Goal: Task Accomplishment & Management: Manage account settings

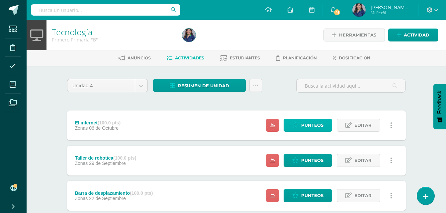
click at [314, 123] on span "Punteos" at bounding box center [313, 125] width 22 height 12
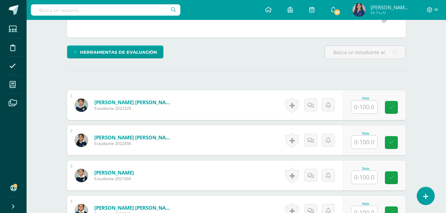
scroll to position [142, 0]
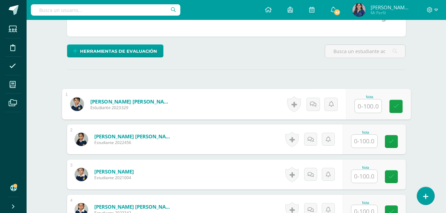
click at [368, 105] on input "text" at bounding box center [368, 106] width 27 height 13
type input "90"
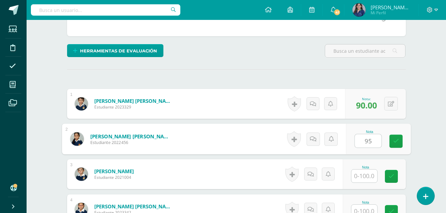
type input "95"
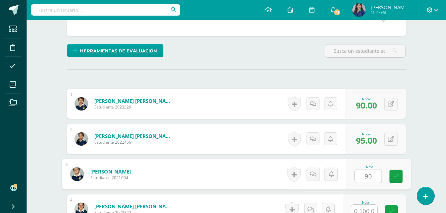
type input "90"
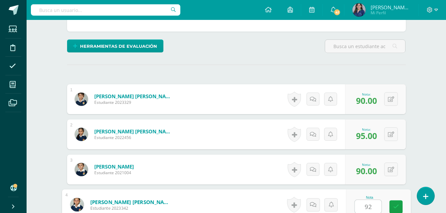
type input "92"
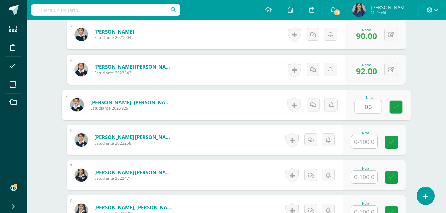
type input "0"
type input "95"
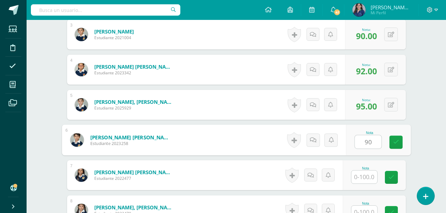
type input "90"
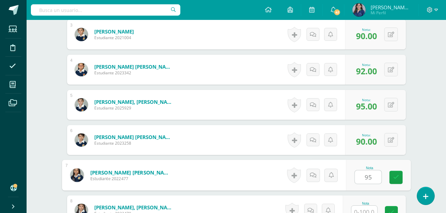
type input "95"
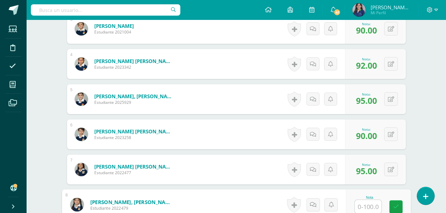
type input "0"
type input "94"
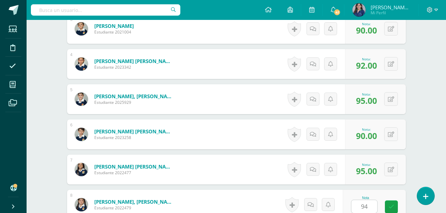
scroll to position [423, 0]
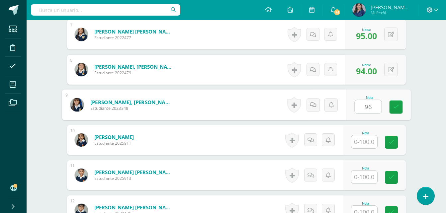
type input "96"
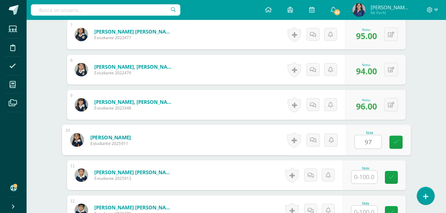
type input "97"
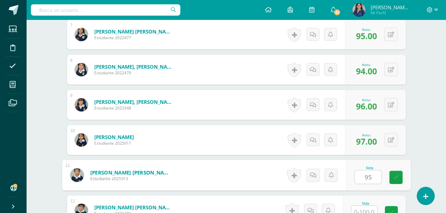
type input "95"
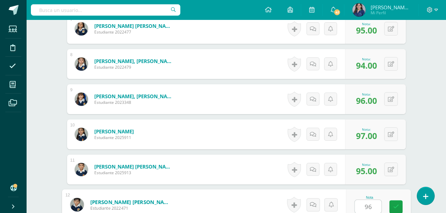
type input "96"
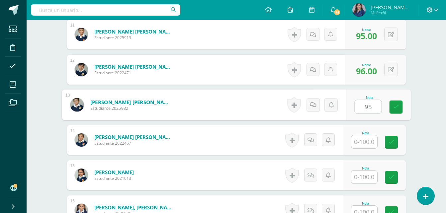
type input "95"
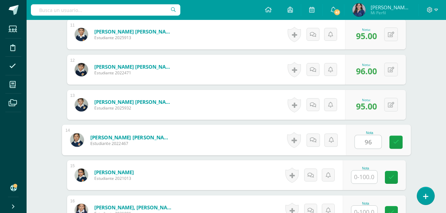
type input "96"
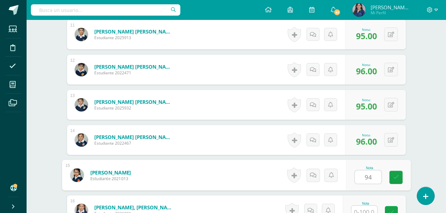
type input "94"
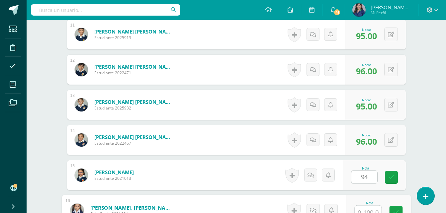
scroll to position [569, 0]
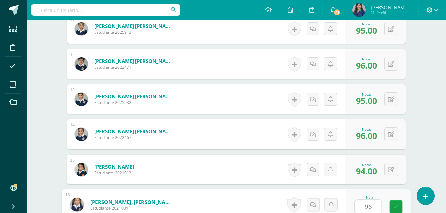
type input "96"
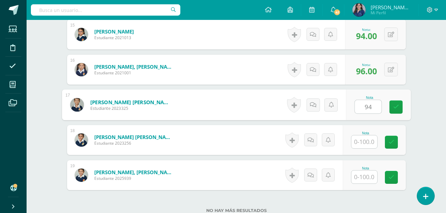
type input "94"
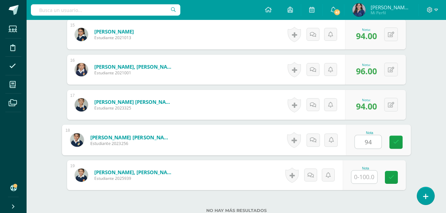
type input "94"
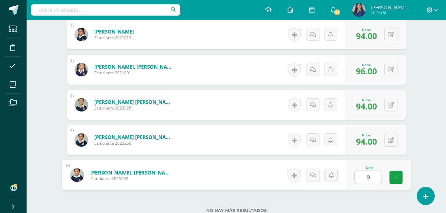
type input "95"
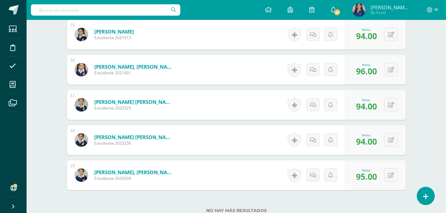
scroll to position [740, 0]
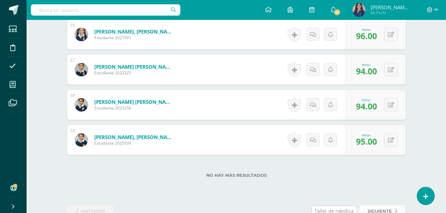
click at [395, 206] on link "siguiente" at bounding box center [382, 211] width 47 height 13
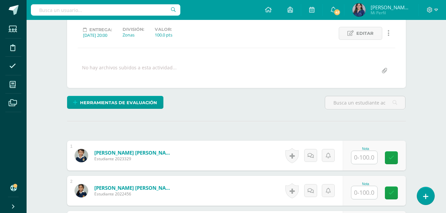
click at [357, 156] on input "text" at bounding box center [365, 157] width 26 height 13
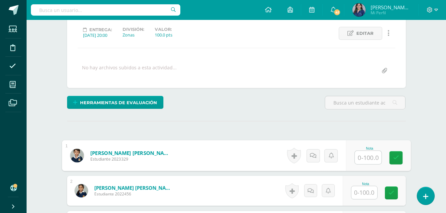
scroll to position [90, 0]
type input "94"
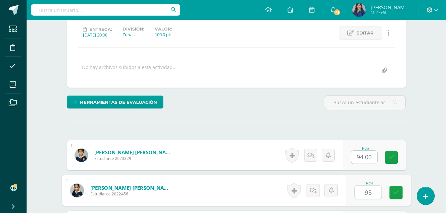
type input "95"
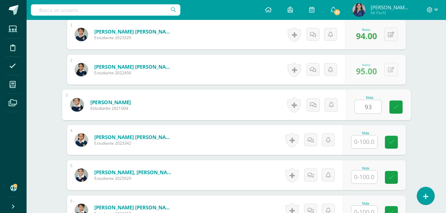
type input "93"
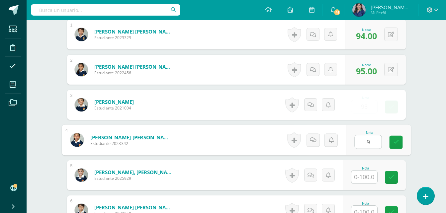
scroll to position [212, 0]
type input "95"
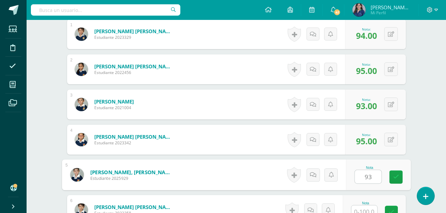
type input "9"
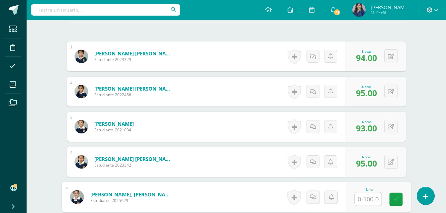
scroll to position [178, 0]
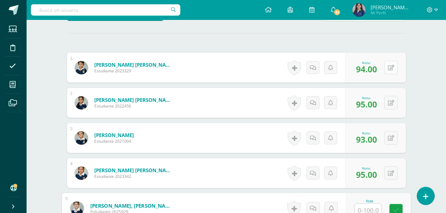
click at [391, 63] on button at bounding box center [392, 68] width 14 height 14
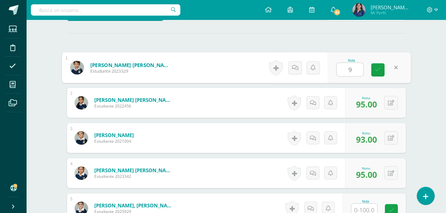
type input "90"
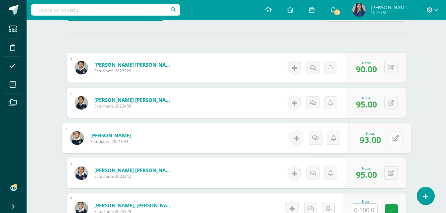
click at [388, 137] on div "0 Logros Logros obtenidos Aún no hay logros agregados Nota: 93.00" at bounding box center [380, 138] width 63 height 31
click at [391, 137] on button at bounding box center [396, 138] width 14 height 14
type input "85"
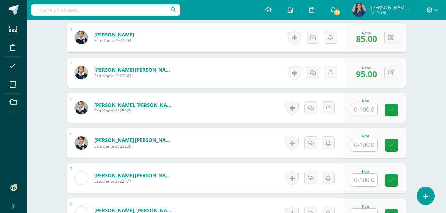
scroll to position [292, 0]
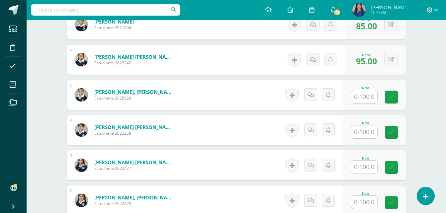
click at [355, 95] on input "text" at bounding box center [365, 96] width 26 height 13
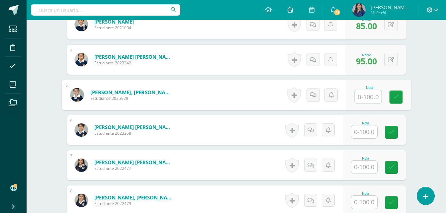
type input "9"
type input "80"
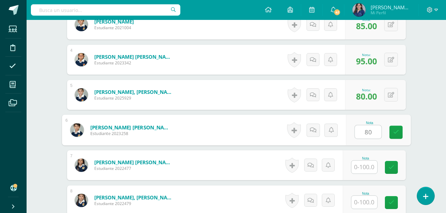
type input "80"
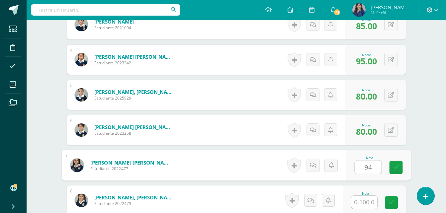
type input "94"
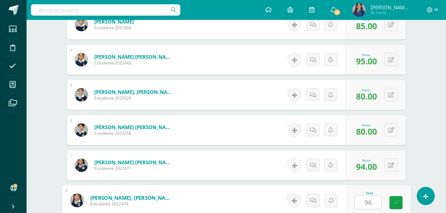
type input "96"
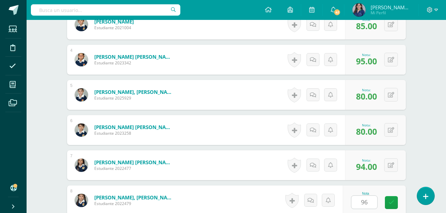
scroll to position [423, 0]
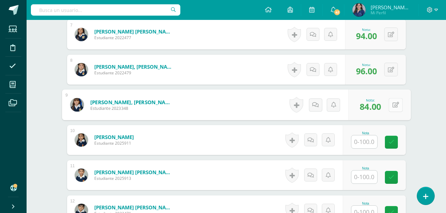
click at [389, 103] on button at bounding box center [396, 105] width 14 height 14
type input "92"
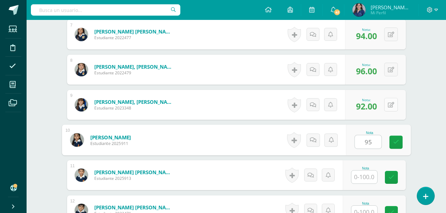
type input "95"
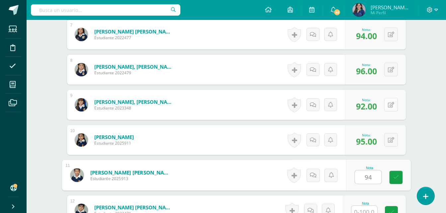
type input "94"
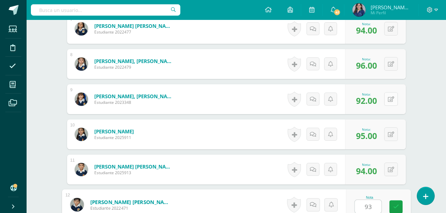
type input "93"
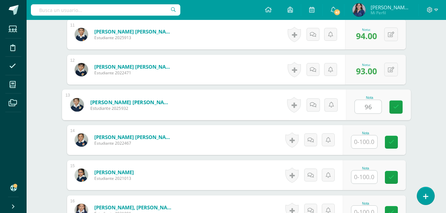
type input "96"
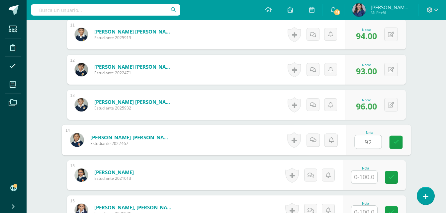
type input "92"
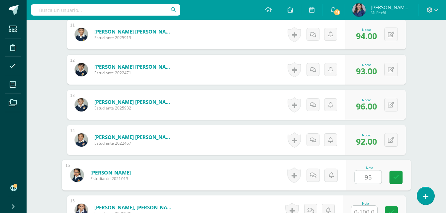
type input "95"
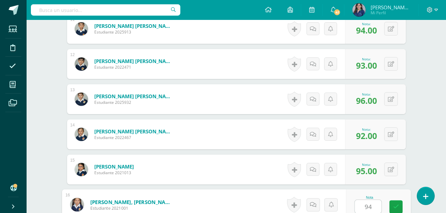
type input "94"
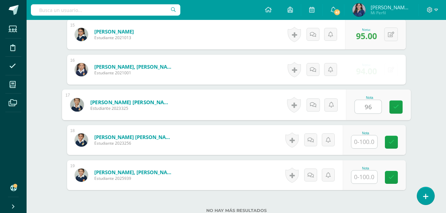
type input "96"
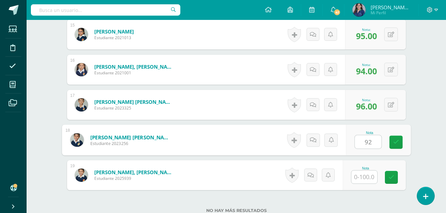
type input "92"
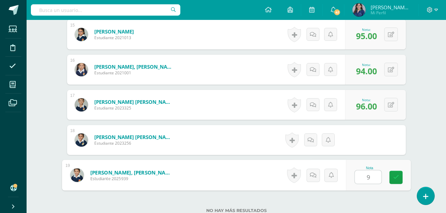
type input "94"
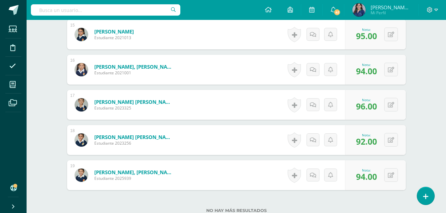
drag, startPoint x: 446, startPoint y: 161, endPoint x: 452, endPoint y: 188, distance: 28.1
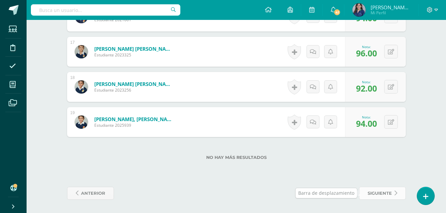
click at [383, 197] on span "siguiente" at bounding box center [380, 194] width 24 height 12
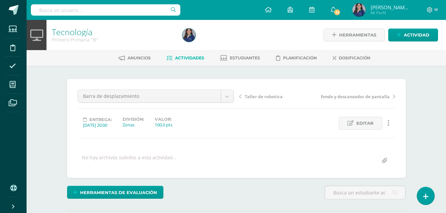
scroll to position [90, 0]
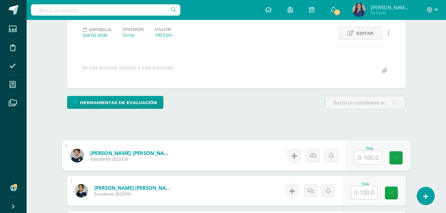
click at [365, 156] on input "text" at bounding box center [368, 157] width 27 height 13
type input "94"
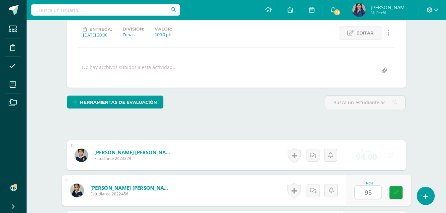
type input "95"
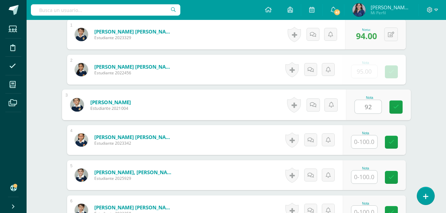
type input "92"
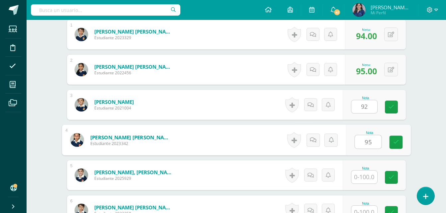
type input "95"
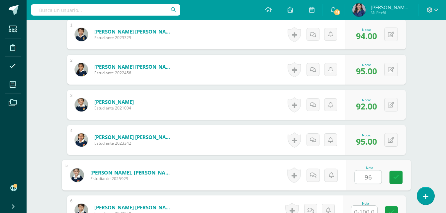
type input "96"
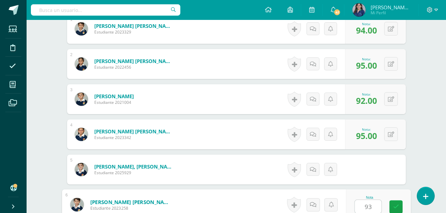
type input "93"
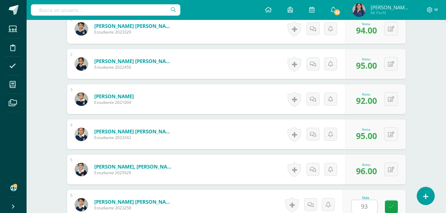
scroll to position [353, 0]
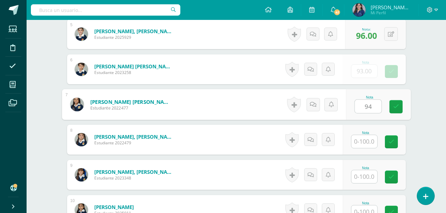
type input "94"
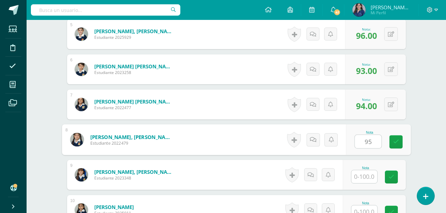
type input "95"
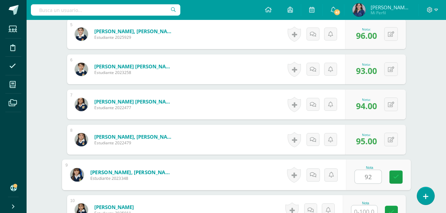
type input "92"
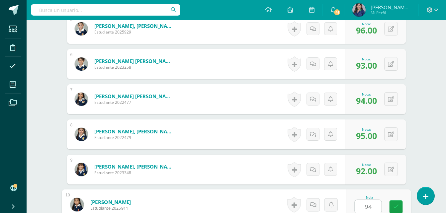
type input "94"
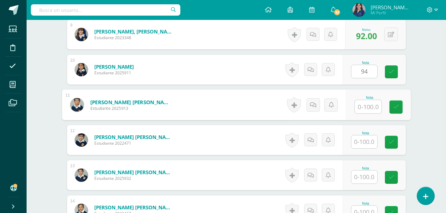
type input "i"
type input "97"
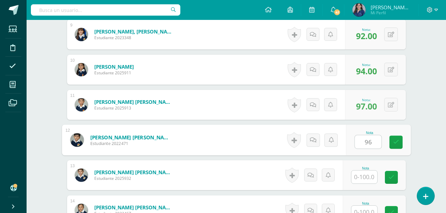
type input "96"
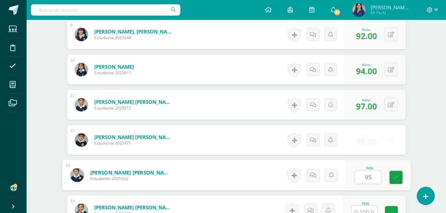
type input "95"
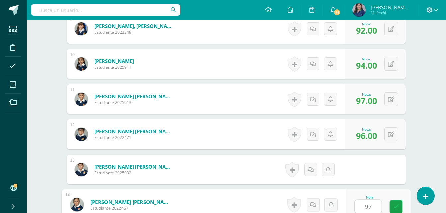
type input "97"
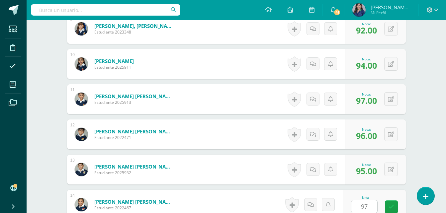
scroll to position [634, 0]
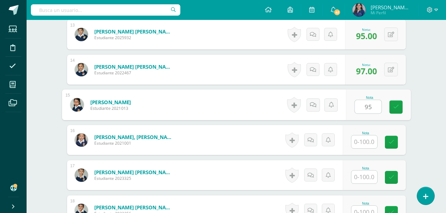
type input "95"
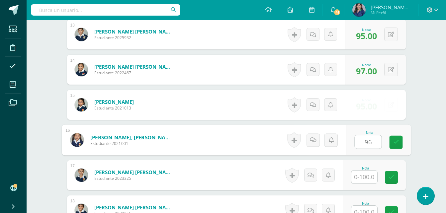
type input "96"
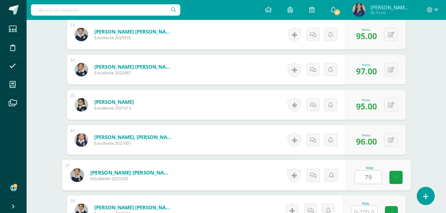
type input "7"
type input "95"
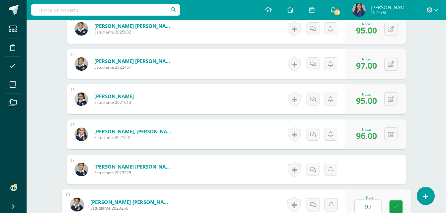
type input "97"
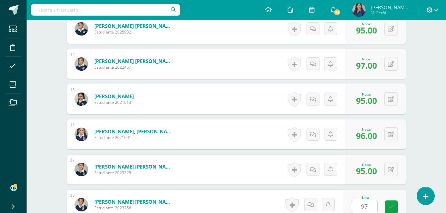
scroll to position [758, 0]
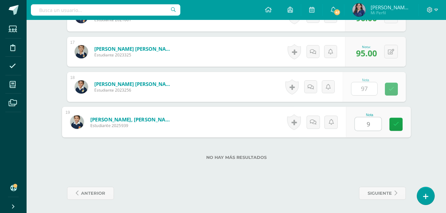
type input "93"
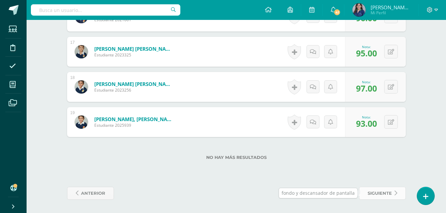
click at [391, 192] on span "siguiente" at bounding box center [380, 194] width 24 height 12
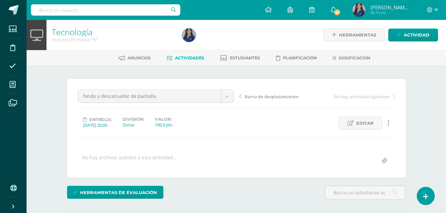
scroll to position [90, 0]
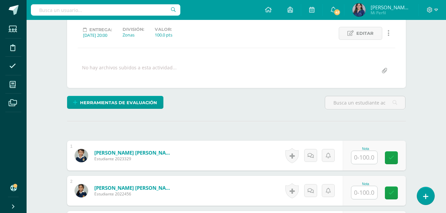
click at [358, 157] on input "text" at bounding box center [365, 157] width 26 height 13
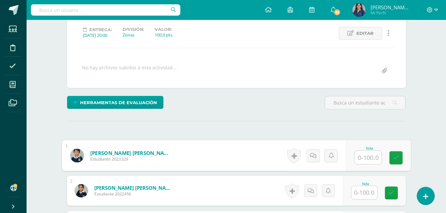
scroll to position [90, 0]
type input "85"
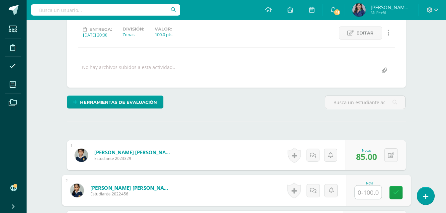
scroll to position [91, 0]
type input "94"
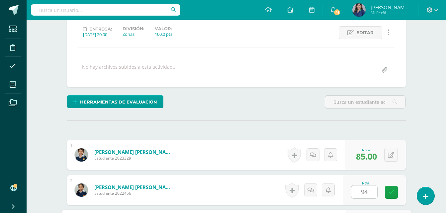
scroll to position [211, 0]
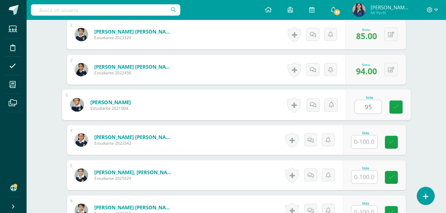
type input "95"
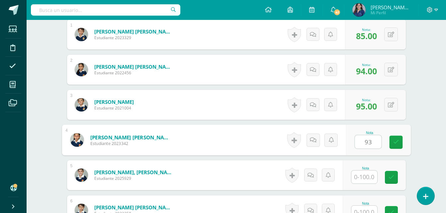
type input "93"
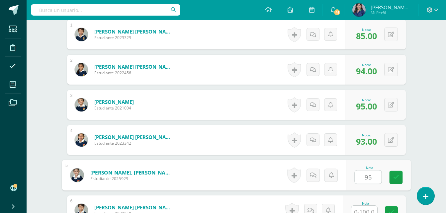
type input "95"
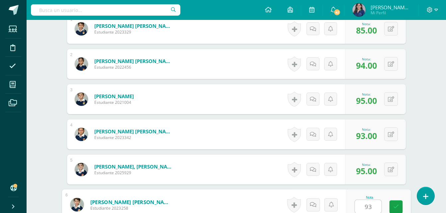
type input "93"
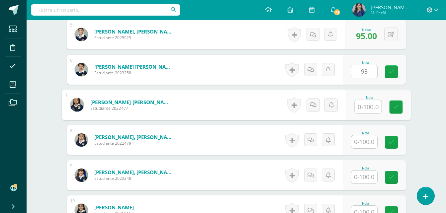
type input "9"
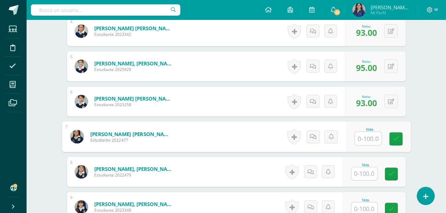
scroll to position [261, 0]
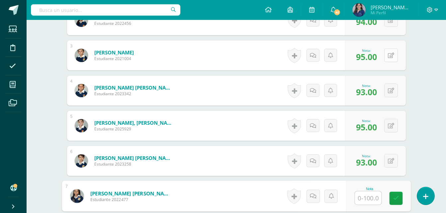
click at [388, 53] on icon at bounding box center [391, 56] width 6 height 6
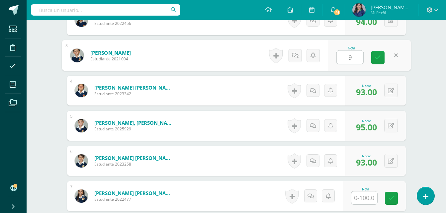
type input "90"
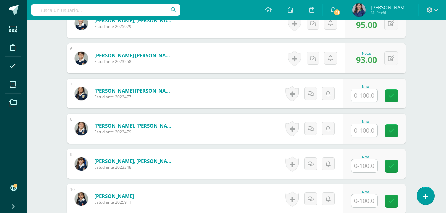
scroll to position [372, 0]
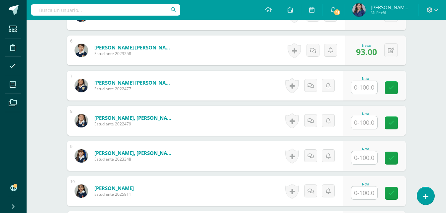
click at [371, 91] on input "text" at bounding box center [365, 87] width 26 height 13
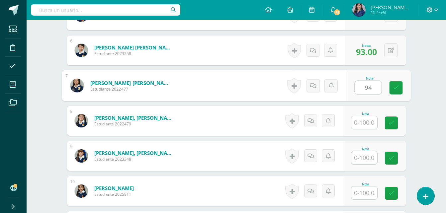
type input "94"
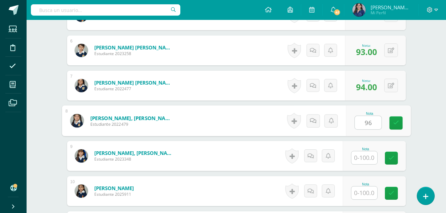
type input "96"
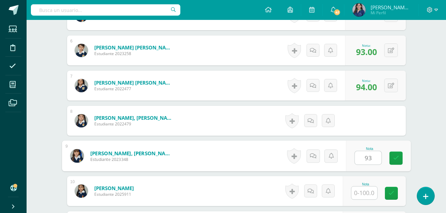
type input "93"
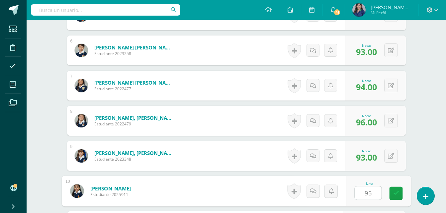
type input "95"
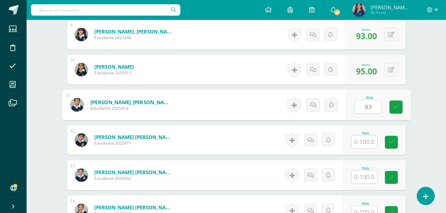
type input "93"
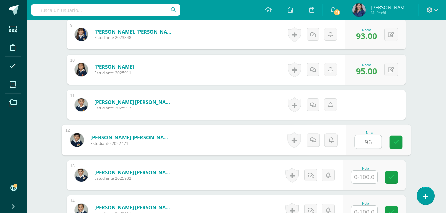
type input "96"
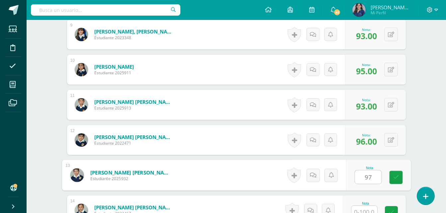
type input "97"
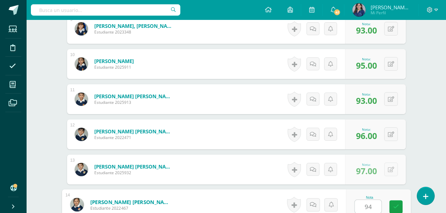
type input "94"
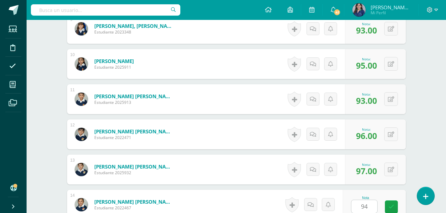
scroll to position [634, 0]
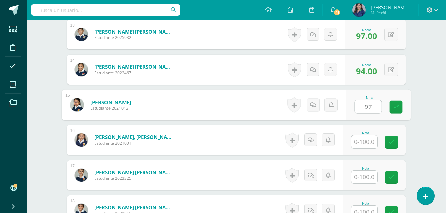
type input "97"
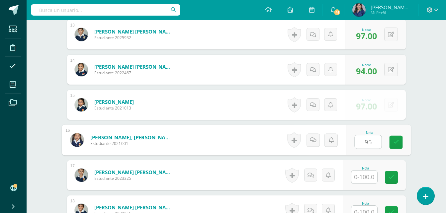
type input "95"
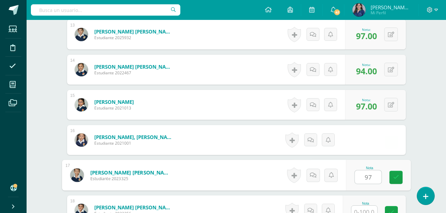
type input "97"
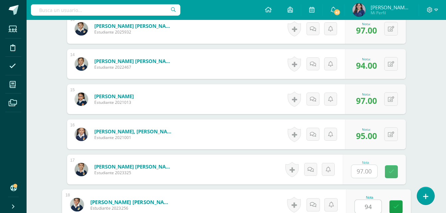
type input "94"
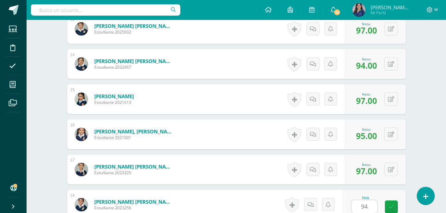
scroll to position [758, 0]
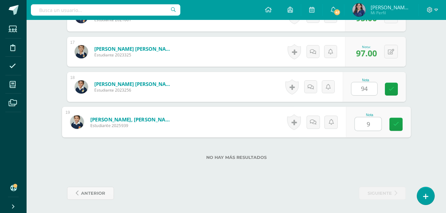
type input "96"
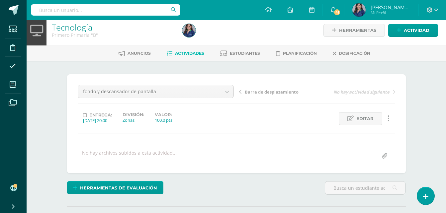
scroll to position [0, 0]
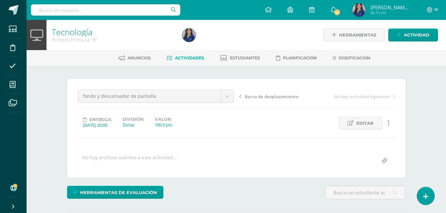
click at [196, 56] on span "Actividades" at bounding box center [189, 58] width 29 height 5
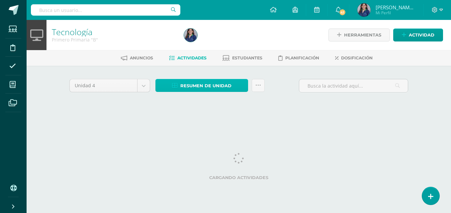
click at [201, 89] on span "Resumen de unidad" at bounding box center [206, 86] width 51 height 12
click at [209, 81] on span "Resumen de unidad" at bounding box center [206, 86] width 51 height 12
click at [218, 88] on span "Resumen de unidad" at bounding box center [206, 86] width 51 height 12
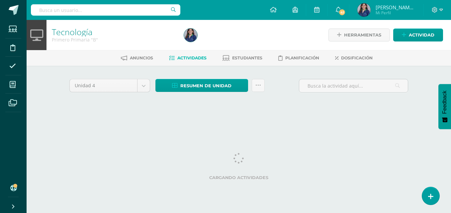
click at [229, 40] on div at bounding box center [249, 35] width 135 height 30
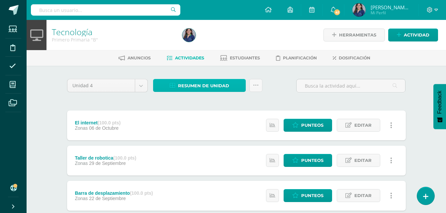
click at [226, 82] on span "Resumen de unidad" at bounding box center [203, 86] width 51 height 12
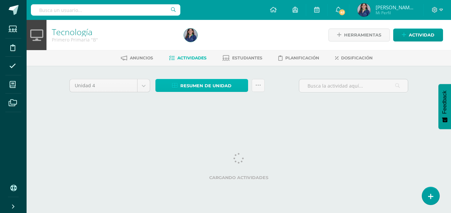
click at [189, 82] on span "Resumen de unidad" at bounding box center [206, 86] width 51 height 12
click at [200, 76] on div "Unidad 4 Unidad 1 Unidad 2 Unidad 3 Unidad 4 Resumen de unidad Subir actividade…" at bounding box center [239, 95] width 366 height 58
click at [200, 84] on span "Resumen de unidad" at bounding box center [206, 86] width 51 height 12
click at [167, 85] on link "Resumen de unidad" at bounding box center [202, 85] width 93 height 13
click at [197, 40] on link at bounding box center [190, 35] width 13 height 13
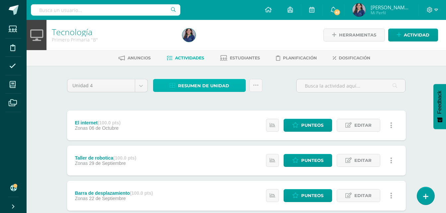
click at [199, 82] on span "Resumen de unidad" at bounding box center [203, 86] width 51 height 12
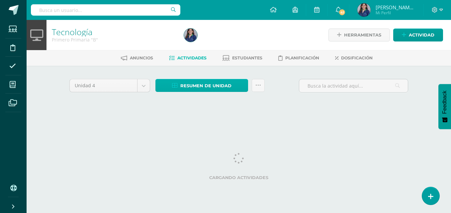
drag, startPoint x: 196, startPoint y: 93, endPoint x: 201, endPoint y: 88, distance: 7.3
click at [196, 93] on div "Resumen de unidad Descargar como HTML Descargar como PDF Descargar como XLS Sub…" at bounding box center [210, 88] width 115 height 19
click at [203, 87] on span "Resumen de unidad" at bounding box center [206, 86] width 51 height 12
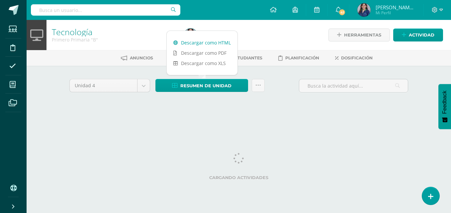
click at [214, 44] on link "Descargar como HTML" at bounding box center [202, 43] width 71 height 10
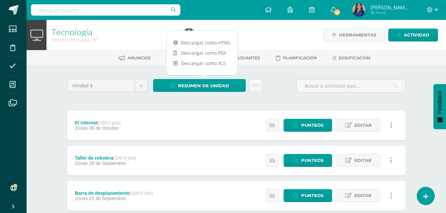
click at [402, 4] on span "Marta María Girón Quilo Mi Perfil" at bounding box center [381, 9] width 61 height 13
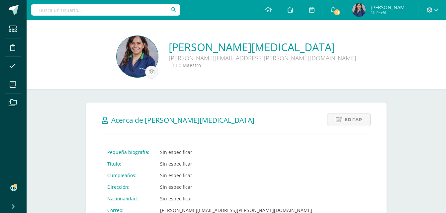
click at [445, 18] on div at bounding box center [432, 10] width 27 height 20
drag, startPoint x: 445, startPoint y: 18, endPoint x: 450, endPoint y: 40, distance: 22.8
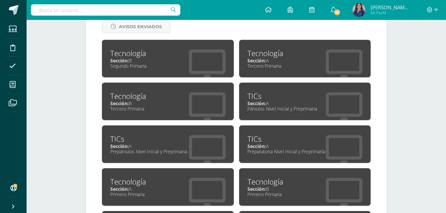
scroll to position [412, 0]
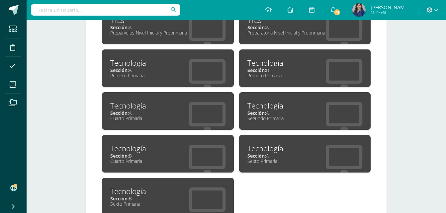
click at [288, 114] on div "Sección: A" at bounding box center [305, 113] width 115 height 6
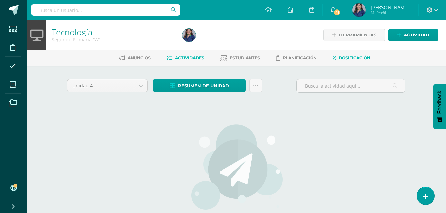
click at [371, 59] on span "Dosificación" at bounding box center [355, 58] width 32 height 5
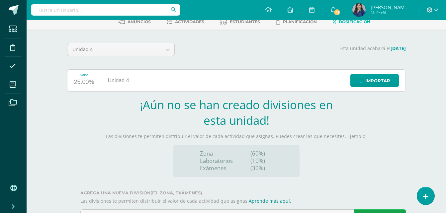
scroll to position [68, 0]
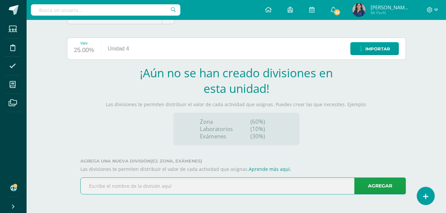
click at [310, 185] on input "text" at bounding box center [243, 186] width 325 height 16
type input "zona"
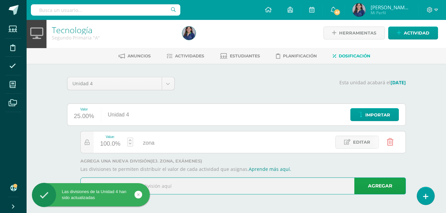
scroll to position [0, 0]
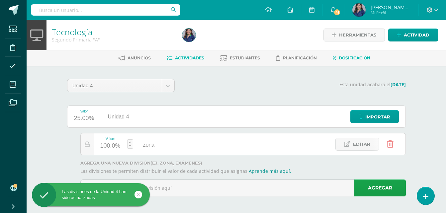
click at [186, 56] on span "Actividades" at bounding box center [189, 58] width 29 height 5
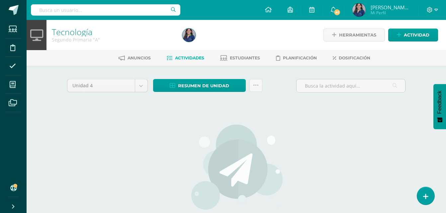
click at [405, 130] on div "Unidad 4 Unidad 1 Unidad 2 Unidad 3 Unidad 4 Resumen de unidad Descargar como H…" at bounding box center [236, 175] width 344 height 193
click at [423, 31] on span "Actividad" at bounding box center [417, 35] width 26 height 12
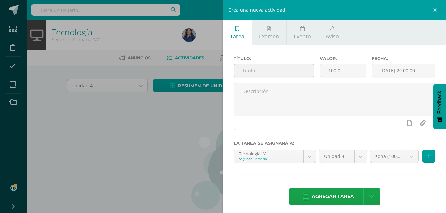
click at [287, 67] on input "text" at bounding box center [274, 70] width 80 height 13
type input "E"
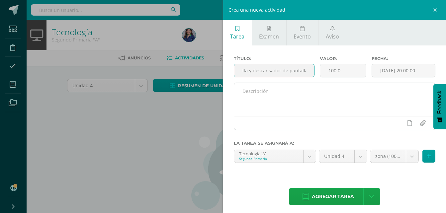
type input "Fondo de pantalla y descansador de pantalla"
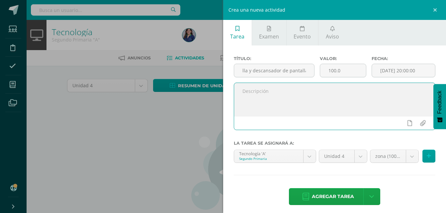
click at [247, 93] on textarea at bounding box center [334, 99] width 201 height 33
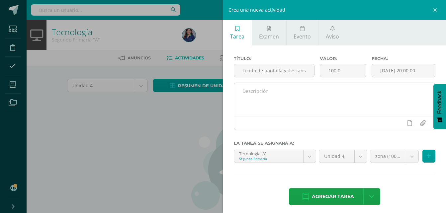
click at [404, 110] on textarea at bounding box center [334, 99] width 201 height 33
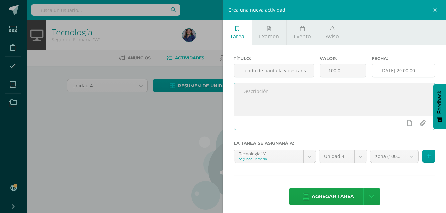
click at [410, 71] on input "[DATE] 20:00:00" at bounding box center [403, 70] width 63 height 13
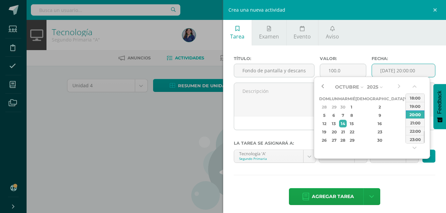
click at [325, 86] on button "button" at bounding box center [322, 87] width 7 height 10
click at [347, 130] on div "19" at bounding box center [343, 132] width 8 height 8
type input "2025-08-19 20:00"
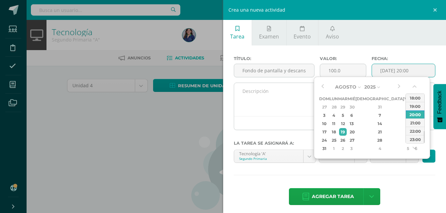
click at [297, 112] on textarea at bounding box center [334, 99] width 201 height 33
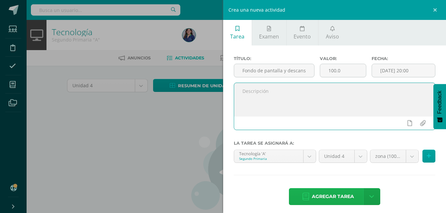
click at [333, 196] on span "Agregar tarea" at bounding box center [333, 197] width 42 height 16
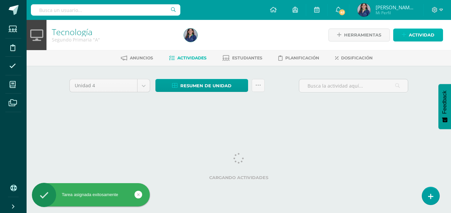
click at [426, 39] on span "Actividad" at bounding box center [422, 35] width 26 height 12
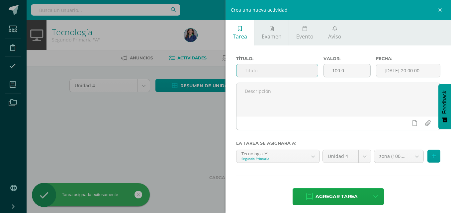
click at [313, 69] on input "text" at bounding box center [277, 70] width 81 height 13
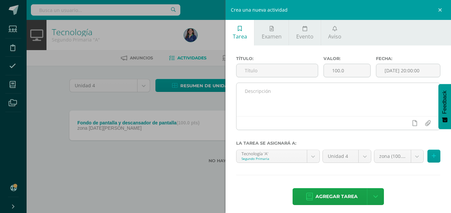
click at [404, 94] on textarea at bounding box center [339, 99] width 204 height 33
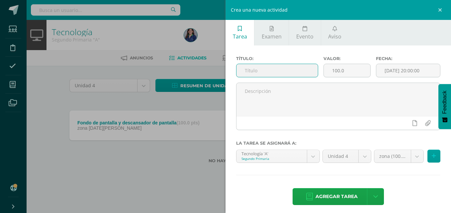
click at [303, 68] on input "text" at bounding box center [277, 70] width 81 height 13
type input "La tablet"
click at [390, 69] on input "[DATE] 20:00:00" at bounding box center [409, 70] width 64 height 13
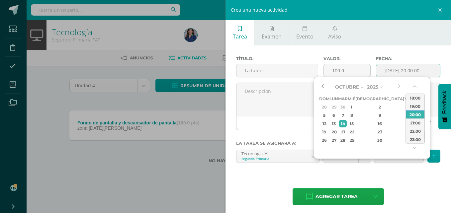
click at [320, 85] on button "button" at bounding box center [322, 87] width 7 height 10
click at [347, 121] on div "16" at bounding box center [343, 124] width 8 height 8
click at [345, 116] on div "9" at bounding box center [343, 116] width 8 height 8
type input "2025-09-09 20:00"
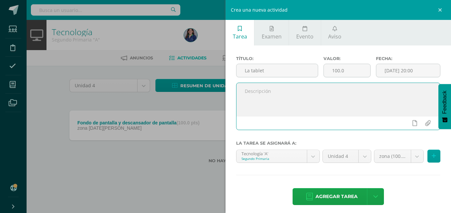
click at [305, 110] on textarea at bounding box center [339, 99] width 204 height 33
click at [335, 198] on span "Agregar tarea" at bounding box center [337, 197] width 42 height 16
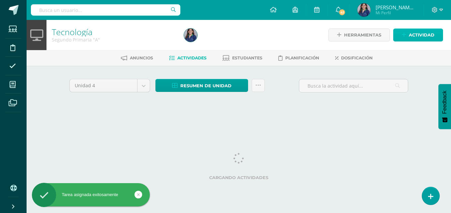
click at [434, 39] on span "Actividad" at bounding box center [422, 35] width 26 height 12
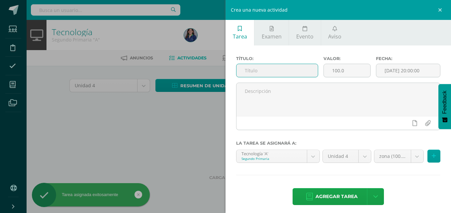
click at [305, 68] on input "text" at bounding box center [277, 70] width 81 height 13
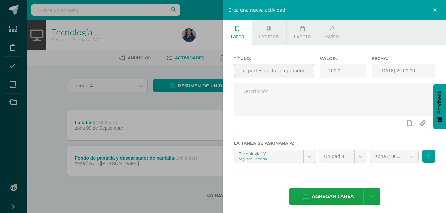
scroll to position [0, 28]
type input "Repaso de las partes de la computadora"
click at [400, 73] on input "[DATE] 20:00:00" at bounding box center [403, 70] width 63 height 13
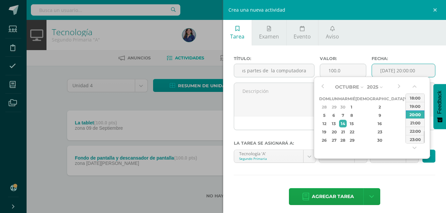
scroll to position [0, 0]
click at [325, 87] on button "button" at bounding box center [322, 87] width 7 height 10
click at [346, 137] on div "30" at bounding box center [343, 141] width 8 height 8
type input "2025-09-30 20:00"
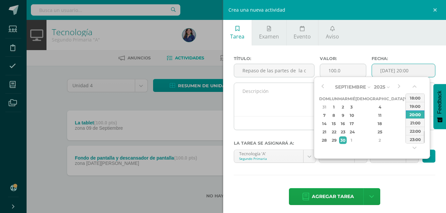
click at [298, 111] on textarea at bounding box center [334, 99] width 201 height 33
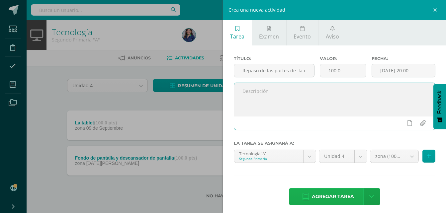
click at [324, 198] on span "Agregar tarea" at bounding box center [333, 197] width 42 height 16
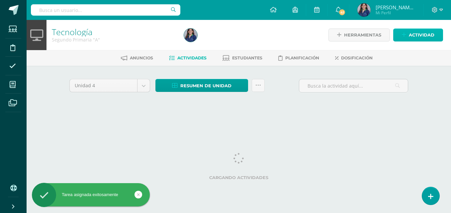
click at [423, 37] on span "Actividad" at bounding box center [422, 35] width 26 height 12
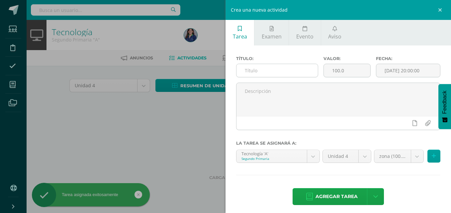
click at [302, 71] on input "text" at bounding box center [277, 70] width 81 height 13
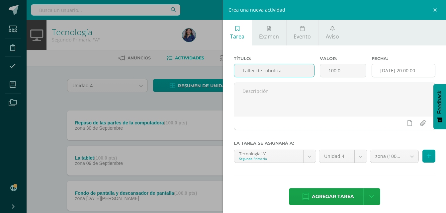
type input "Taller de robotica"
click at [380, 72] on input "[DATE] 20:00:00" at bounding box center [403, 70] width 63 height 13
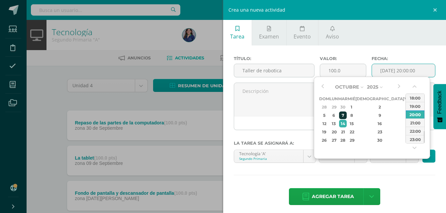
click at [347, 115] on div "7" at bounding box center [343, 116] width 8 height 8
type input "2025-10-07 20:00"
click at [330, 196] on span "Agregar tarea" at bounding box center [333, 197] width 42 height 16
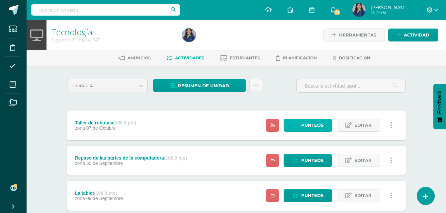
click at [322, 128] on span "Punteos" at bounding box center [313, 125] width 22 height 12
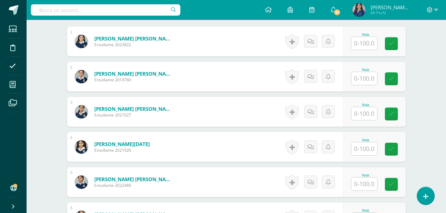
scroll to position [197, 0]
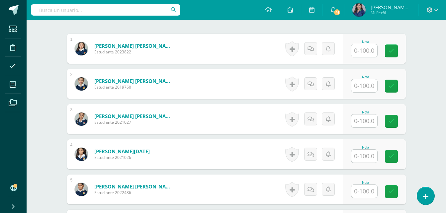
click at [364, 48] on input "text" at bounding box center [365, 50] width 26 height 13
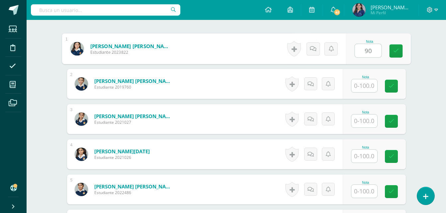
type input "90"
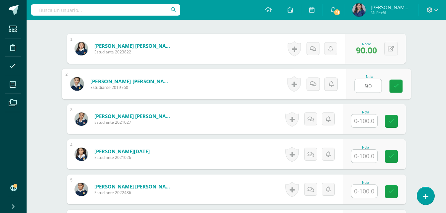
type input "90"
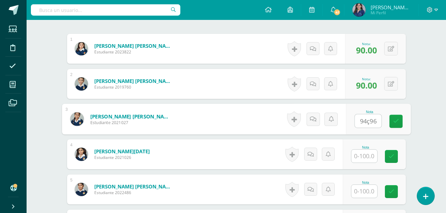
type input "94ç96"
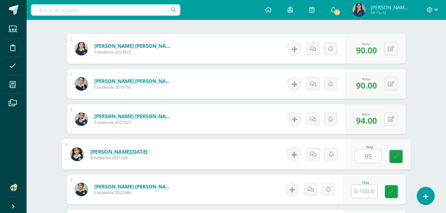
type input "95"
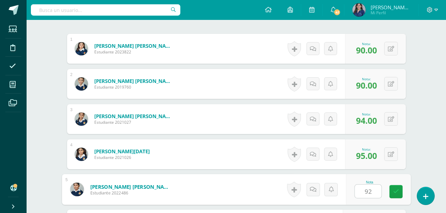
type input "92"
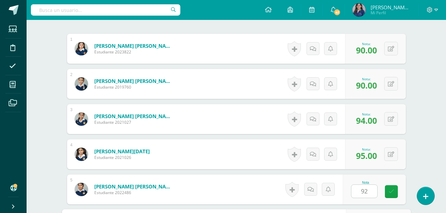
scroll to position [317, 0]
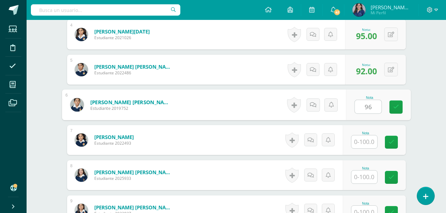
type input "96"
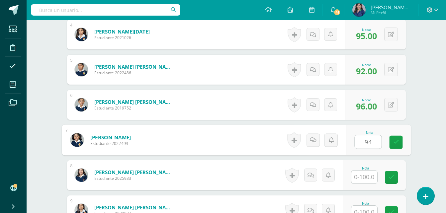
type input "94"
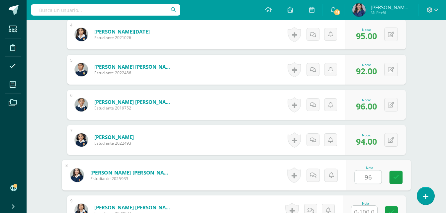
type input "96"
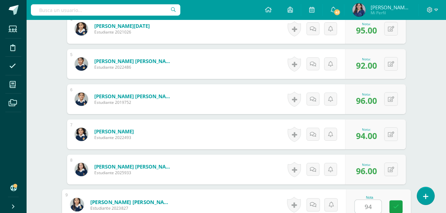
type input "94"
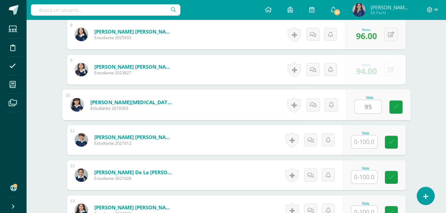
type input "95"
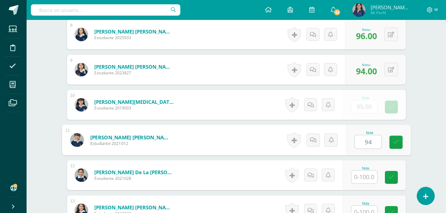
type input "94"
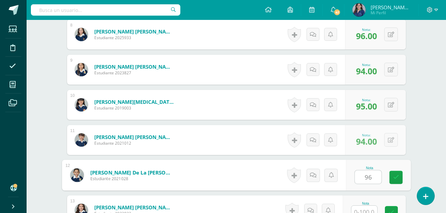
type input "96"
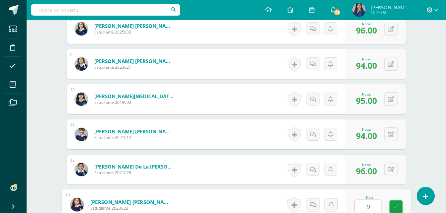
scroll to position [599, 0]
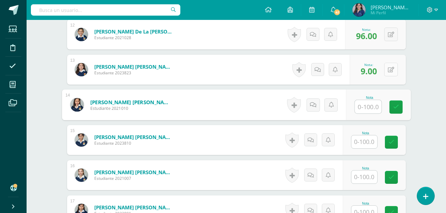
click at [391, 68] on button at bounding box center [392, 70] width 14 height 14
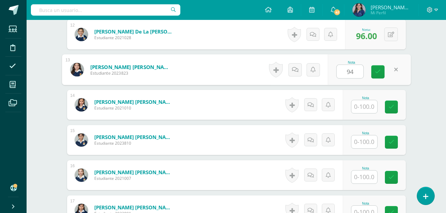
type input "94"
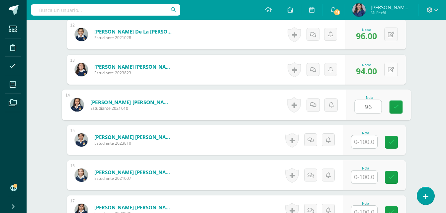
type input "96"
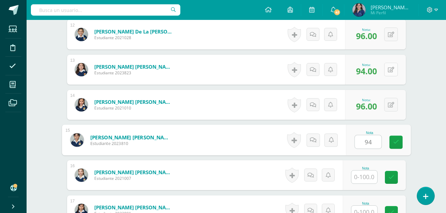
type input "94"
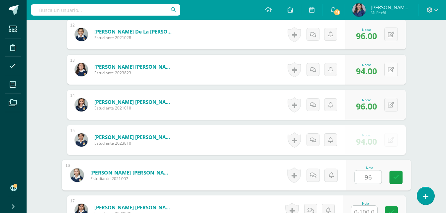
type input "96"
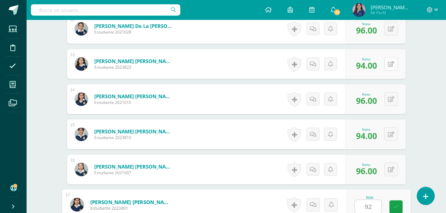
type input "92"
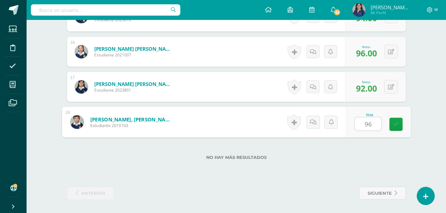
type input "969"
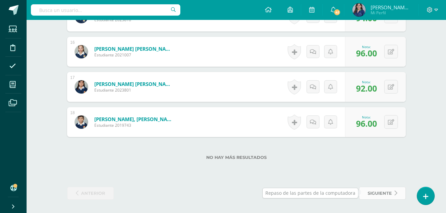
click at [379, 188] on span "siguiente" at bounding box center [380, 194] width 24 height 12
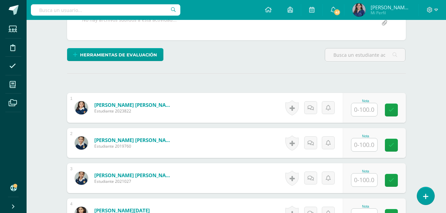
scroll to position [140, 0]
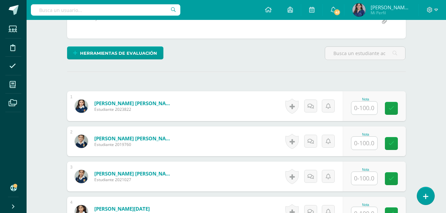
click at [365, 104] on input "text" at bounding box center [365, 108] width 26 height 13
type input "93"
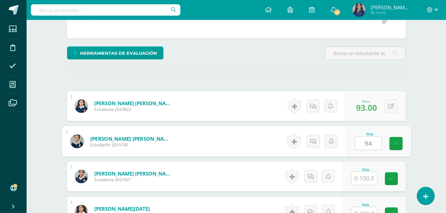
type input "94"
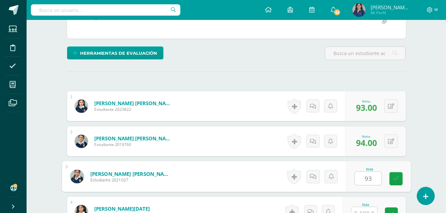
type input "93"
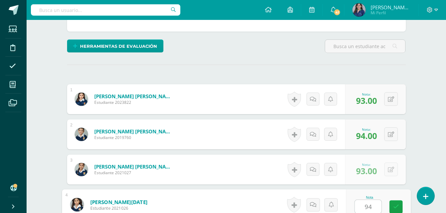
type input "94"
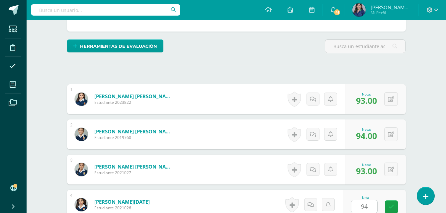
scroll to position [282, 0]
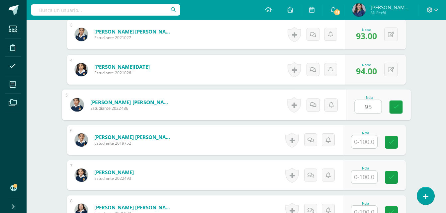
type input "95"
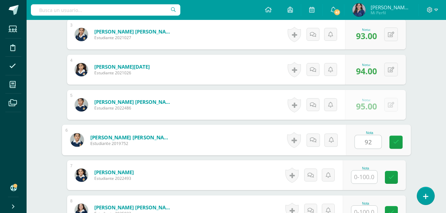
type input "92"
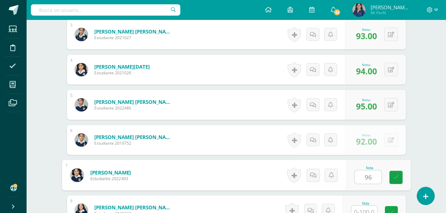
type input "96"
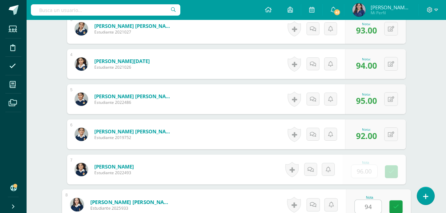
type input "94"
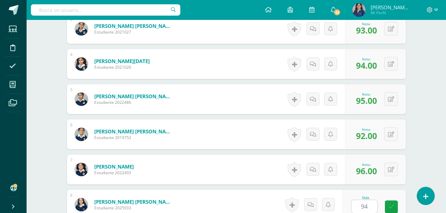
scroll to position [423, 0]
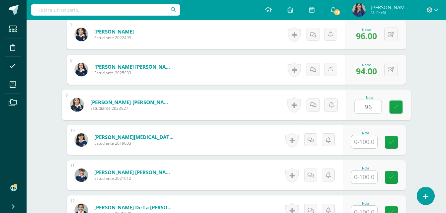
type input "96"
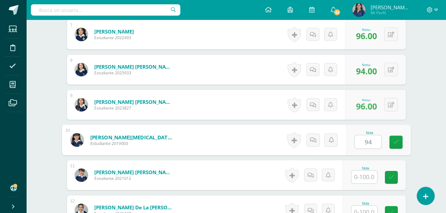
type input "94"
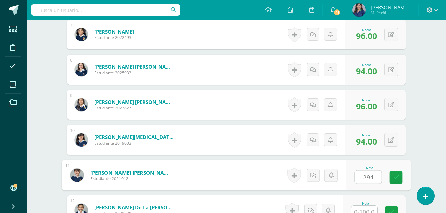
scroll to position [429, 0]
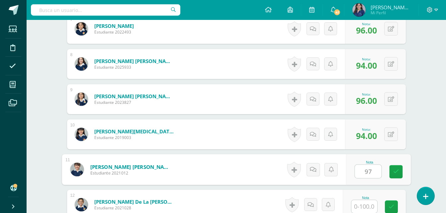
type input "97"
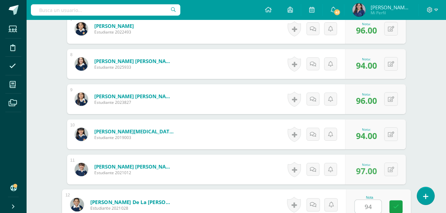
type input "94"
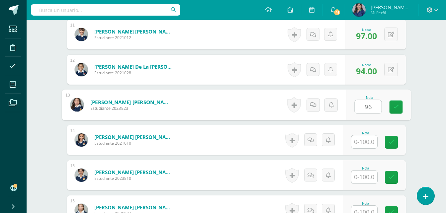
type input "96"
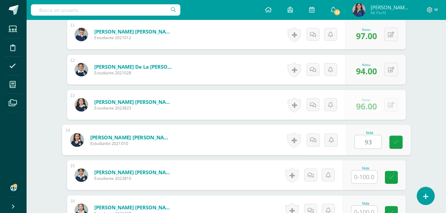
type input "93"
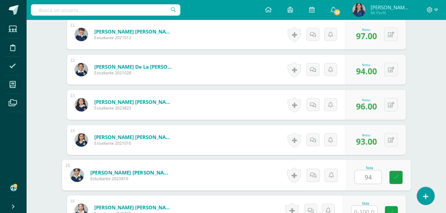
type input "94"
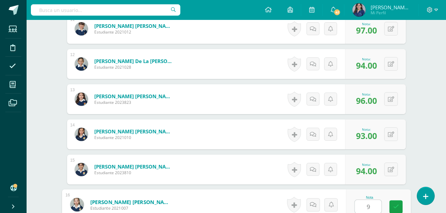
type input "9"
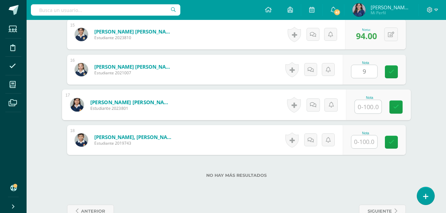
type input "9"
type input "9.00"
type input "96"
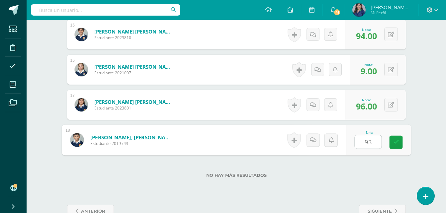
type input "939"
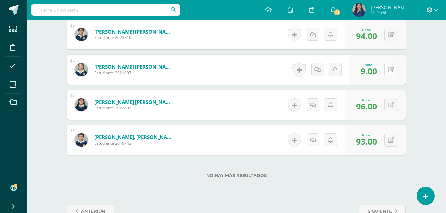
click at [394, 71] on icon at bounding box center [391, 70] width 6 height 6
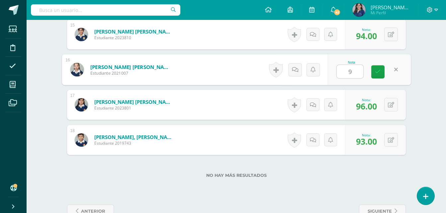
type input "97"
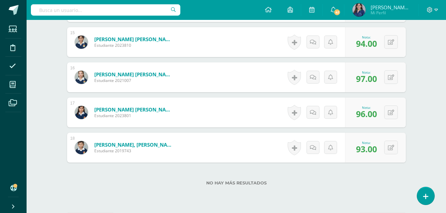
scroll to position [723, 0]
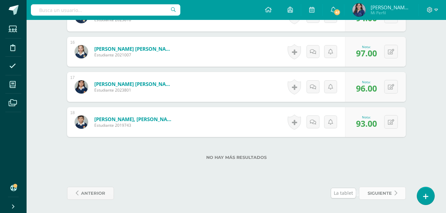
click at [372, 195] on span "siguiente" at bounding box center [380, 194] width 24 height 12
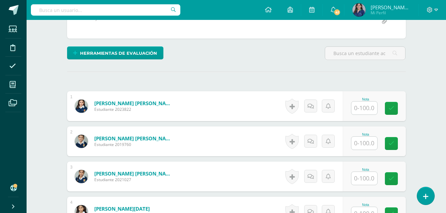
scroll to position [149, 0]
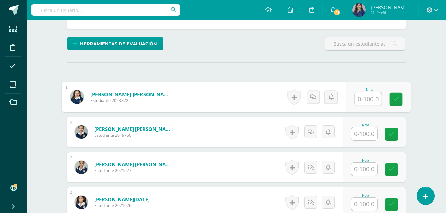
click at [360, 105] on input "text" at bounding box center [368, 98] width 27 height 13
type input "93"
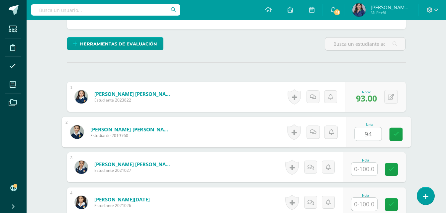
type input "94"
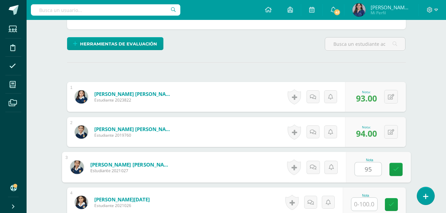
type input "95"
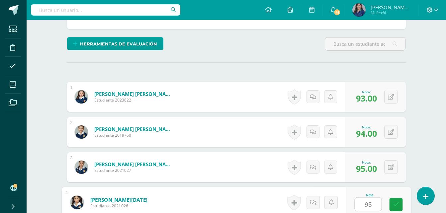
type input "95"
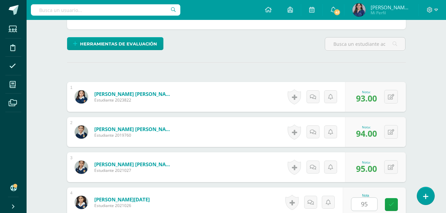
scroll to position [282, 0]
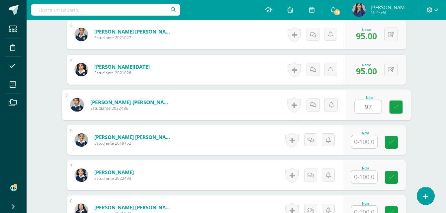
type input "97"
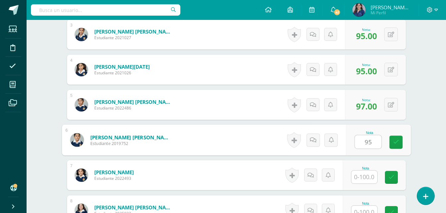
type input "95"
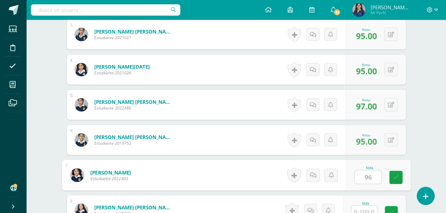
type input "96"
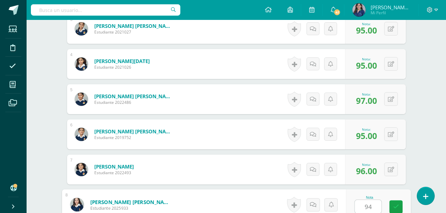
type input "94"
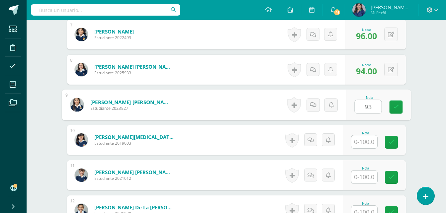
type input "93"
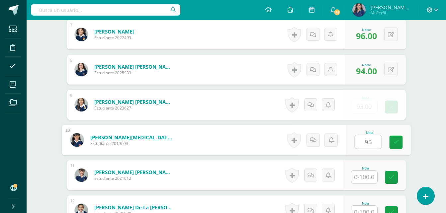
type input "95"
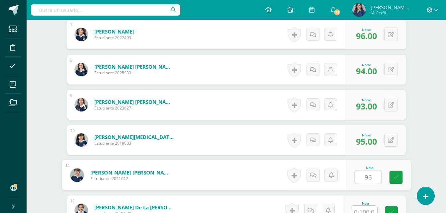
type input "96"
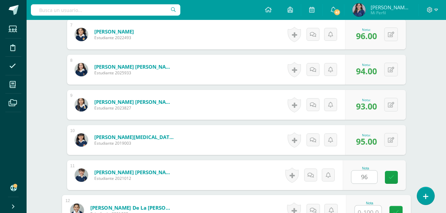
scroll to position [429, 0]
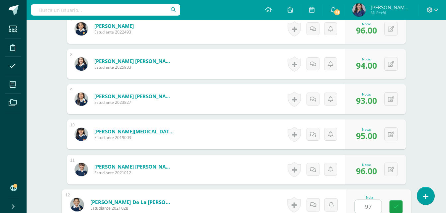
type input "97"
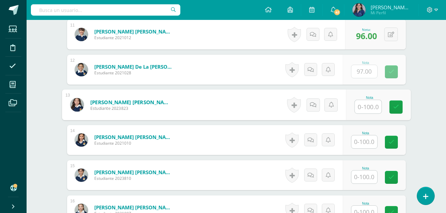
type input "0"
type input "98"
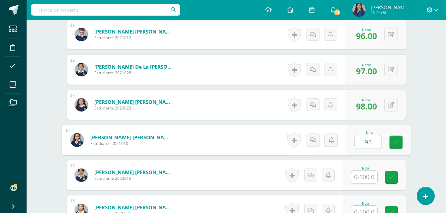
type input "93"
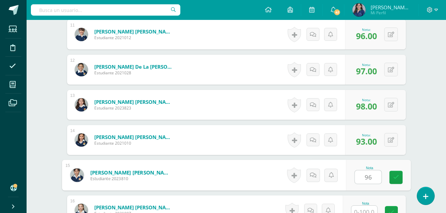
type input "96"
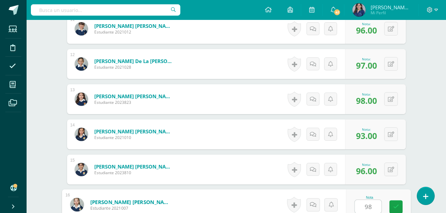
type input "98"
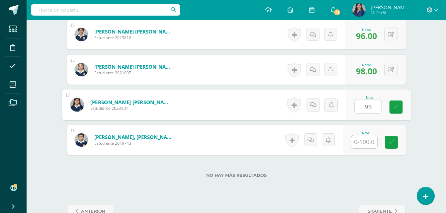
type input "95"
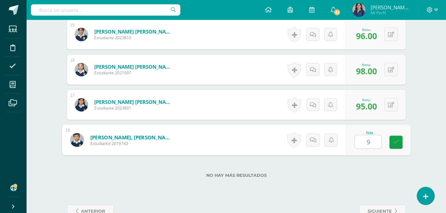
type input "98"
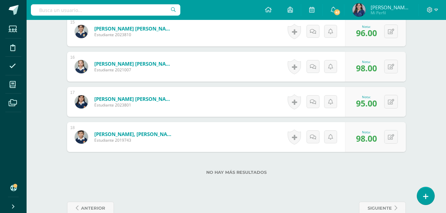
scroll to position [723, 0]
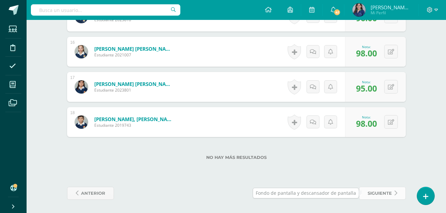
click at [382, 188] on span "siguiente" at bounding box center [380, 194] width 24 height 12
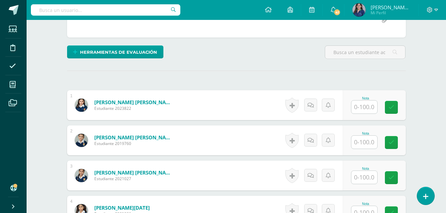
scroll to position [142, 0]
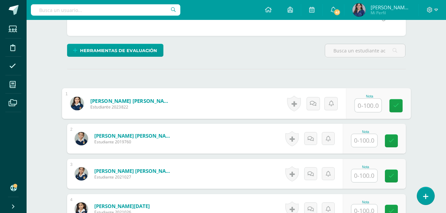
click at [362, 109] on input "text" at bounding box center [368, 105] width 27 height 13
type input "94"
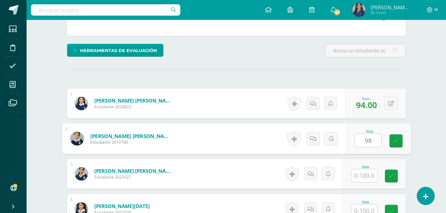
type input "98"
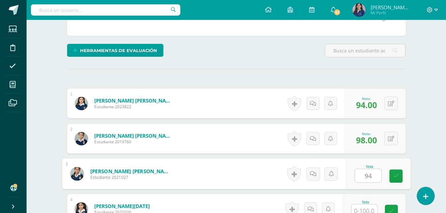
type input "94"
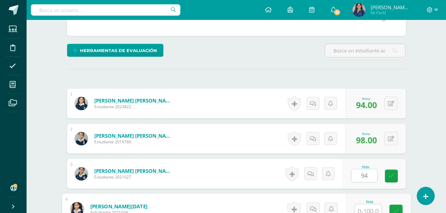
scroll to position [147, 0]
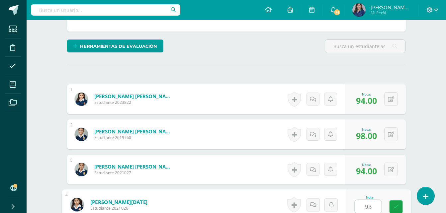
type input "93"
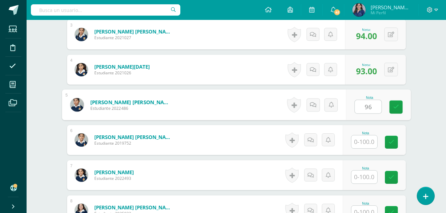
type input "96"
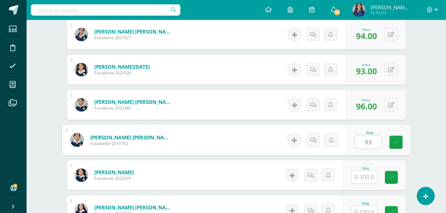
type input "93"
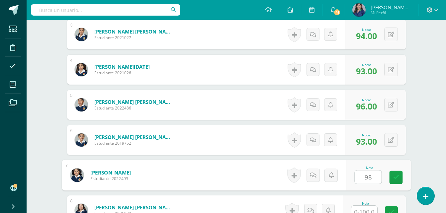
type input "98"
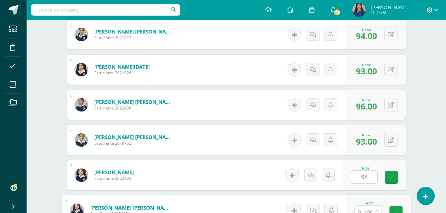
scroll to position [288, 0]
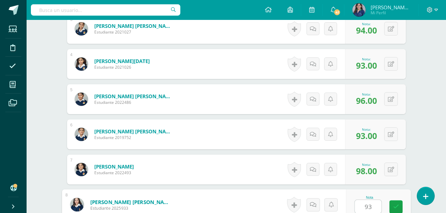
type input "93"
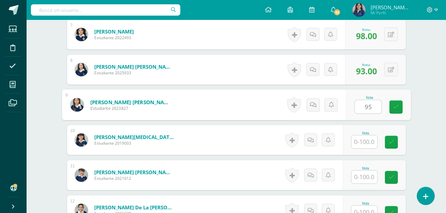
type input "95"
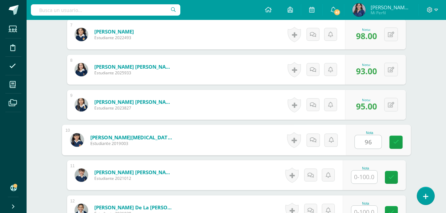
type input "96"
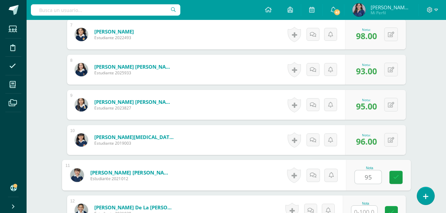
type input "95"
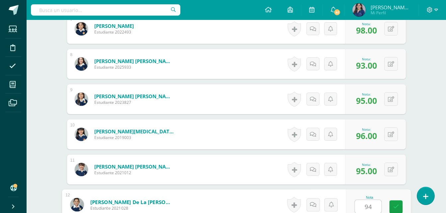
type input "94"
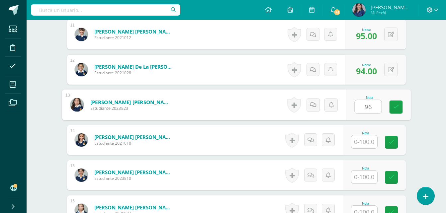
type input "96"
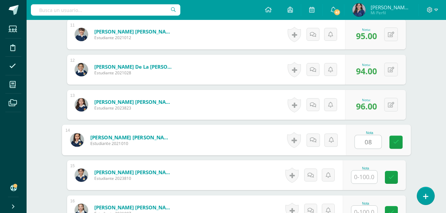
type input "0"
type input "95"
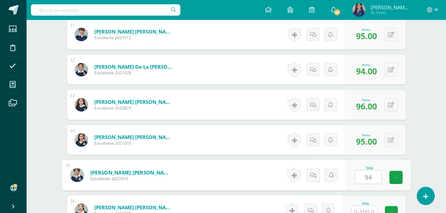
type input "94"
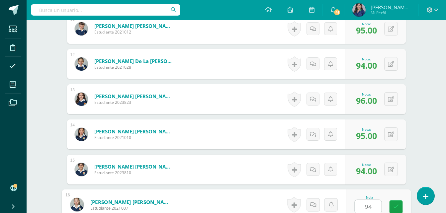
type input "94"
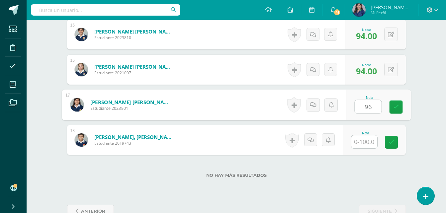
type input "96"
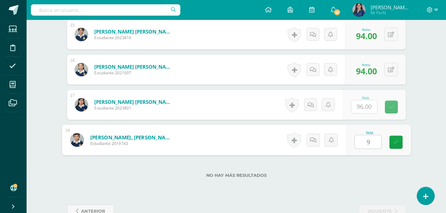
type input "95"
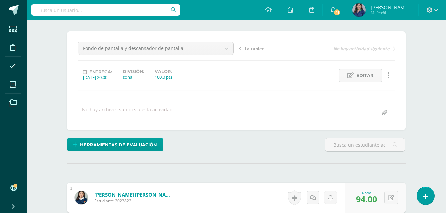
scroll to position [0, 0]
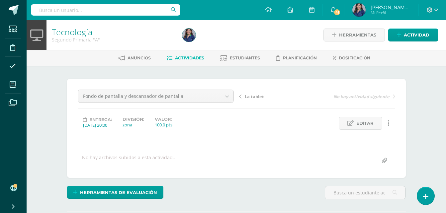
click at [188, 57] on span "Actividades" at bounding box center [189, 58] width 29 height 5
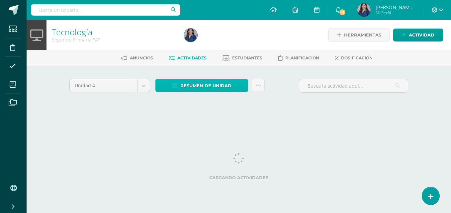
click at [207, 84] on span "Resumen de unidad" at bounding box center [206, 86] width 51 height 12
click at [207, 80] on span "Resumen de unidad" at bounding box center [206, 86] width 51 height 12
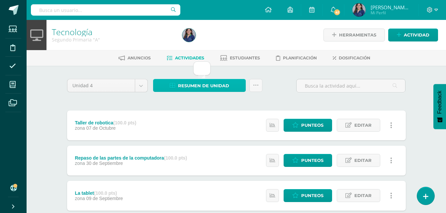
click at [209, 80] on span "Resumen de unidad" at bounding box center [203, 86] width 51 height 12
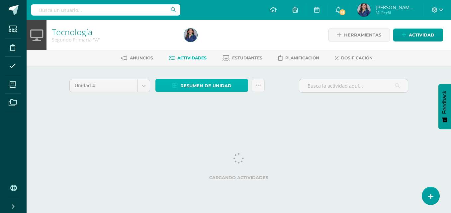
click at [179, 89] on link "Resumen de unidad" at bounding box center [202, 85] width 93 height 13
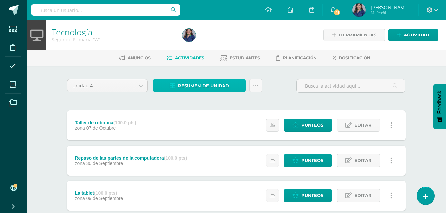
click at [197, 85] on span "Resumen de unidad" at bounding box center [203, 86] width 51 height 12
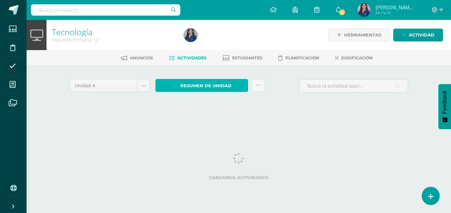
click at [193, 85] on span "Resumen de unidad" at bounding box center [206, 86] width 51 height 12
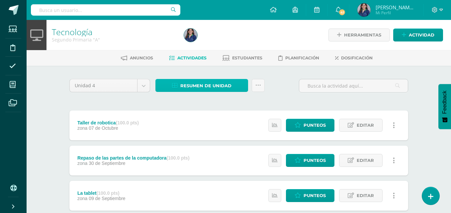
click at [193, 85] on span "Resumen de unidad" at bounding box center [206, 86] width 51 height 12
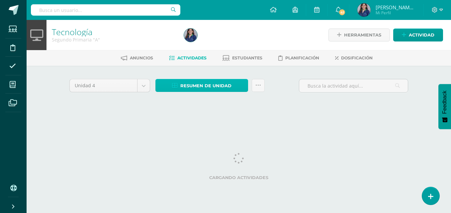
click at [181, 83] on span "Resumen de unidad" at bounding box center [206, 86] width 51 height 12
click at [204, 82] on span "Resumen de unidad" at bounding box center [206, 86] width 51 height 12
click at [208, 85] on span "Resumen de unidad" at bounding box center [206, 86] width 51 height 12
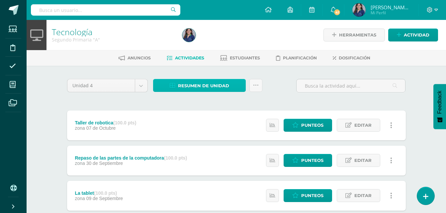
click at [209, 84] on span "Resumen de unidad" at bounding box center [203, 86] width 51 height 12
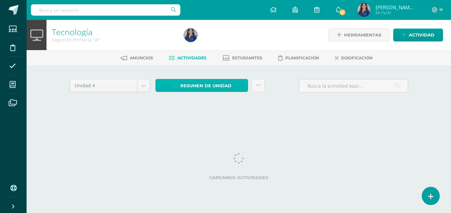
click at [196, 82] on span "Resumen de unidad" at bounding box center [206, 86] width 51 height 12
click at [205, 81] on span "Resumen de unidad" at bounding box center [206, 86] width 51 height 12
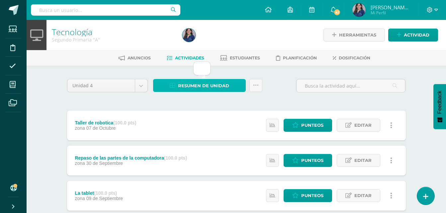
click at [209, 82] on span "Resumen de unidad" at bounding box center [203, 86] width 51 height 12
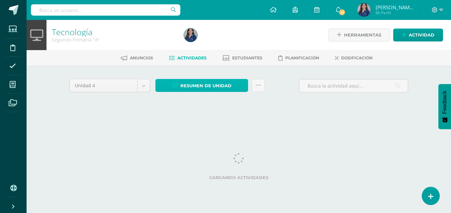
click at [190, 82] on span "Resumen de unidad" at bounding box center [206, 86] width 51 height 12
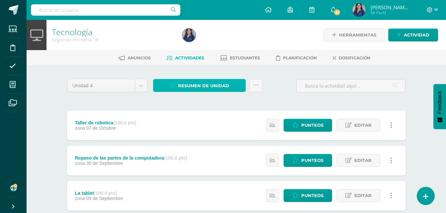
click at [206, 89] on span "Resumen de unidad" at bounding box center [203, 86] width 51 height 12
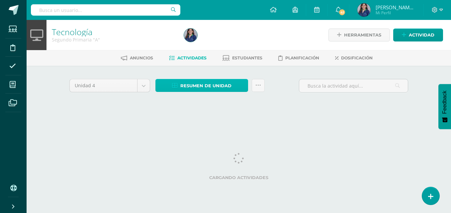
click at [172, 81] on link "Resumen de unidad" at bounding box center [202, 85] width 93 height 13
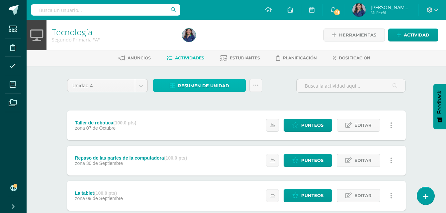
click at [189, 86] on span "Resumen de unidad" at bounding box center [203, 86] width 51 height 12
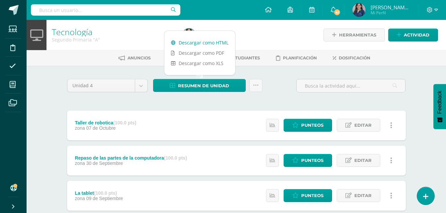
click at [207, 42] on link "Descargar como HTML" at bounding box center [200, 43] width 71 height 10
click at [375, 7] on span "[PERSON_NAME][MEDICAL_DATA]" at bounding box center [391, 7] width 40 height 7
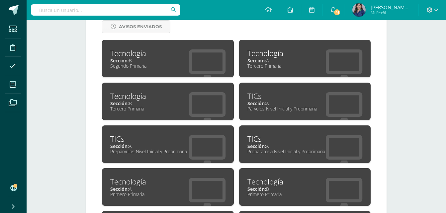
scroll to position [292, 0]
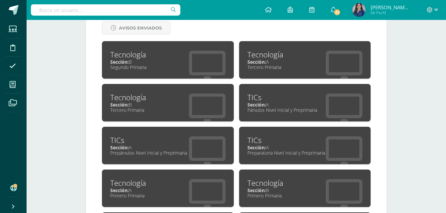
click at [182, 66] on div "Segundo Primaria" at bounding box center [167, 67] width 115 height 6
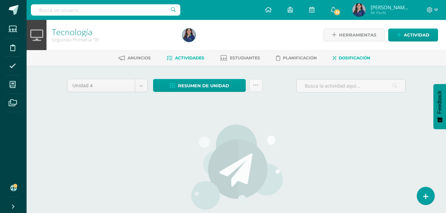
click at [348, 56] on span "Dosificación" at bounding box center [355, 58] width 32 height 5
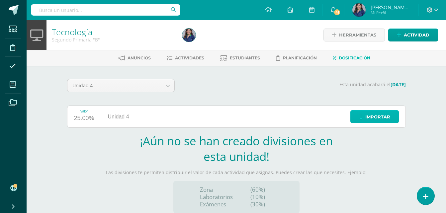
click at [361, 116] on icon at bounding box center [361, 117] width 4 height 6
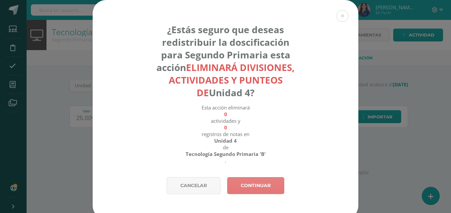
click at [244, 181] on link "Continuar" at bounding box center [255, 186] width 57 height 17
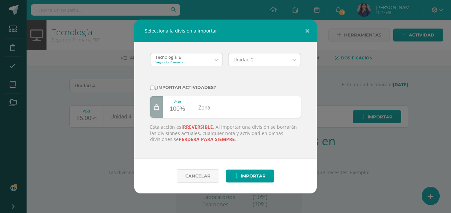
click at [219, 56] on body "Selecciona la división a importar Tecnología 'B' Segundo Primaria Tecnología 'B…" at bounding box center [225, 141] width 451 height 282
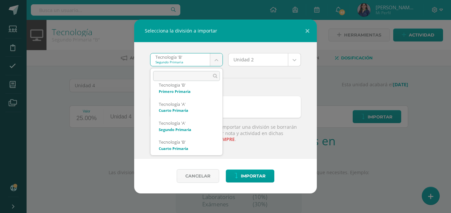
scroll to position [156, 0]
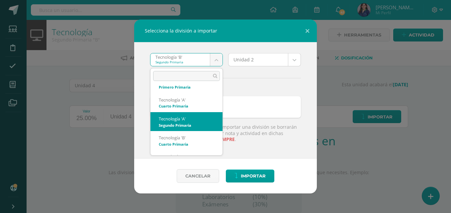
select select "3905"
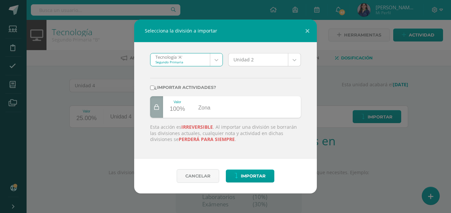
click at [293, 59] on body "Selecciona la división a importar Tecnología 'A' Segundo Primaria Tecnología 'B…" at bounding box center [225, 141] width 451 height 282
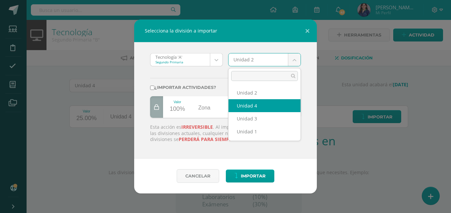
select select "117409"
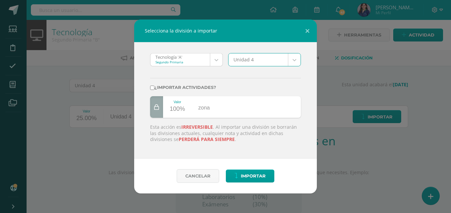
click at [154, 84] on div "¿Importar actividades?" at bounding box center [226, 84] width 156 height 25
click at [155, 86] on label "¿Importar actividades?" at bounding box center [225, 87] width 151 height 5
click at [155, 86] on input "¿Importar actividades?" at bounding box center [152, 88] width 4 height 4
checkbox input "true"
click at [240, 173] on button "Importar" at bounding box center [250, 176] width 49 height 13
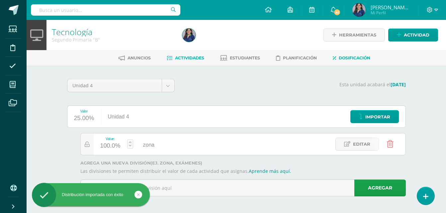
click at [193, 56] on span "Actividades" at bounding box center [189, 58] width 29 height 5
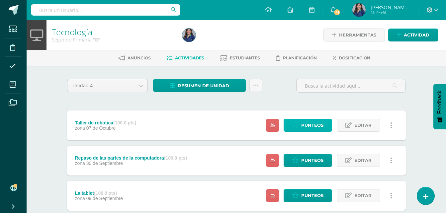
click at [313, 129] on span "Punteos" at bounding box center [313, 125] width 22 height 12
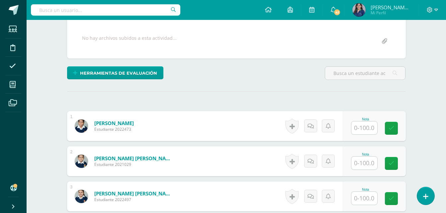
scroll to position [187, 0]
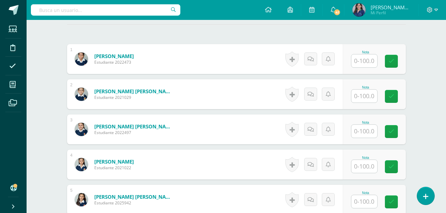
click at [372, 58] on input "text" at bounding box center [365, 61] width 26 height 13
type input "94"
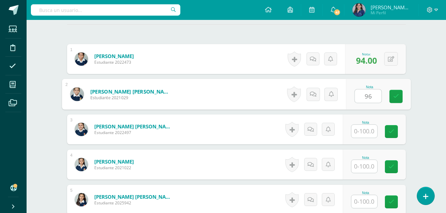
type input "96"
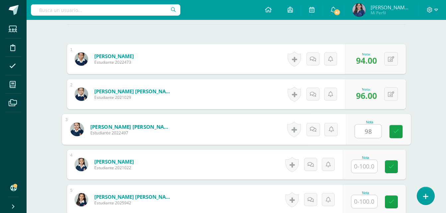
type input "98"
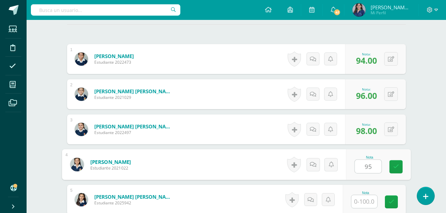
type input "95"
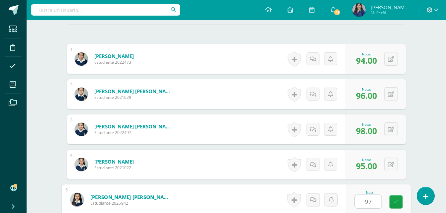
type input "97"
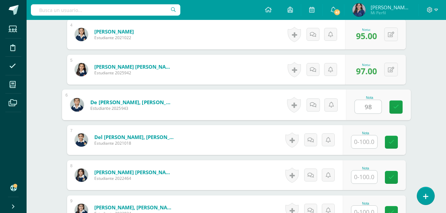
type input "98"
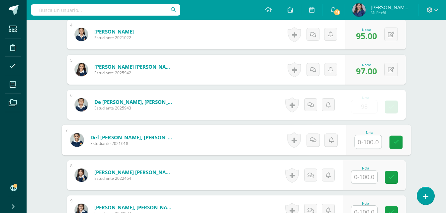
type input "9"
type input "98.00"
type input "96"
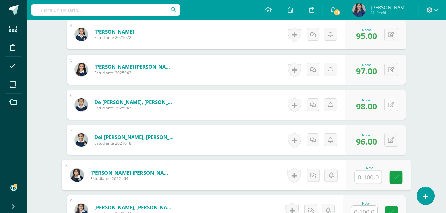
click at [391, 109] on button at bounding box center [392, 105] width 14 height 14
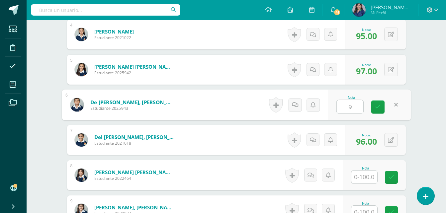
type input "90"
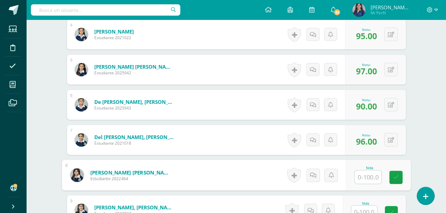
click at [364, 181] on input "text" at bounding box center [368, 177] width 27 height 13
type input "96"
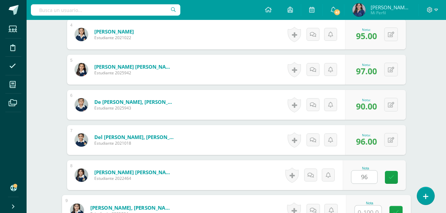
scroll to position [323, 0]
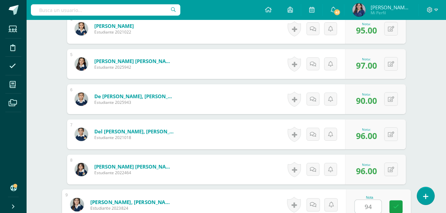
type input "94"
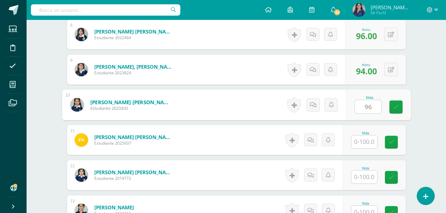
type input "96"
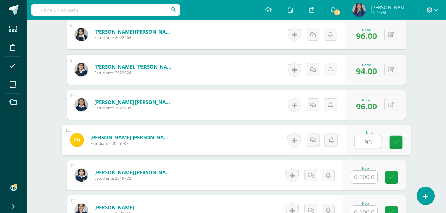
type input "96"
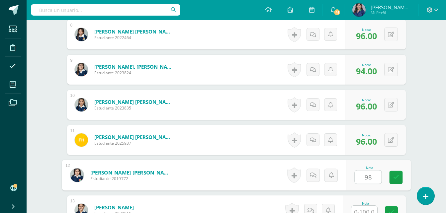
type input "98"
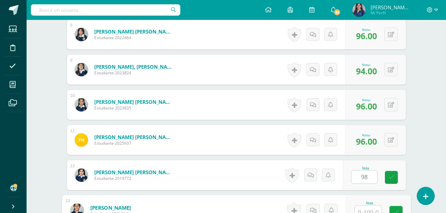
scroll to position [464, 0]
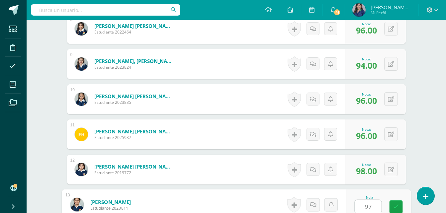
type input "97"
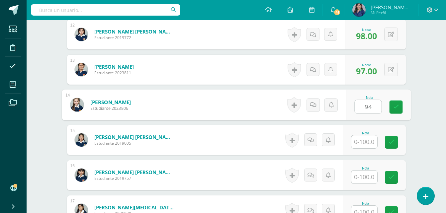
type input "94"
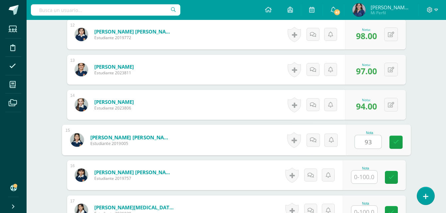
type input "93"
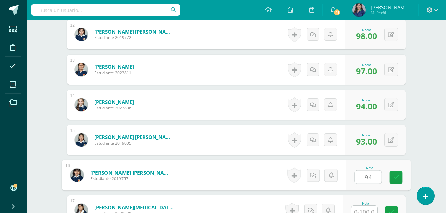
type input "94"
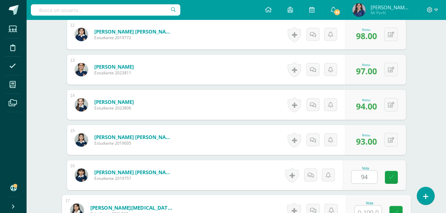
scroll to position [605, 0]
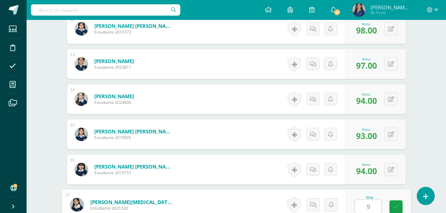
type input "97"
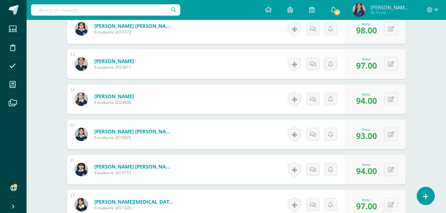
scroll to position [688, 0]
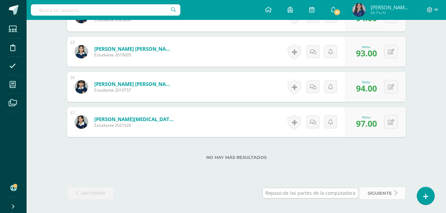
click at [390, 191] on span "siguiente" at bounding box center [380, 194] width 24 height 12
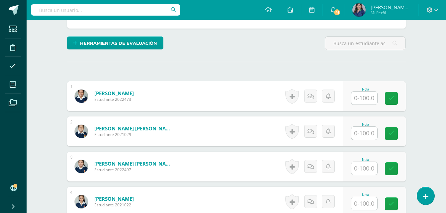
scroll to position [148, 0]
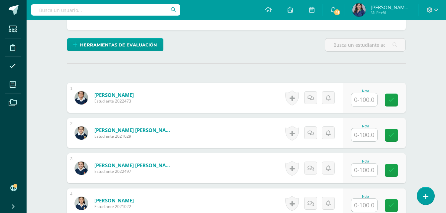
click at [359, 100] on input "text" at bounding box center [365, 99] width 26 height 13
type input "95"
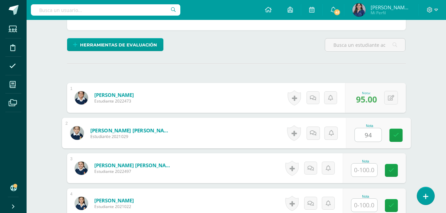
type input "94"
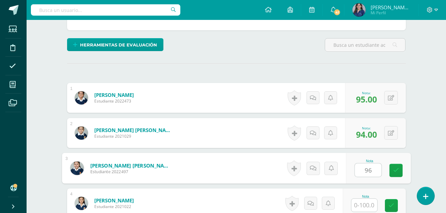
type input "96"
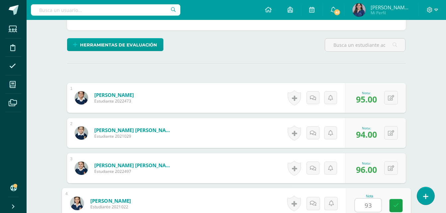
type input "93"
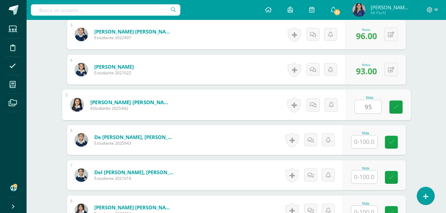
type input "95"
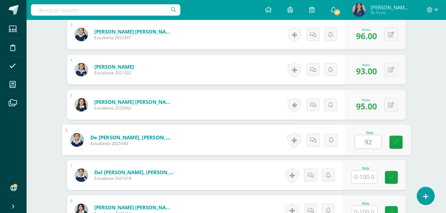
type input "92"
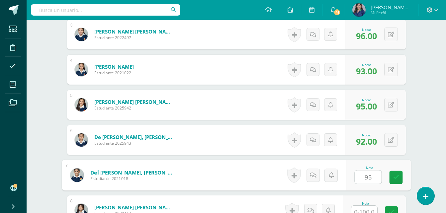
type input "95"
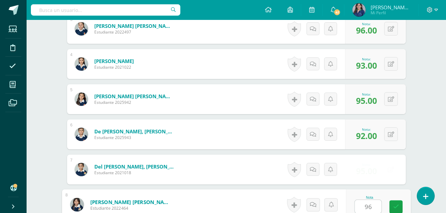
type input "96"
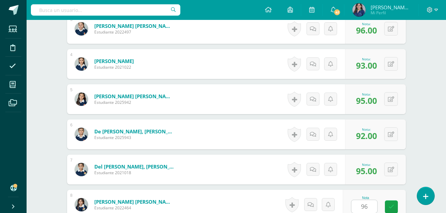
scroll to position [423, 0]
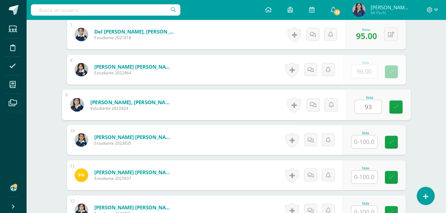
type input "93"
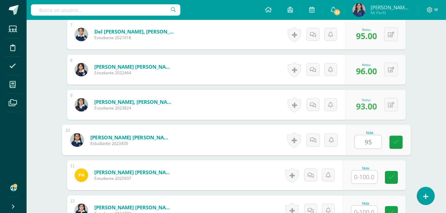
type input "95"
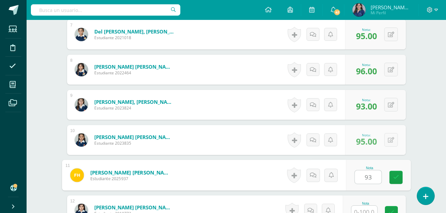
type input "93"
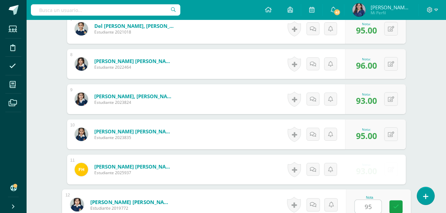
type input "95"
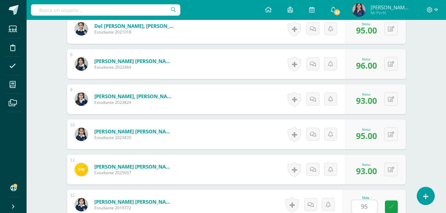
scroll to position [564, 0]
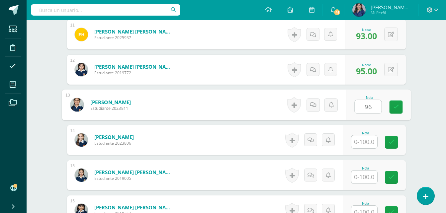
type input "96"
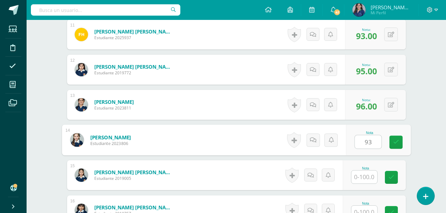
type input "93"
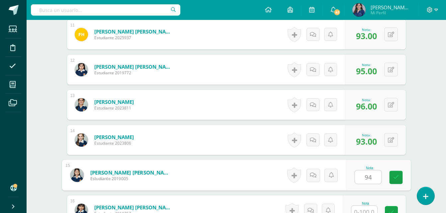
type input "94"
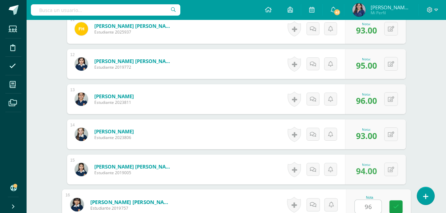
type input "96"
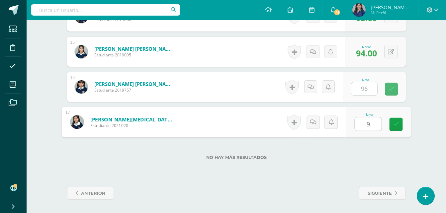
type input "92"
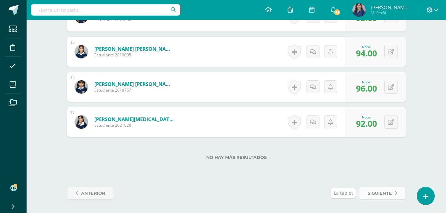
click at [375, 194] on span "siguiente" at bounding box center [380, 194] width 24 height 12
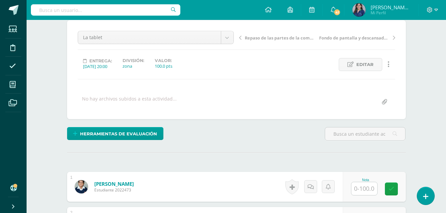
scroll to position [153, 0]
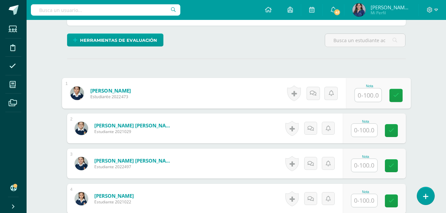
click at [368, 93] on input "text" at bounding box center [368, 95] width 27 height 13
type input "94"
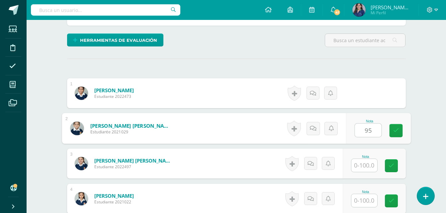
type input "95"
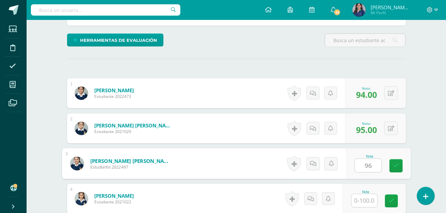
type input "96"
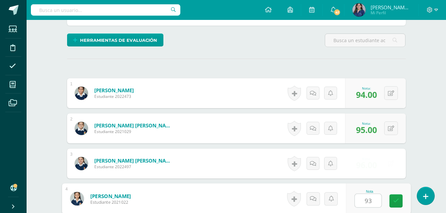
type input "93"
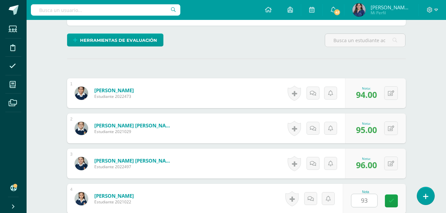
scroll to position [282, 0]
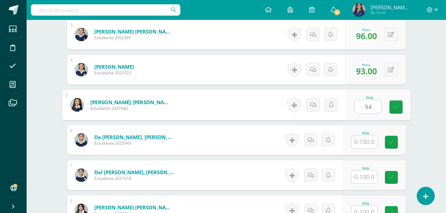
type input "94"
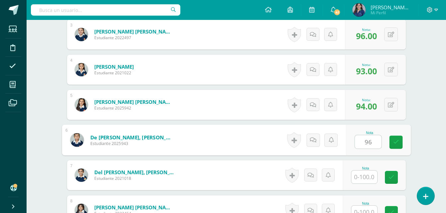
type input "96"
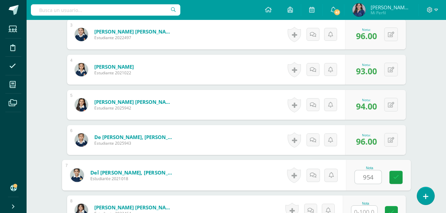
scroll to position [288, 0]
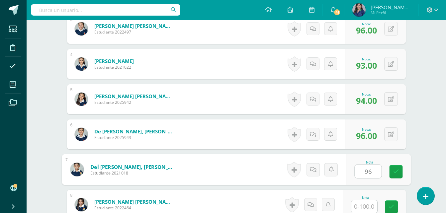
type input "96"
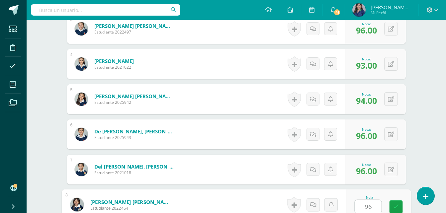
type input "96"
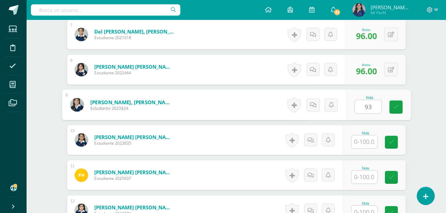
type input "93"
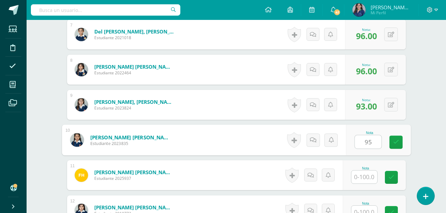
type input "95"
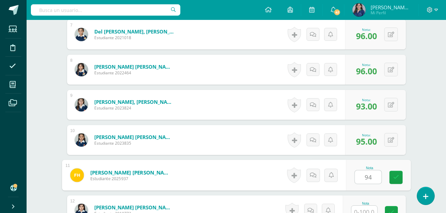
type input "94"
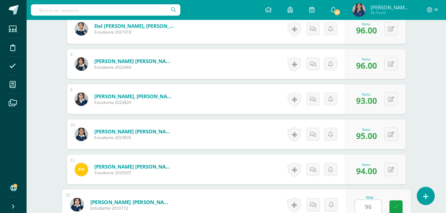
type input "96"
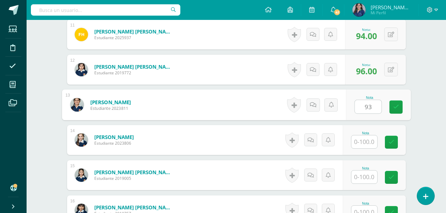
type input "93"
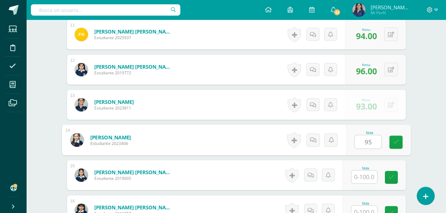
type input "95"
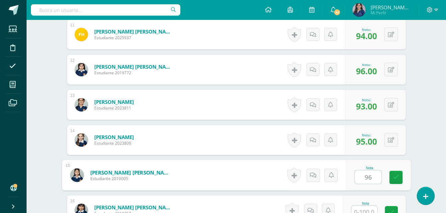
type input "96"
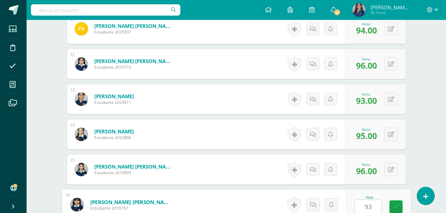
type input "93"
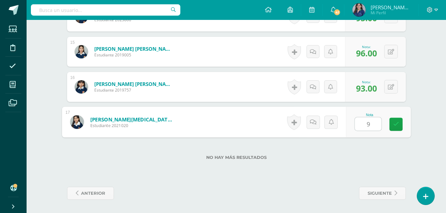
type input "95"
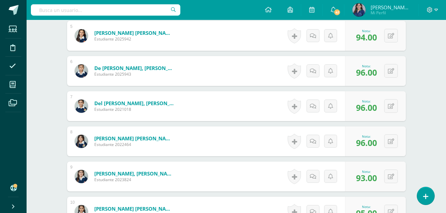
scroll to position [342, 0]
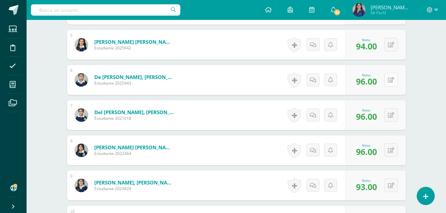
click at [390, 78] on button at bounding box center [392, 80] width 14 height 14
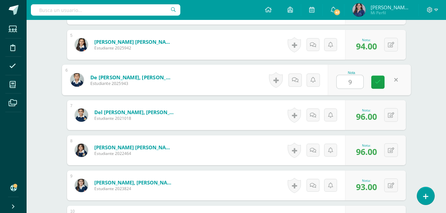
type input "92"
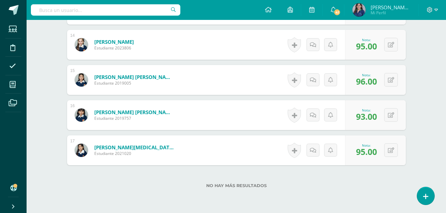
scroll to position [676, 0]
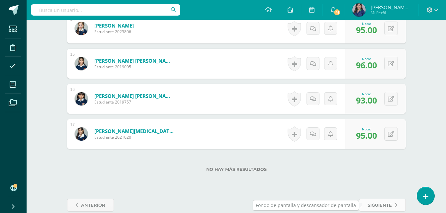
click at [377, 202] on span "siguiente" at bounding box center [380, 205] width 24 height 12
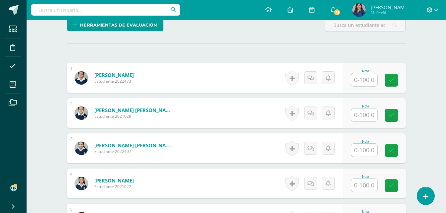
scroll to position [156, 0]
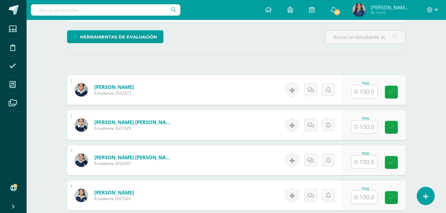
click at [358, 93] on input "text" at bounding box center [365, 91] width 26 height 13
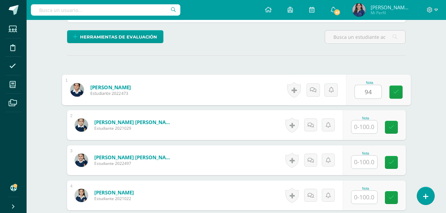
type input "94"
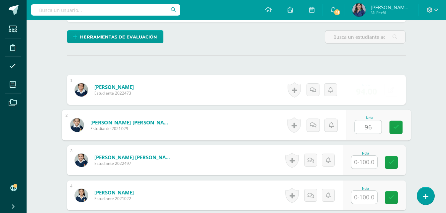
type input "96"
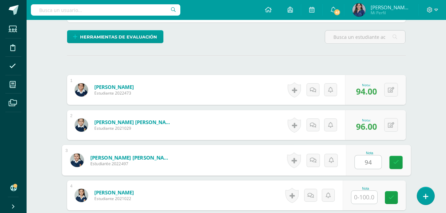
type input "94"
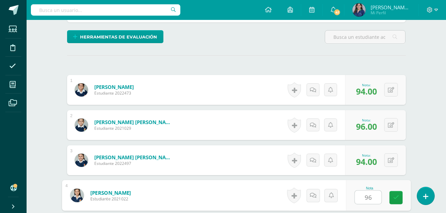
type input "96"
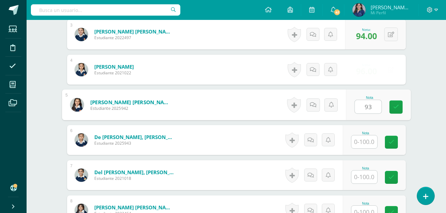
type input "93"
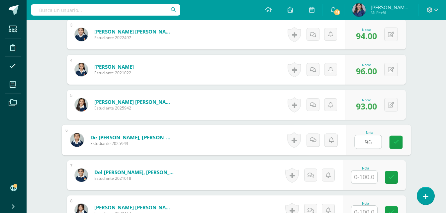
type input "96"
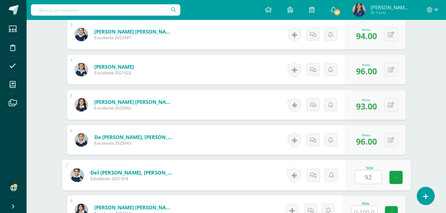
type input "92"
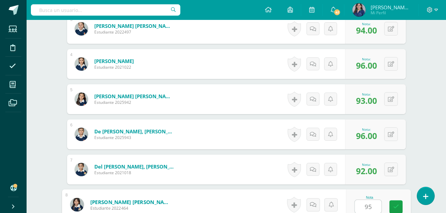
type input "95"
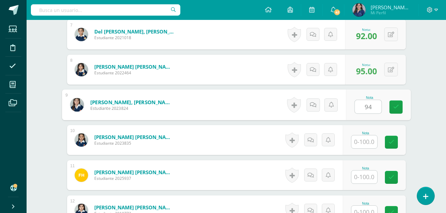
type input "94"
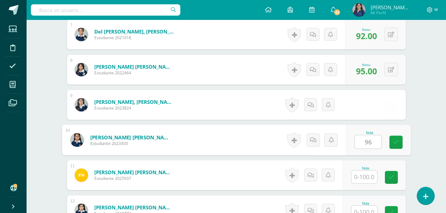
type input "96"
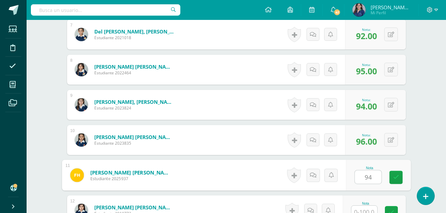
type input "94"
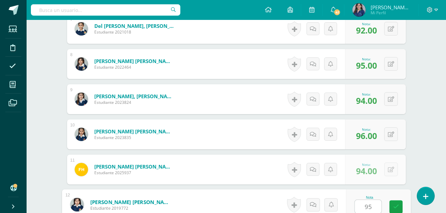
type input "95"
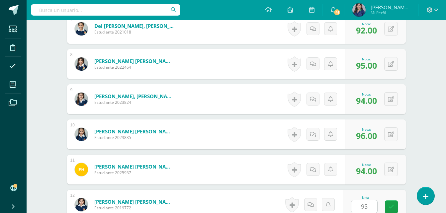
scroll to position [564, 0]
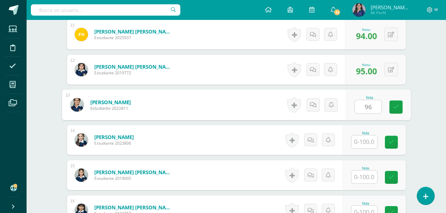
type input "96"
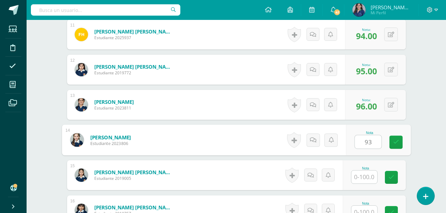
type input "93"
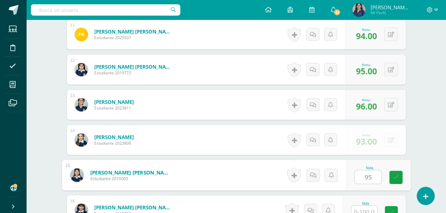
type input "95"
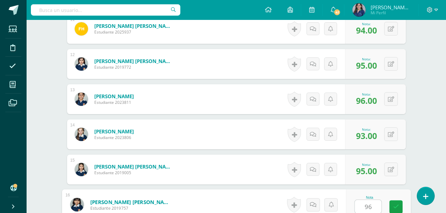
type input "96"
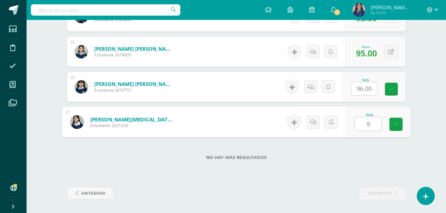
type input "93"
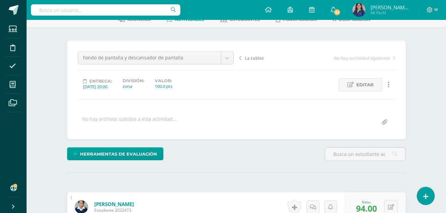
scroll to position [0, 0]
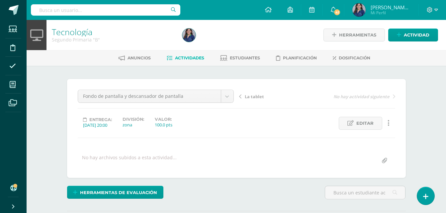
click at [196, 58] on span "Actividades" at bounding box center [189, 58] width 29 height 5
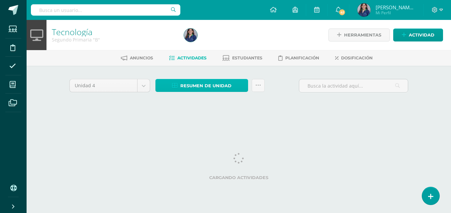
click at [208, 84] on span "Resumen de unidad" at bounding box center [206, 86] width 51 height 12
click at [202, 83] on span "Resumen de unidad" at bounding box center [206, 86] width 51 height 12
click at [202, 84] on span "Resumen de unidad" at bounding box center [206, 86] width 51 height 12
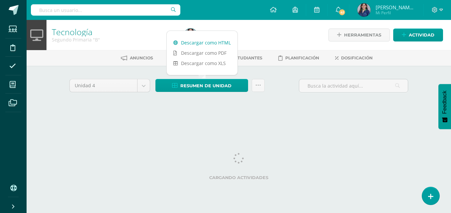
click at [215, 44] on link "Descargar como HTML" at bounding box center [202, 43] width 71 height 10
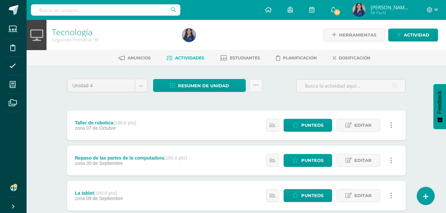
click at [380, 8] on span "[PERSON_NAME][MEDICAL_DATA]" at bounding box center [391, 7] width 40 height 7
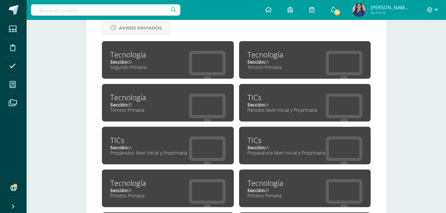
scroll to position [283, 0]
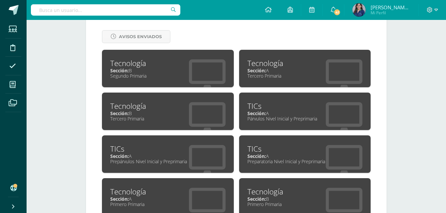
click at [270, 67] on div "Tecnología" at bounding box center [305, 63] width 115 height 10
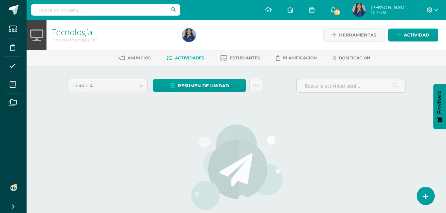
click at [407, 139] on div "Unidad 4 Unidad 1 Unidad 2 Unidad 3 Unidad 4 Resumen de unidad Descargar como H…" at bounding box center [236, 175] width 344 height 193
click at [364, 53] on li "Dosificación" at bounding box center [352, 58] width 38 height 11
click at [364, 55] on link "Dosificación" at bounding box center [352, 58] width 38 height 11
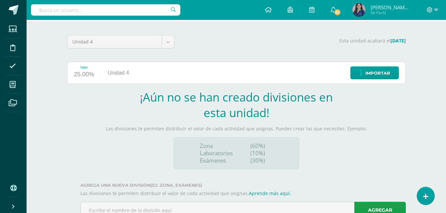
scroll to position [46, 0]
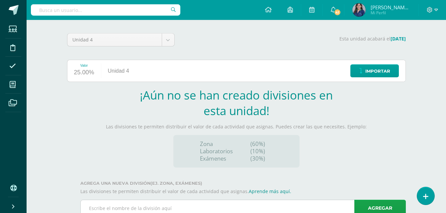
click at [274, 210] on input "text" at bounding box center [243, 208] width 325 height 16
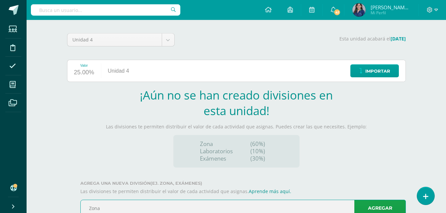
type input "Zona"
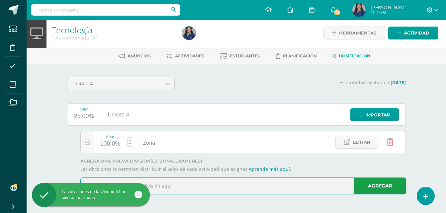
scroll to position [2, 0]
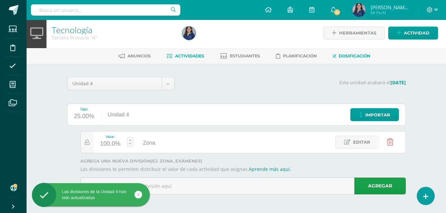
click at [196, 58] on span "Actividades" at bounding box center [189, 56] width 29 height 5
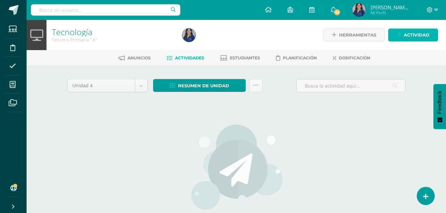
click at [414, 34] on span "Actividad" at bounding box center [417, 35] width 26 height 12
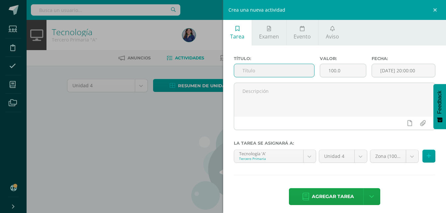
click at [289, 73] on input "text" at bounding box center [274, 70] width 80 height 13
type input "Unidades de disco"
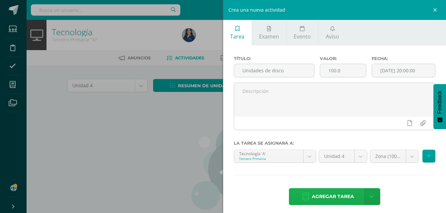
click at [343, 197] on span "Agregar tarea" at bounding box center [333, 197] width 42 height 16
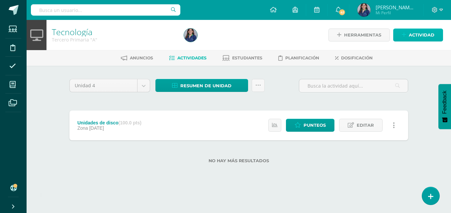
click at [434, 34] on span "Actividad" at bounding box center [422, 35] width 26 height 12
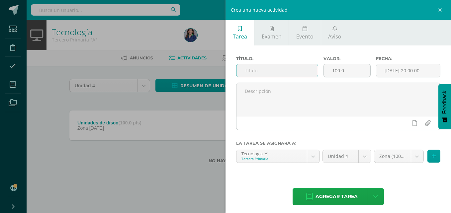
click at [303, 72] on input "text" at bounding box center [277, 70] width 81 height 13
type input "El internet"
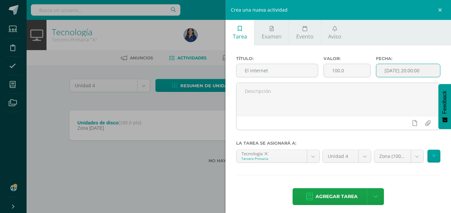
click at [386, 66] on input "[DATE] 20:00:00" at bounding box center [409, 70] width 64 height 13
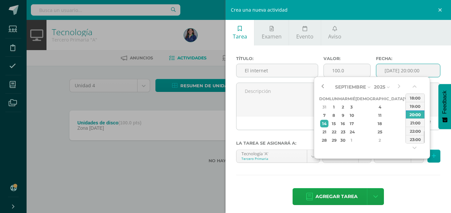
click at [325, 89] on button "button" at bounding box center [322, 87] width 7 height 10
click at [347, 138] on div "26" at bounding box center [343, 141] width 8 height 8
type input "2025-08-26 20:00"
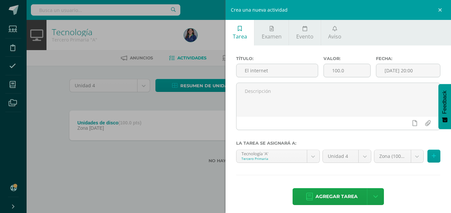
click at [338, 183] on div "Título: El internet Valor: 100.0 Fecha: 2025-08-26 20:00 La tarea se asignará a…" at bounding box center [339, 132] width 226 height 172
click at [328, 195] on span "Agregar tarea" at bounding box center [337, 197] width 42 height 16
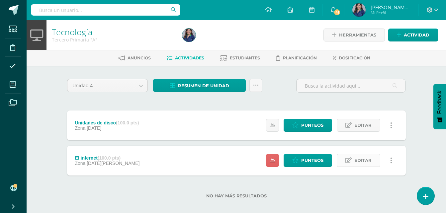
click at [353, 163] on link "Editar" at bounding box center [359, 160] width 44 height 13
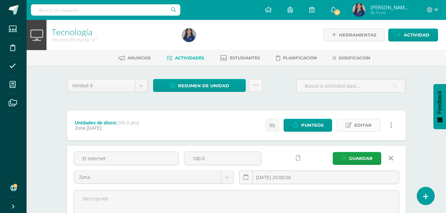
click at [358, 129] on span "Editar" at bounding box center [363, 125] width 17 height 12
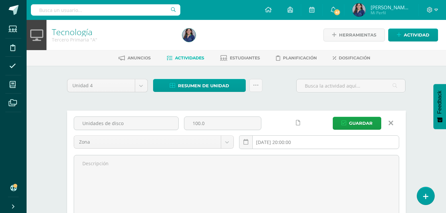
click at [304, 137] on input "[DATE] 20:00:00" at bounding box center [320, 142] width 160 height 13
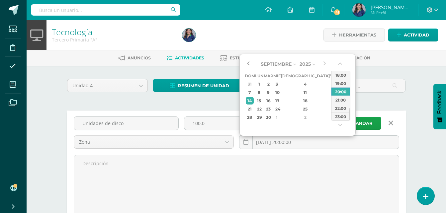
click at [251, 62] on button "button" at bounding box center [248, 64] width 7 height 10
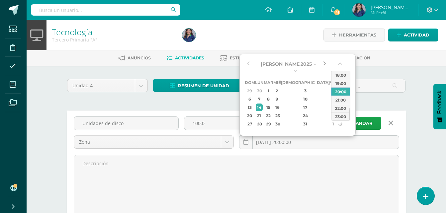
click at [322, 65] on button "button" at bounding box center [324, 64] width 7 height 10
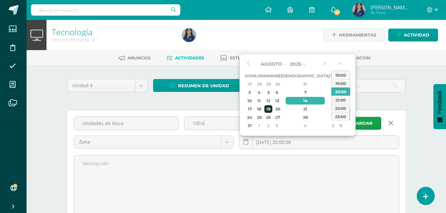
click at [272, 106] on div "19" at bounding box center [269, 109] width 8 height 8
type input "2025-08-19 20:00"
click at [377, 112] on div "Unidades de disco 100.0 Zona Zona 2025-08-19 20:00 Guardar" at bounding box center [236, 173] width 339 height 125
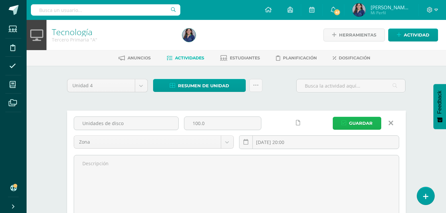
click at [370, 124] on span "Guardar" at bounding box center [361, 123] width 24 height 12
click at [364, 123] on span "Guardar" at bounding box center [361, 123] width 24 height 12
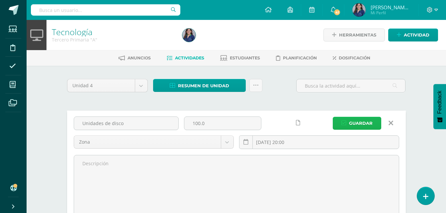
click at [364, 123] on span "Guardar" at bounding box center [361, 123] width 24 height 12
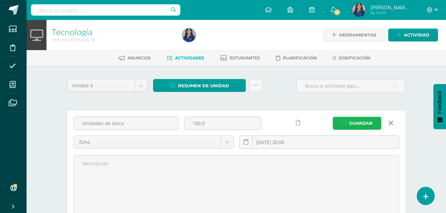
click at [364, 123] on span "Guardar" at bounding box center [361, 123] width 24 height 12
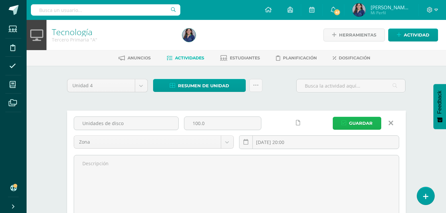
click at [364, 123] on span "Guardar" at bounding box center [361, 123] width 24 height 12
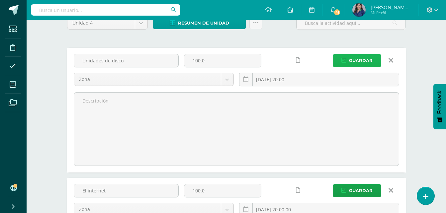
scroll to position [76, 0]
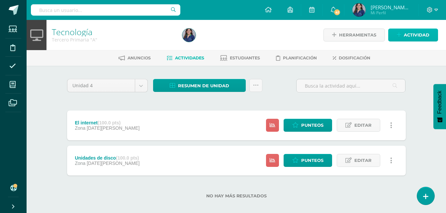
click at [398, 36] on icon at bounding box center [399, 35] width 4 height 6
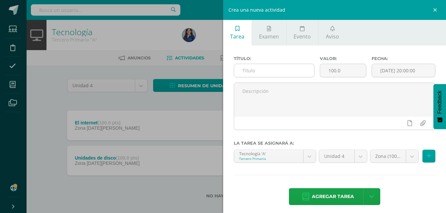
click at [289, 71] on input "text" at bounding box center [274, 70] width 80 height 13
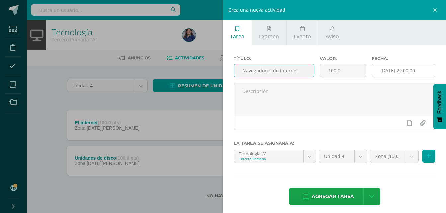
type input "Navegadores de internet"
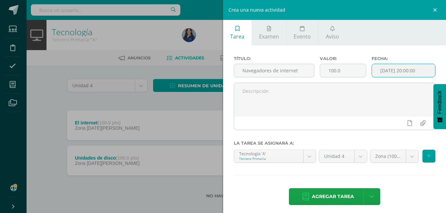
click at [391, 70] on input "[DATE] 20:00:00" at bounding box center [403, 70] width 63 height 13
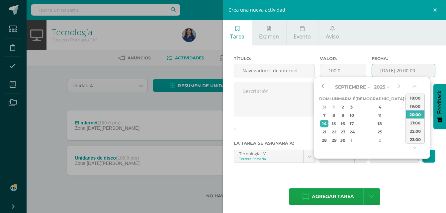
click at [324, 87] on button "button" at bounding box center [322, 87] width 7 height 10
click at [347, 121] on div "16" at bounding box center [343, 124] width 8 height 8
type input "2025-09-16 20:00"
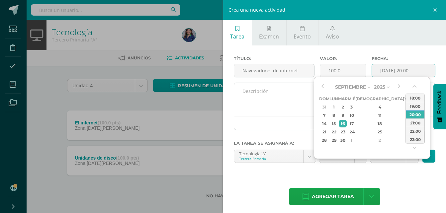
click at [288, 113] on textarea at bounding box center [334, 99] width 201 height 33
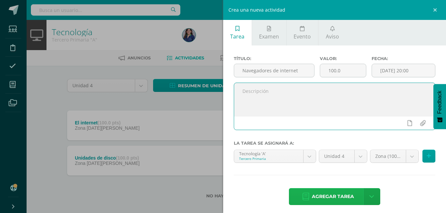
click at [335, 200] on span "Agregar tarea" at bounding box center [333, 197] width 42 height 16
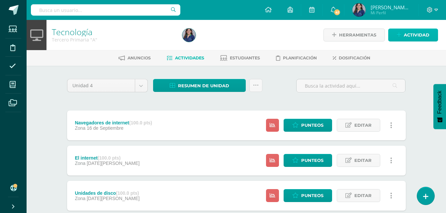
click at [426, 40] on span "Actividad" at bounding box center [417, 35] width 26 height 12
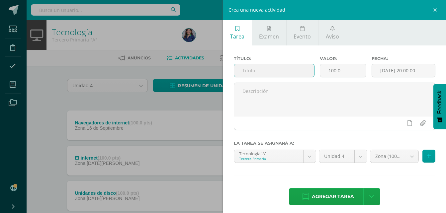
click at [298, 66] on input "text" at bounding box center [274, 70] width 80 height 13
type input "Google maps"
click at [410, 74] on input "[DATE] 20:00:00" at bounding box center [403, 70] width 63 height 13
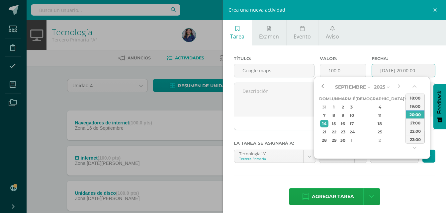
click at [322, 85] on button "button" at bounding box center [322, 87] width 7 height 10
click at [347, 133] on div "23" at bounding box center [343, 132] width 8 height 8
type input "2025-09-23 20:00"
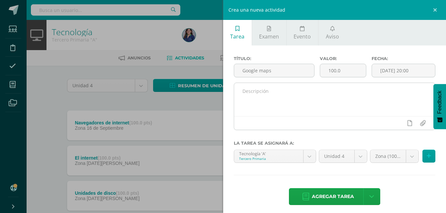
click at [291, 120] on div at bounding box center [334, 123] width 201 height 14
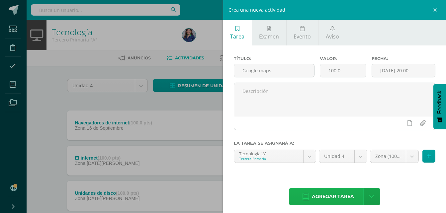
click at [320, 195] on span "Agregar tarea" at bounding box center [333, 197] width 42 height 16
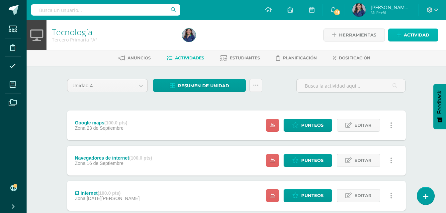
click at [423, 35] on span "Actividad" at bounding box center [417, 35] width 26 height 12
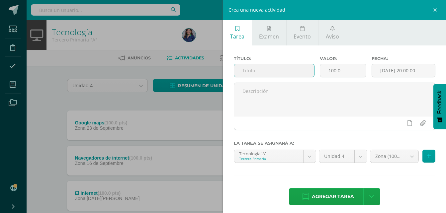
click at [287, 70] on input "text" at bounding box center [274, 70] width 80 height 13
type input "D"
type input "Taller de robotica"
click at [409, 75] on input "[DATE] 20:00:00" at bounding box center [403, 70] width 63 height 13
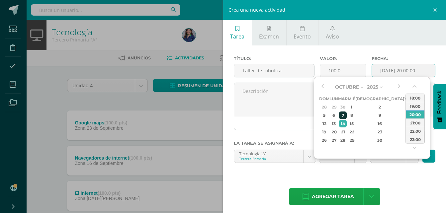
click at [347, 116] on div "7" at bounding box center [343, 116] width 8 height 8
type input "2025-10-07 20:00"
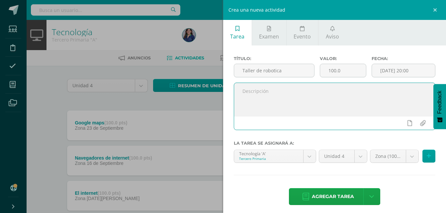
click at [295, 113] on textarea at bounding box center [334, 99] width 201 height 33
click at [308, 194] on link "Agregar tarea" at bounding box center [328, 196] width 78 height 17
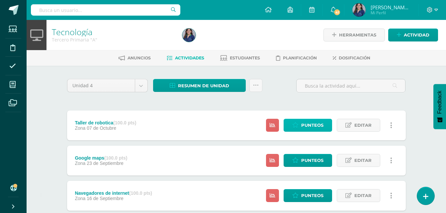
click at [306, 123] on span "Punteos" at bounding box center [313, 125] width 22 height 12
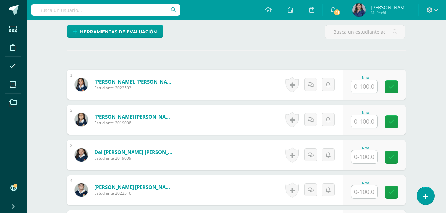
scroll to position [162, 0]
click at [367, 85] on input "text" at bounding box center [365, 86] width 26 height 13
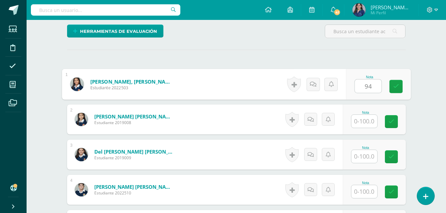
type input "94"
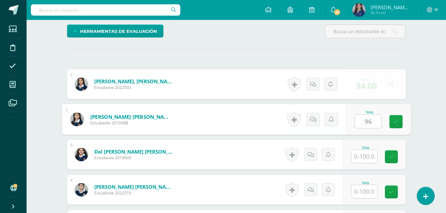
type input "96"
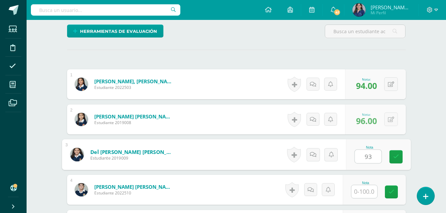
type input "93"
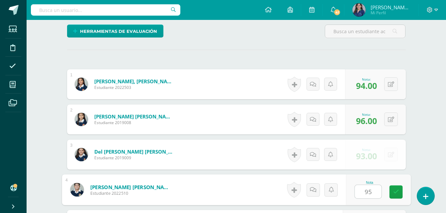
type input "95"
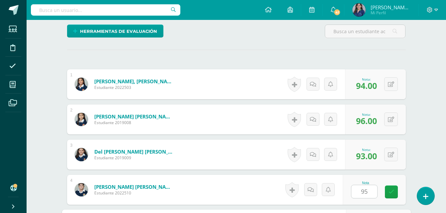
scroll to position [282, 0]
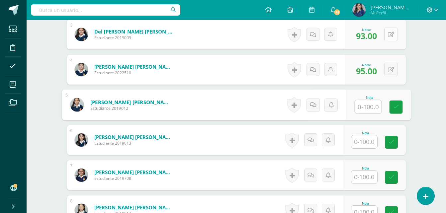
click at [387, 36] on div "0 Logros Logros obtenidos Aún no hay logros agregados Nota: 93.00" at bounding box center [375, 35] width 61 height 30
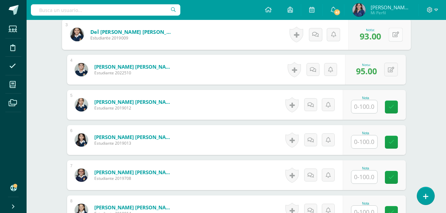
click at [393, 34] on icon at bounding box center [396, 35] width 7 height 6
type input "90"
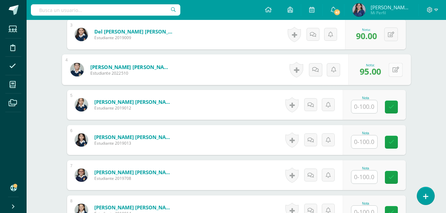
click at [392, 66] on button at bounding box center [396, 70] width 14 height 14
type input "90"
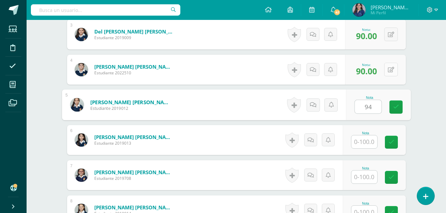
type input "94"
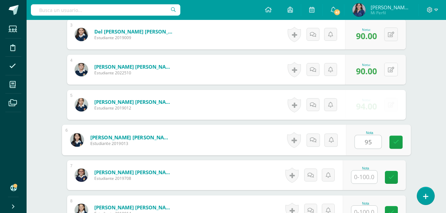
type input "95"
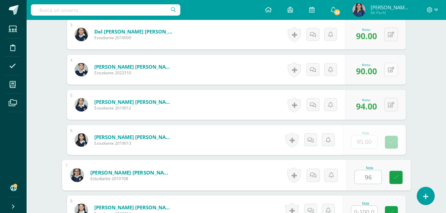
type input "96"
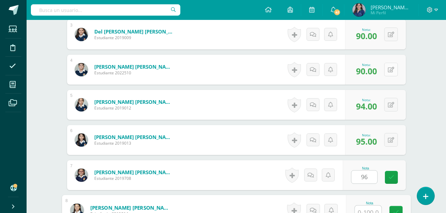
scroll to position [288, 0]
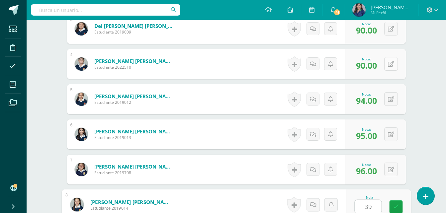
type input "3"
type input "94"
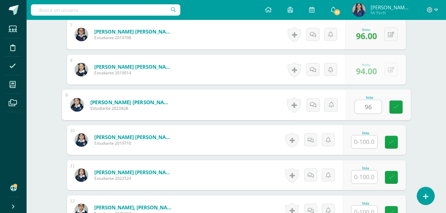
type input "96"
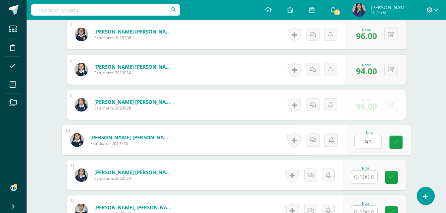
type input "93"
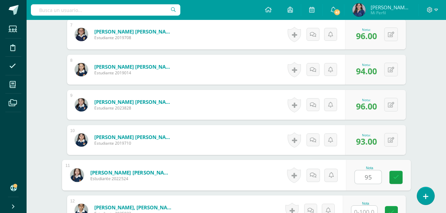
type input "95"
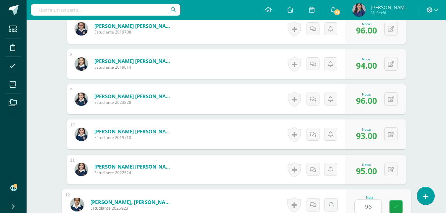
type input "96"
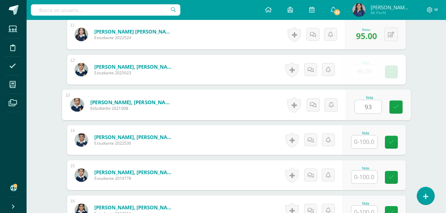
type input "93"
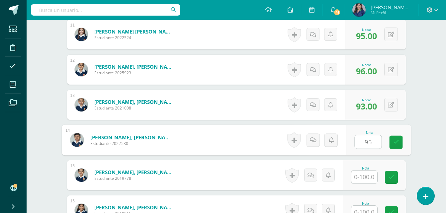
type input "95"
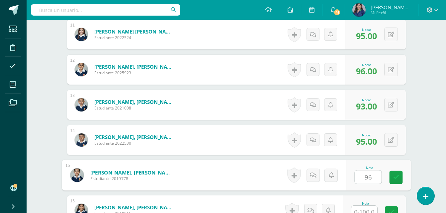
type input "96"
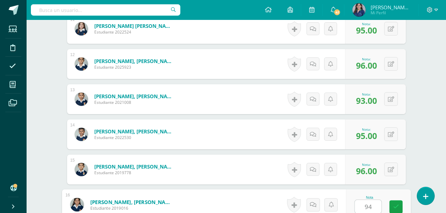
type input "94"
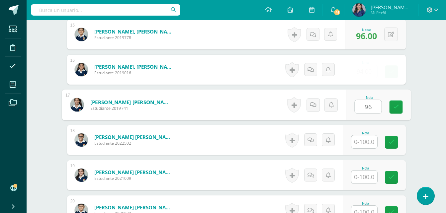
type input "96"
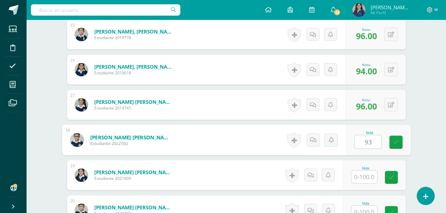
type input "93"
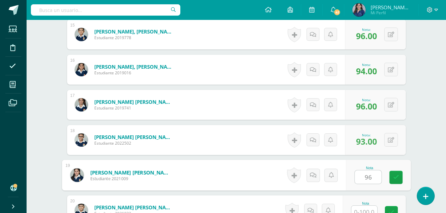
type input "96"
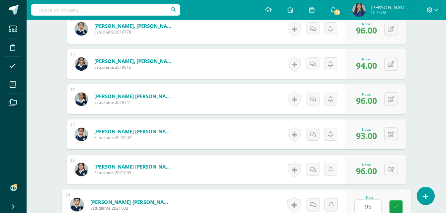
type input "95"
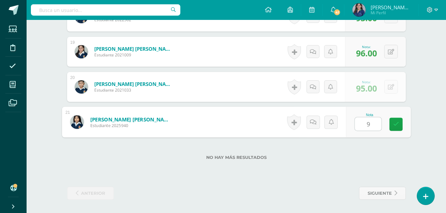
type input "96"
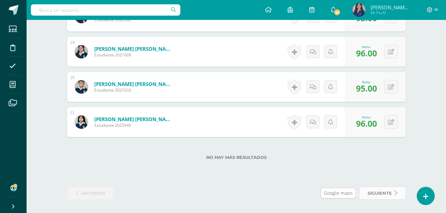
click at [380, 189] on span "siguiente" at bounding box center [380, 194] width 24 height 12
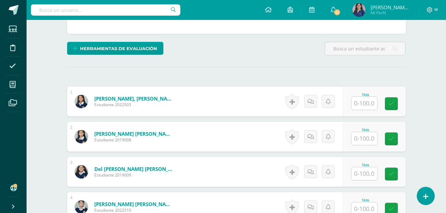
scroll to position [146, 0]
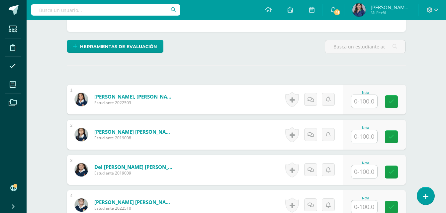
click at [372, 97] on input "text" at bounding box center [365, 101] width 26 height 13
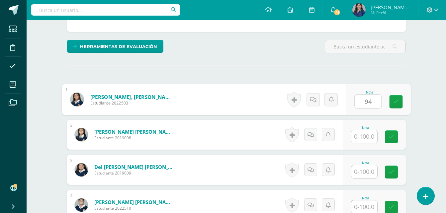
scroll to position [147, 0]
type input "94"
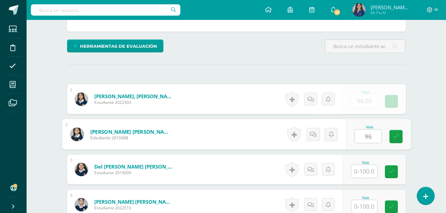
type input "96"
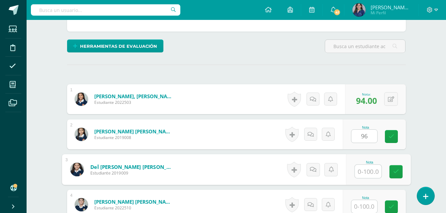
scroll to position [147, 0]
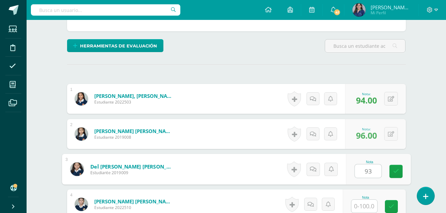
type input "93"
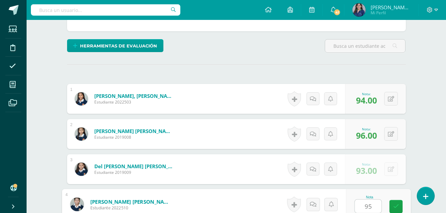
type input "95"
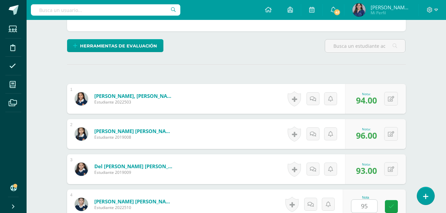
scroll to position [282, 0]
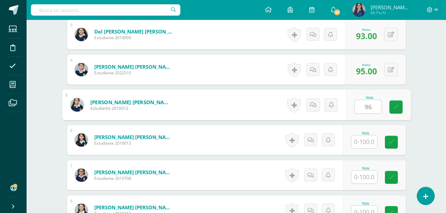
type input "96"
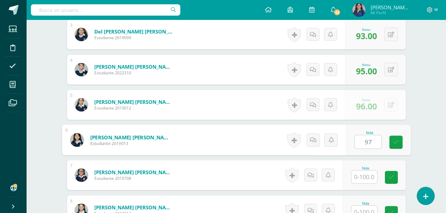
type input "97"
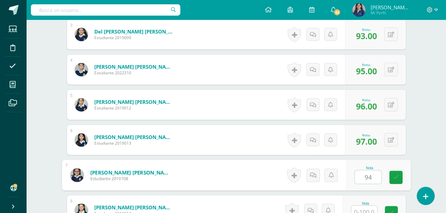
type input "94"
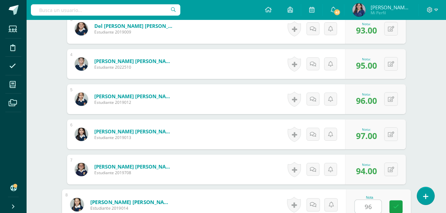
type input "96"
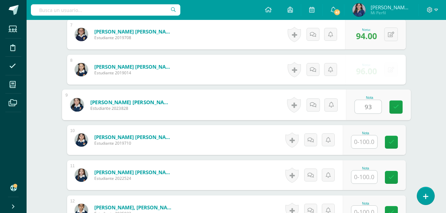
type input "93"
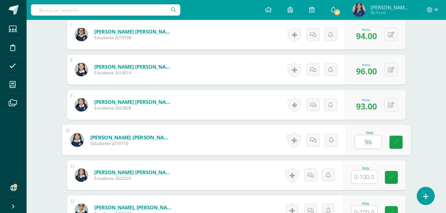
type input "96"
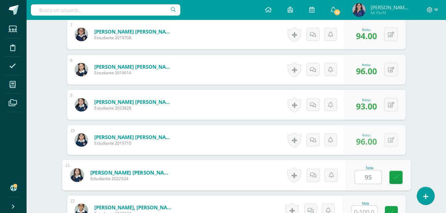
type input "95"
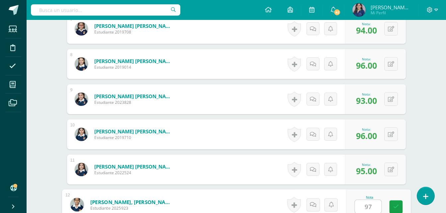
type input "97"
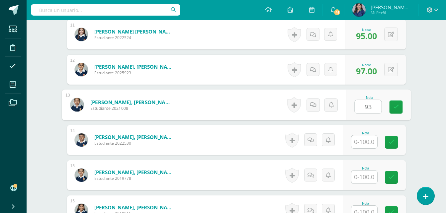
type input "93"
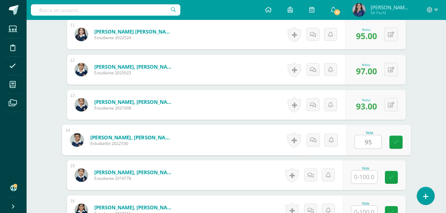
type input "95"
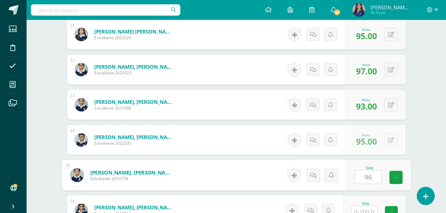
type input "96"
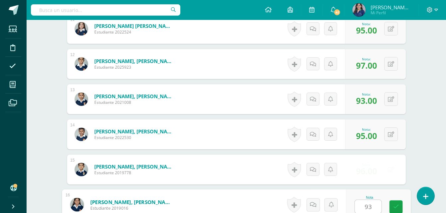
type input "93"
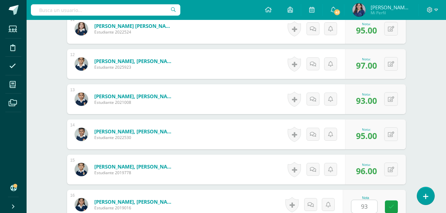
scroll to position [705, 0]
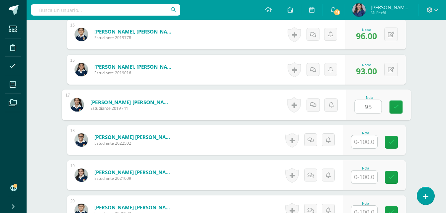
type input "95"
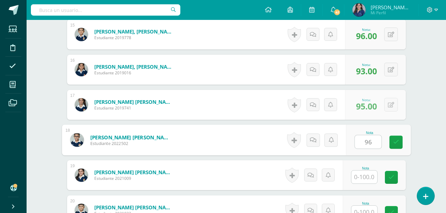
type input "96"
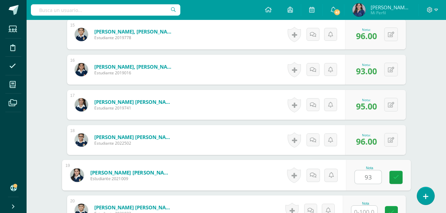
type input "93"
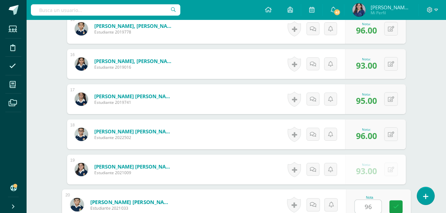
type input "96"
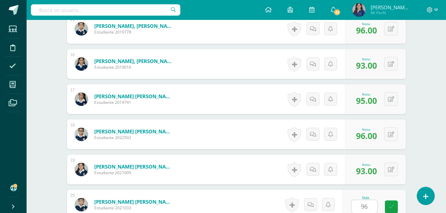
scroll to position [828, 0]
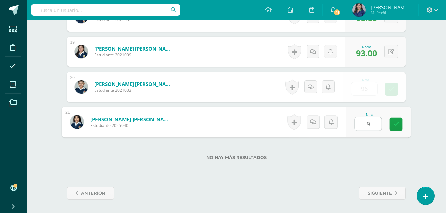
type input "93"
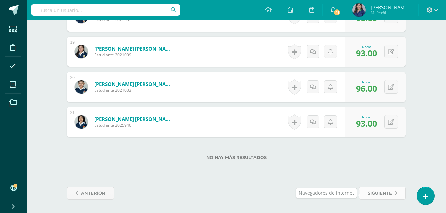
click at [391, 190] on span "siguiente" at bounding box center [380, 194] width 24 height 12
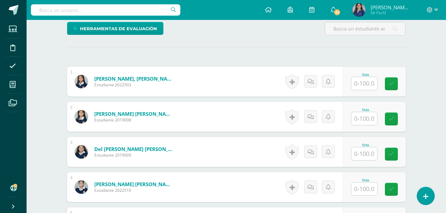
scroll to position [173, 0]
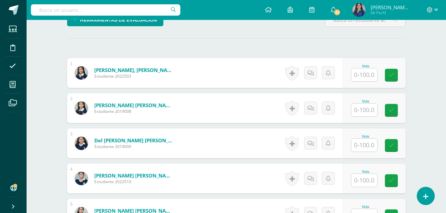
click at [368, 72] on input "text" at bounding box center [365, 74] width 26 height 13
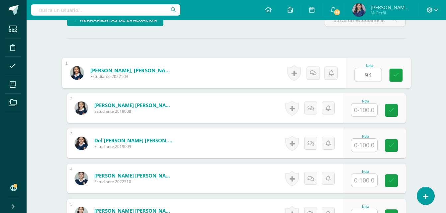
type input "94"
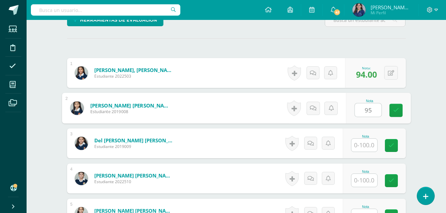
type input "95"
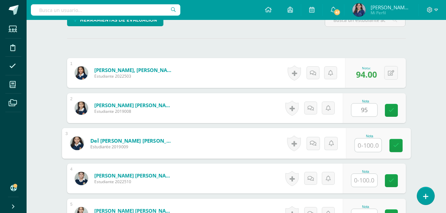
scroll to position [173, 0]
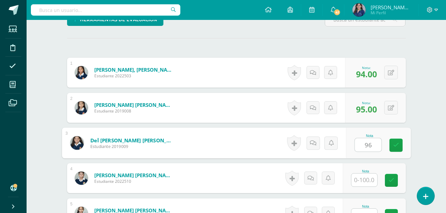
type input "96"
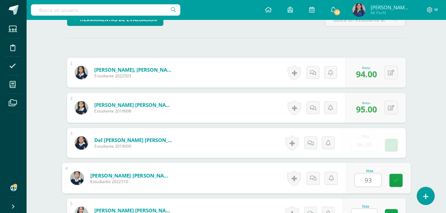
type input "93"
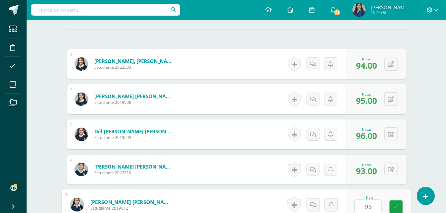
type input "96"
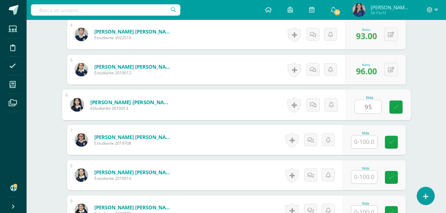
type input "95"
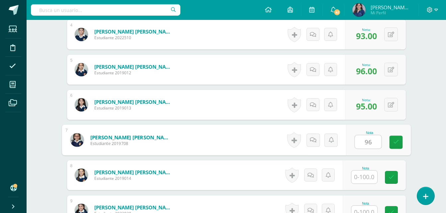
type input "96"
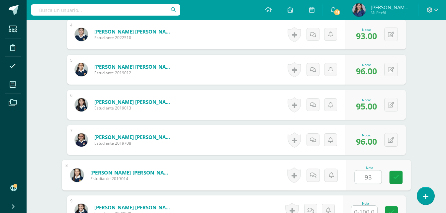
type input "93"
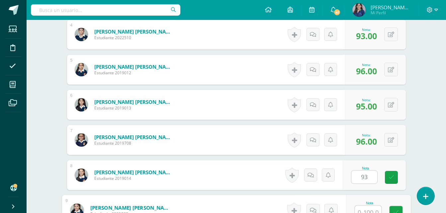
scroll to position [323, 0]
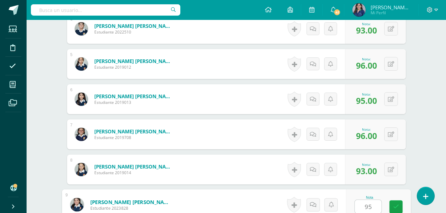
type input "95"
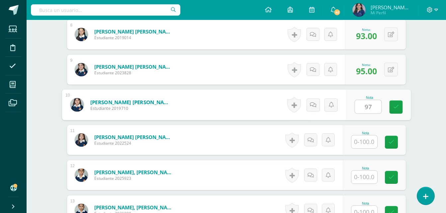
type input "97"
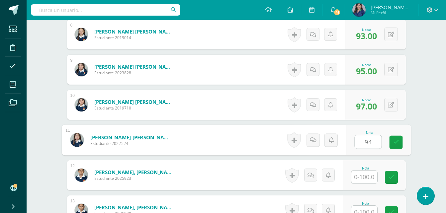
type input "94"
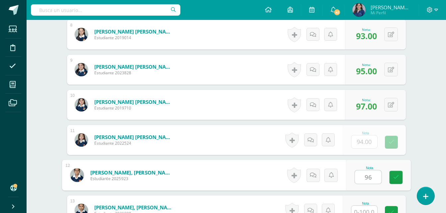
type input "96"
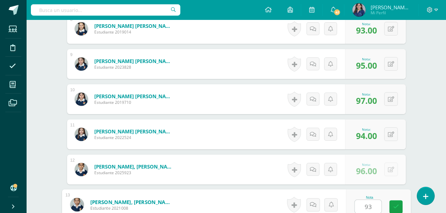
type input "93"
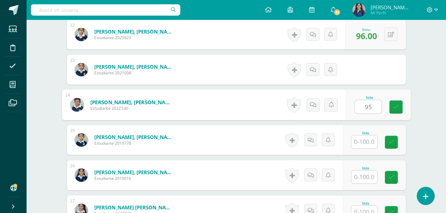
type input "95"
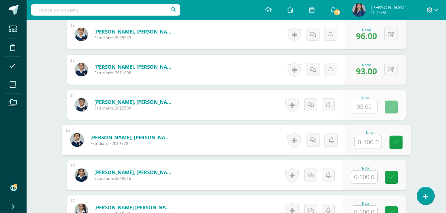
type input "6"
type input "96"
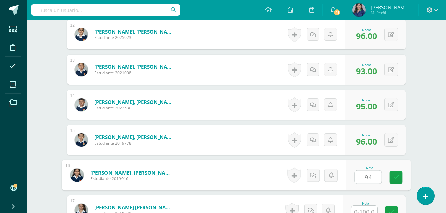
type input "94"
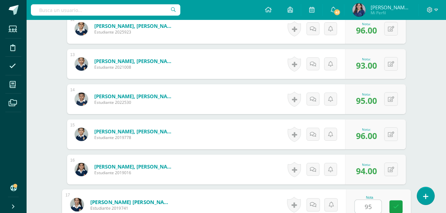
type input "95"
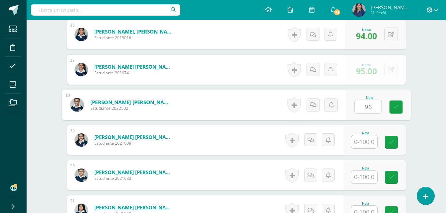
type input "96"
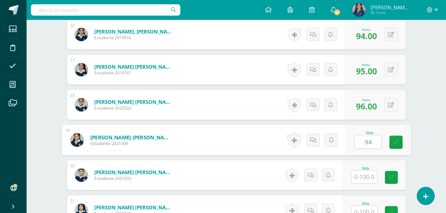
type input "94"
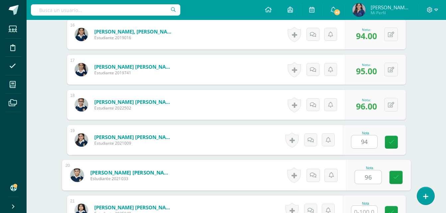
type input "96"
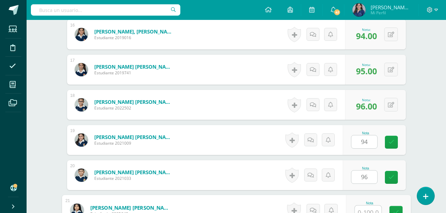
scroll to position [746, 0]
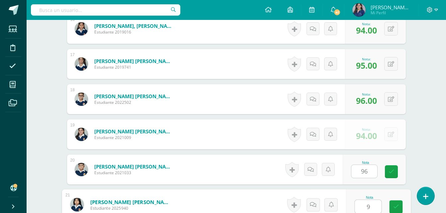
type input "93"
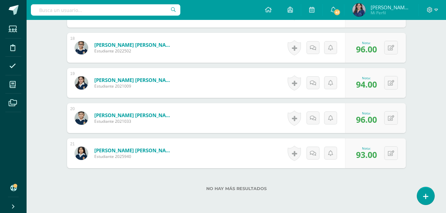
scroll to position [828, 0]
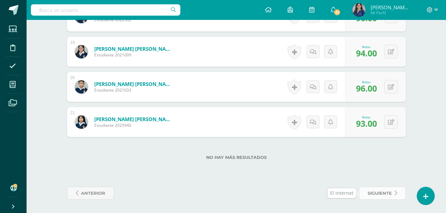
click at [377, 192] on span "siguiente" at bounding box center [380, 194] width 24 height 12
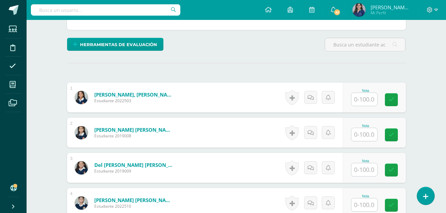
scroll to position [155, 0]
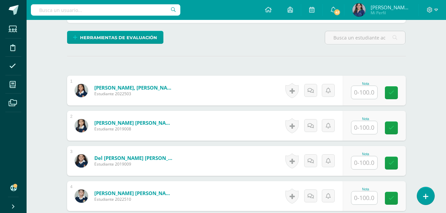
click at [358, 91] on input "text" at bounding box center [365, 92] width 26 height 13
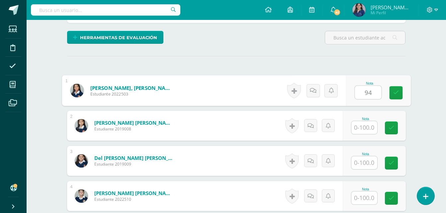
type input "94"
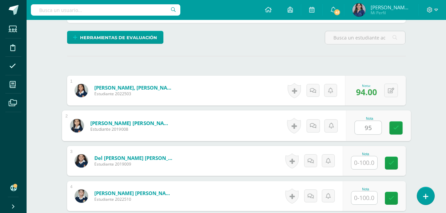
type input "95"
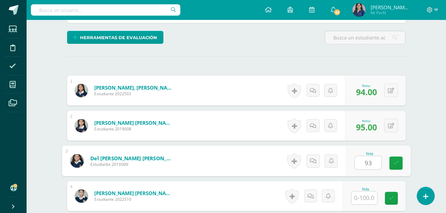
type input "93"
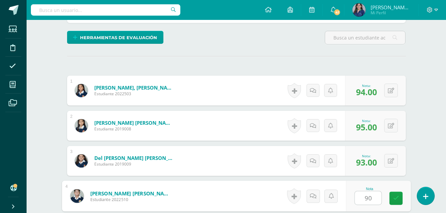
type input "90"
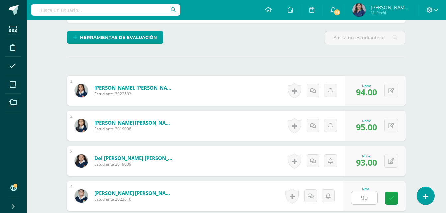
scroll to position [282, 0]
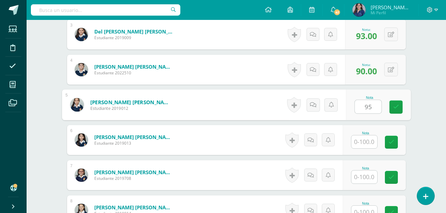
type input "95"
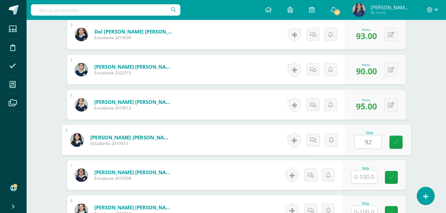
type input "92"
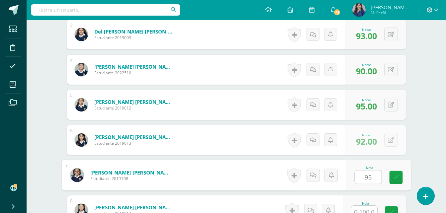
type input "95"
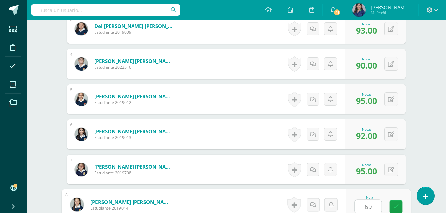
type input "6"
type input "95"
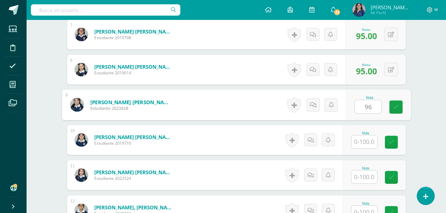
type input "96"
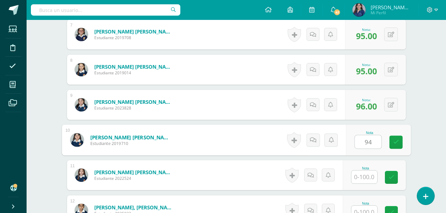
type input "94"
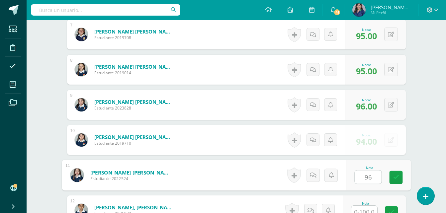
type input "96"
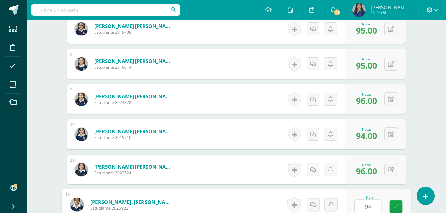
type input "94"
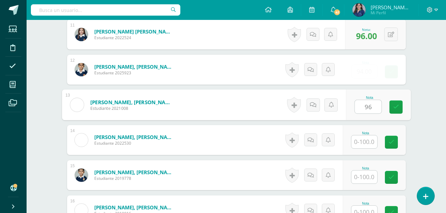
type input "96"
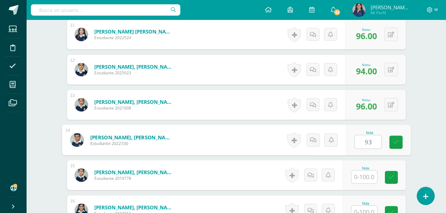
type input "93"
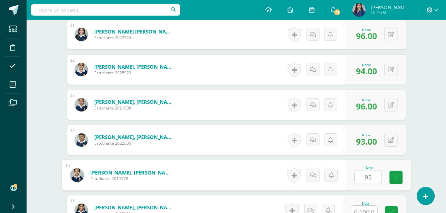
type input "95"
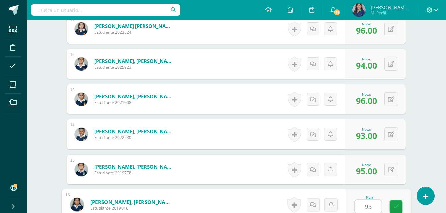
type input "93"
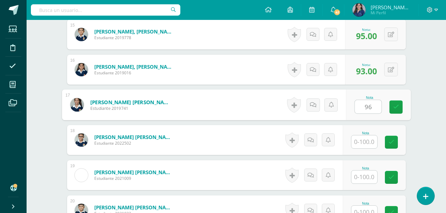
type input "96"
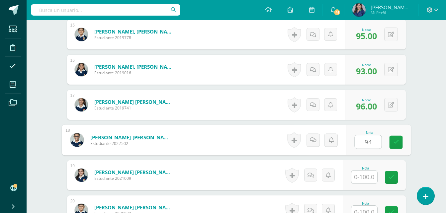
type input "94"
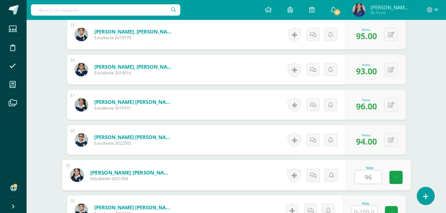
type input "96"
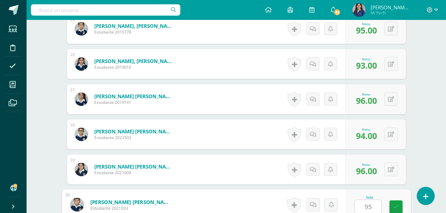
type input "95"
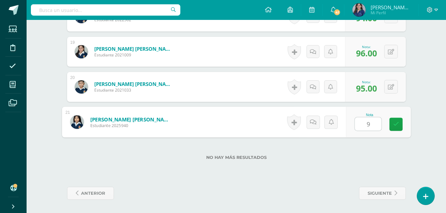
type input "94"
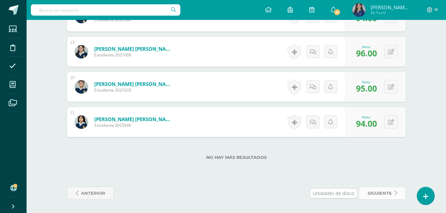
click at [389, 190] on span "siguiente" at bounding box center [380, 194] width 24 height 12
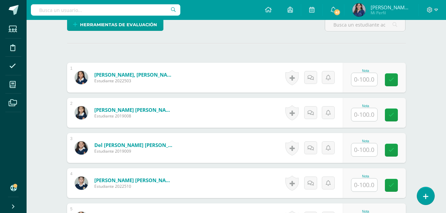
scroll to position [179, 0]
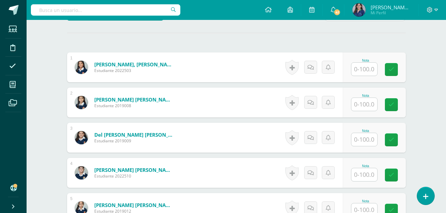
click at [370, 71] on input "text" at bounding box center [365, 69] width 26 height 13
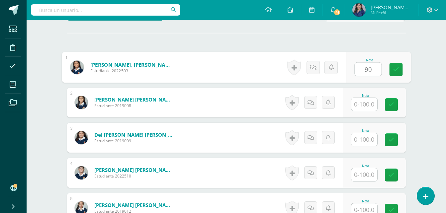
type input "90"
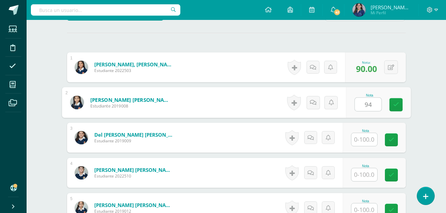
type input "94"
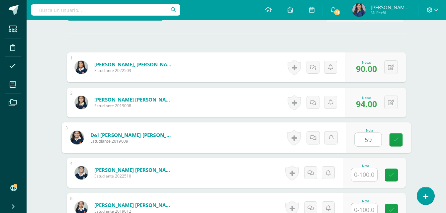
type input "5"
type input "96"
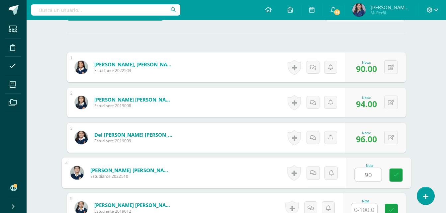
type input "90"
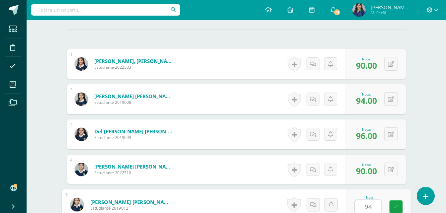
type input "94"
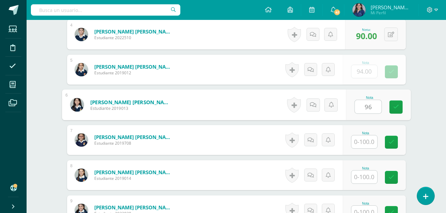
type input "96"
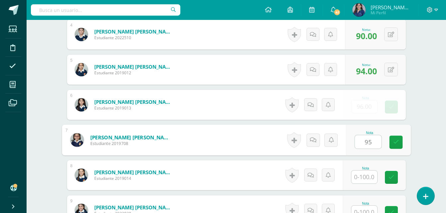
type input "95"
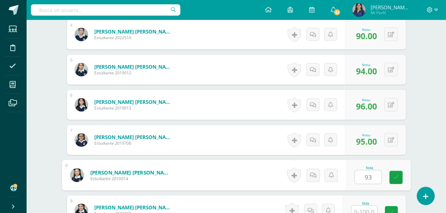
type input "93"
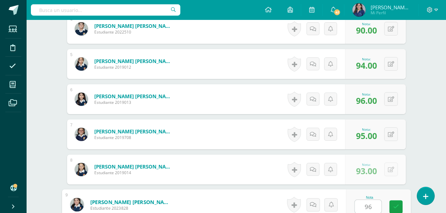
type input "96"
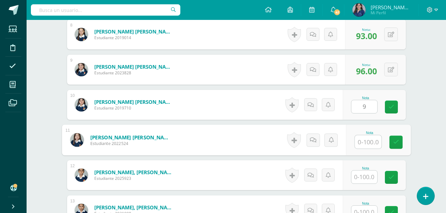
type input "9.00"
type input "94"
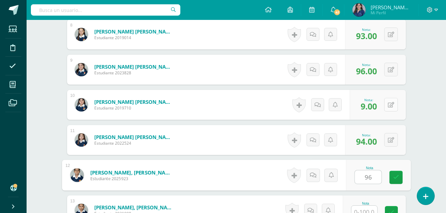
type input "96"
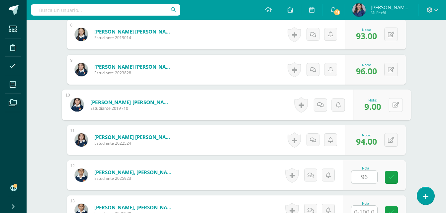
click at [398, 108] on button at bounding box center [396, 105] width 14 height 14
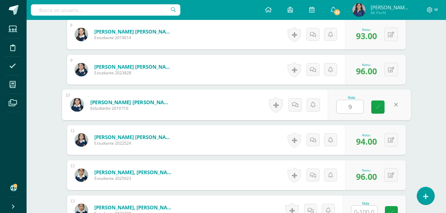
type input "95"
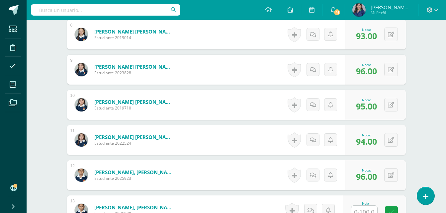
click at [367, 211] on input "text" at bounding box center [365, 212] width 26 height 13
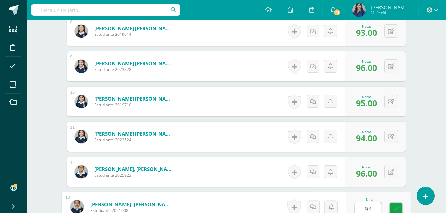
type input "94"
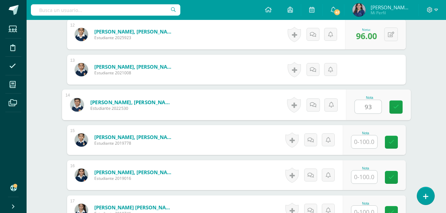
type input "93"
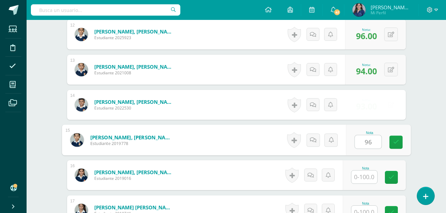
type input "96"
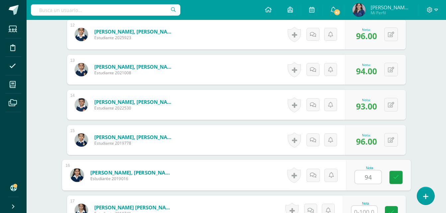
type input "94"
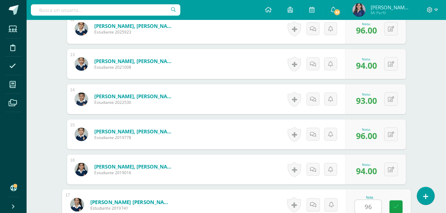
type input "96"
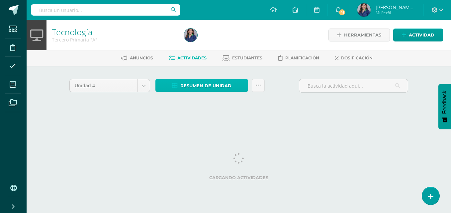
click at [195, 85] on span "Resumen de unidad" at bounding box center [206, 86] width 51 height 12
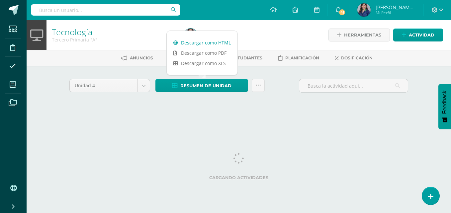
click at [213, 44] on link "Descargar como HTML" at bounding box center [202, 43] width 71 height 10
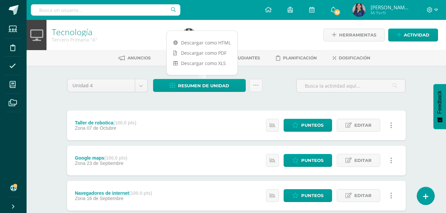
click at [401, 8] on span "[PERSON_NAME][MEDICAL_DATA]" at bounding box center [391, 7] width 40 height 7
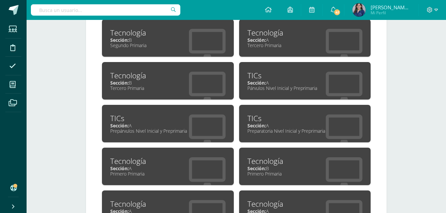
scroll to position [316, 0]
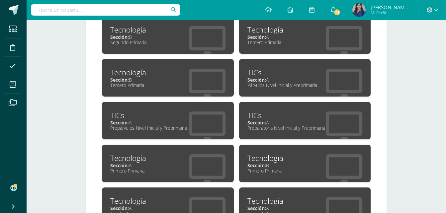
click at [164, 91] on div "Tecnología Sección: B Tercero Primaria" at bounding box center [168, 78] width 132 height 38
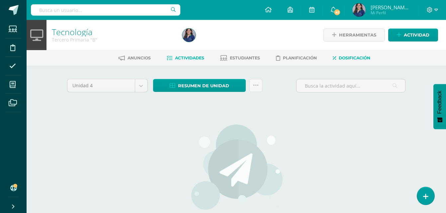
click at [360, 54] on link "Dosificación" at bounding box center [352, 58] width 38 height 11
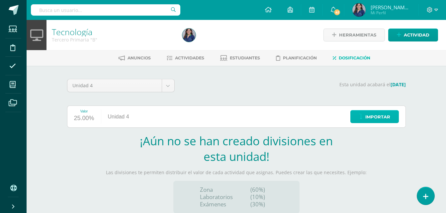
click at [367, 114] on span "Importar" at bounding box center [378, 117] width 25 height 12
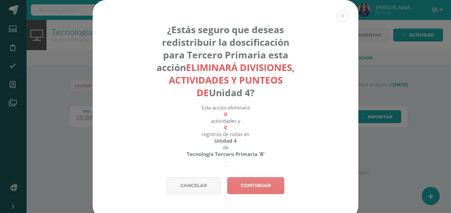
click at [273, 179] on link "Continuar" at bounding box center [255, 186] width 57 height 17
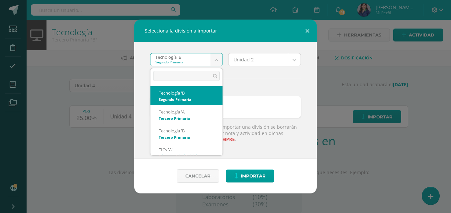
click at [213, 61] on body "Selecciona la división a importar Tecnología 'B' Segundo Primaria Tecnología 'B…" at bounding box center [225, 141] width 451 height 282
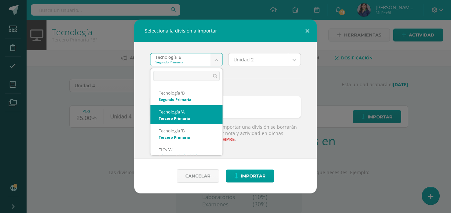
select select "3932"
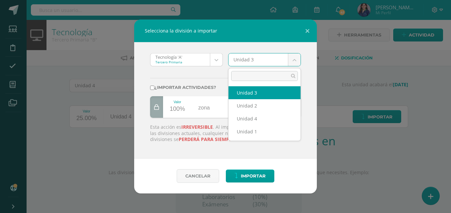
click at [285, 56] on body "Selecciona la división a importar Tecnología 'A' Tercero Primaria Tecnología 'B…" at bounding box center [225, 141] width 451 height 282
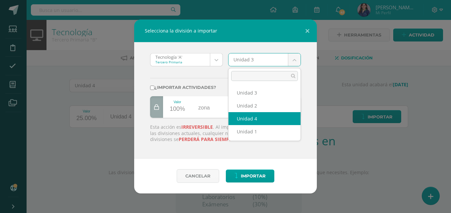
select select "117598"
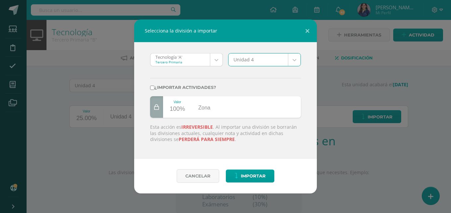
click at [151, 88] on input "¿Importar actividades?" at bounding box center [152, 88] width 4 height 4
checkbox input "true"
click at [244, 170] on span "Importar" at bounding box center [253, 176] width 25 height 12
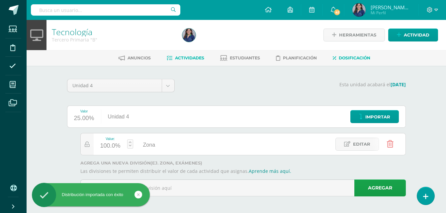
click at [179, 60] on span "Actividades" at bounding box center [189, 58] width 29 height 5
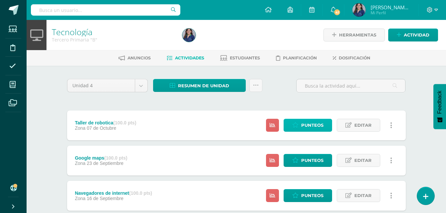
click at [300, 129] on link "Punteos" at bounding box center [308, 125] width 49 height 13
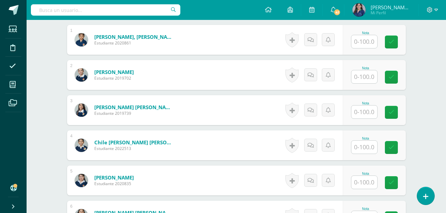
scroll to position [193, 0]
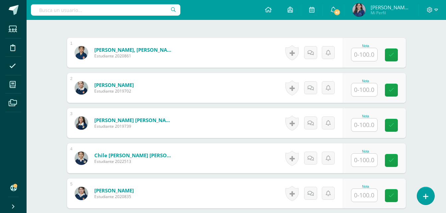
click at [366, 57] on input "text" at bounding box center [365, 54] width 26 height 13
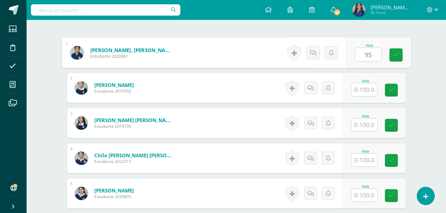
type input "95"
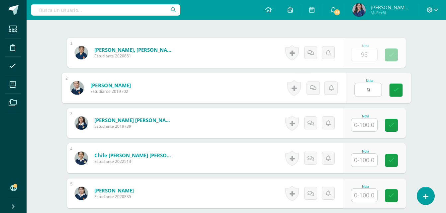
scroll to position [193, 0]
type input "97"
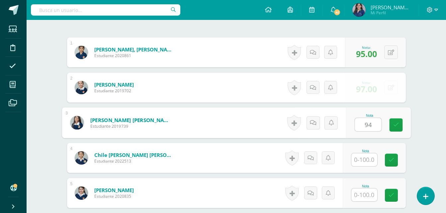
type input "94"
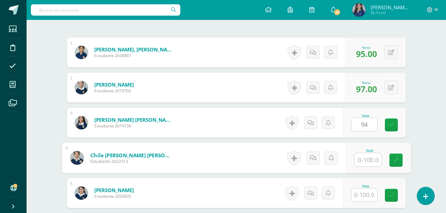
scroll to position [194, 0]
type input "95"
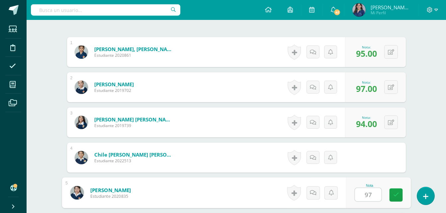
type input "97"
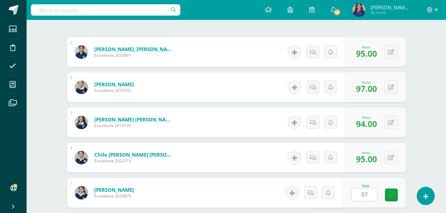
scroll to position [317, 0]
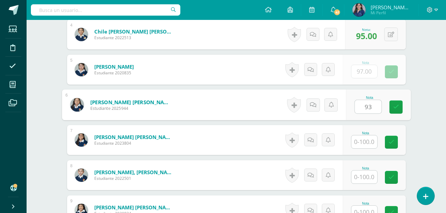
type input "93"
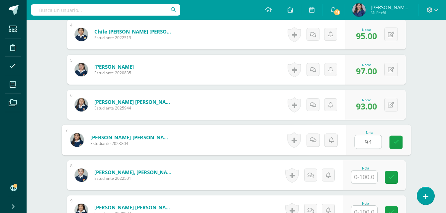
type input "94"
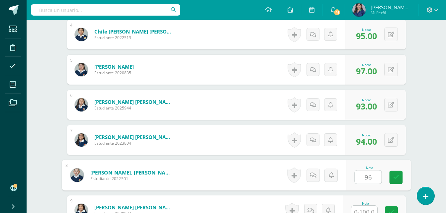
type input "96"
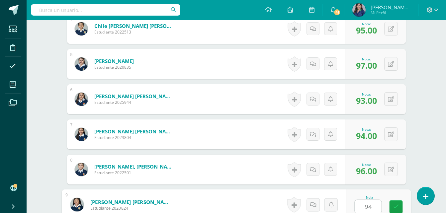
type input "94"
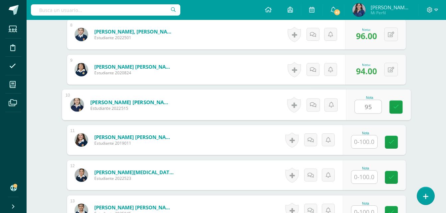
type input "95"
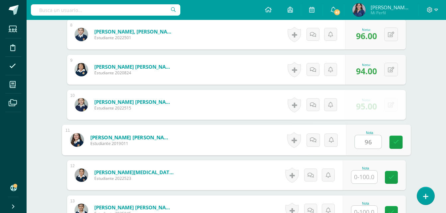
type input "96"
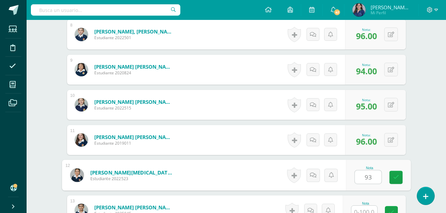
type input "93"
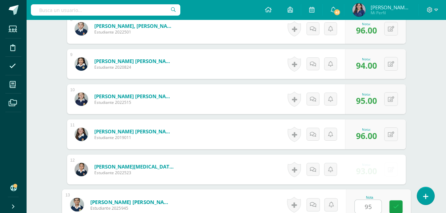
type input "95"
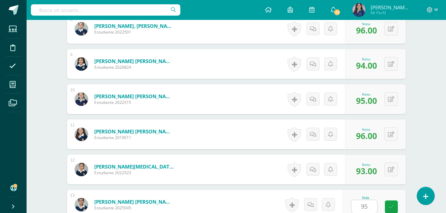
scroll to position [599, 0]
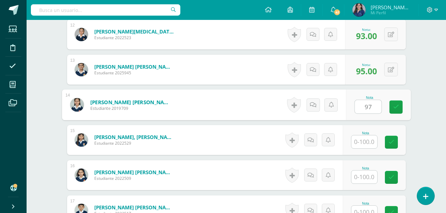
type input "97"
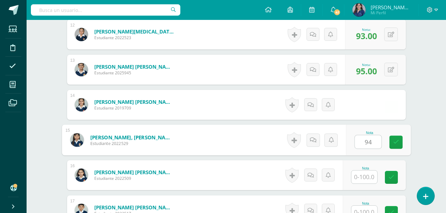
type input "94"
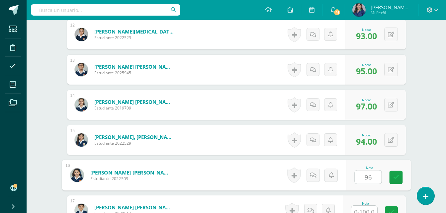
type input "96"
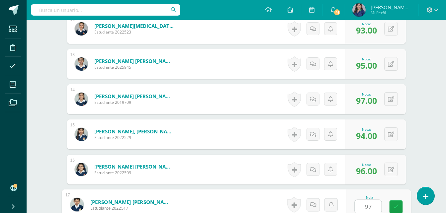
type input "97"
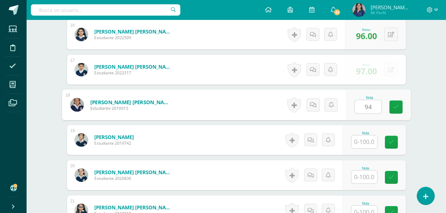
type input "94"
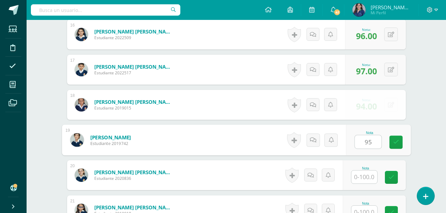
type input "95"
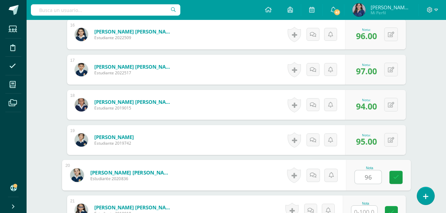
type input "96"
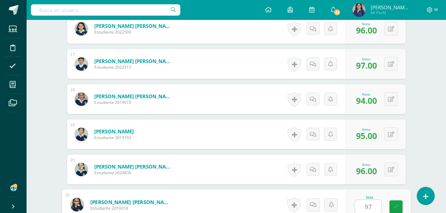
type input "979"
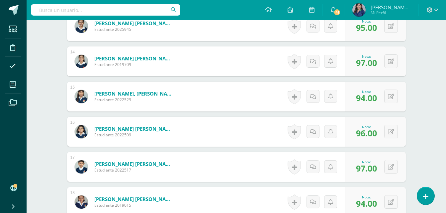
scroll to position [662, 0]
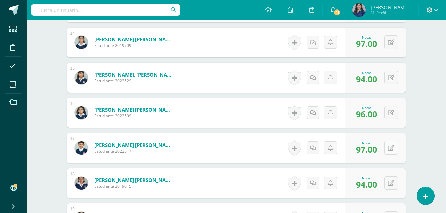
click at [394, 149] on icon at bounding box center [391, 149] width 6 height 6
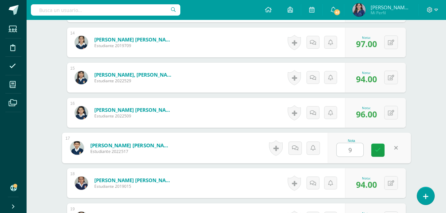
type input "90"
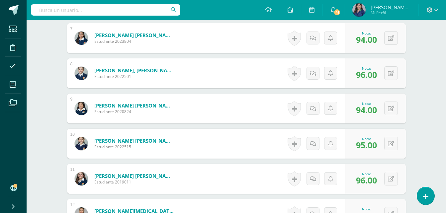
scroll to position [416, 0]
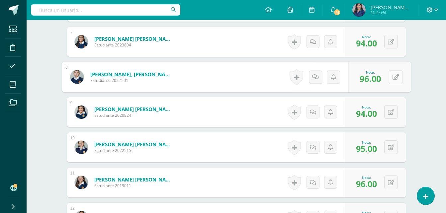
click at [392, 79] on button at bounding box center [396, 77] width 14 height 14
type input "90"
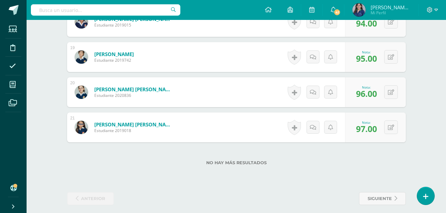
scroll to position [828, 0]
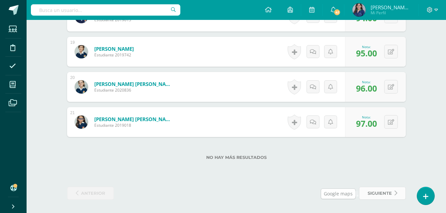
click at [387, 195] on span "siguiente" at bounding box center [380, 194] width 24 height 12
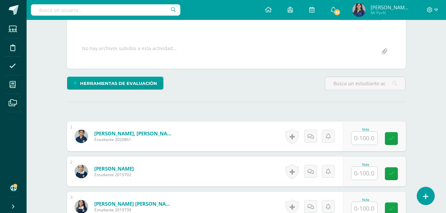
scroll to position [110, 0]
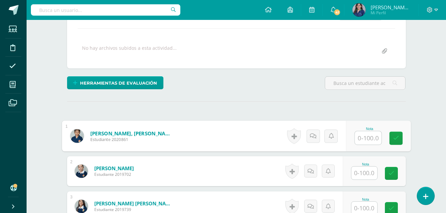
click at [365, 137] on input "text" at bounding box center [368, 138] width 27 height 13
type input "95"
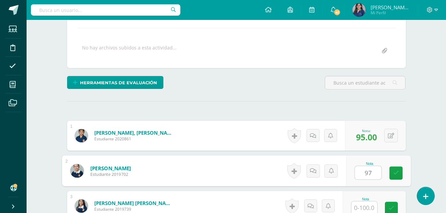
type input "97"
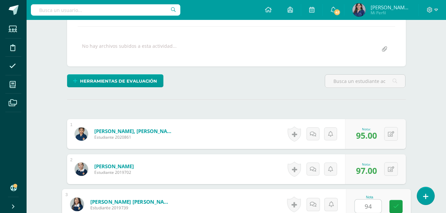
type input "94"
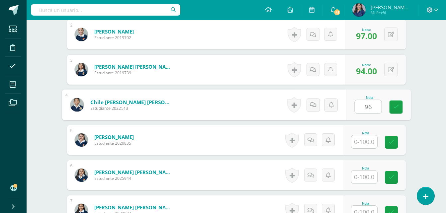
type input "96"
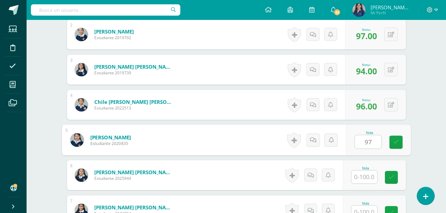
type input "97"
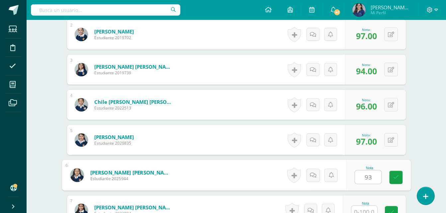
type input "93"
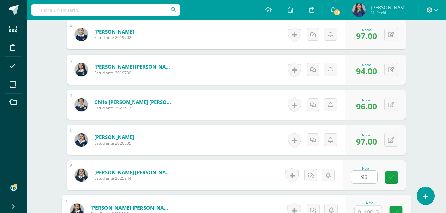
scroll to position [252, 0]
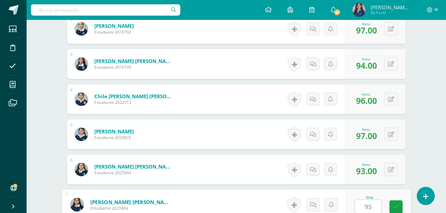
type input "95"
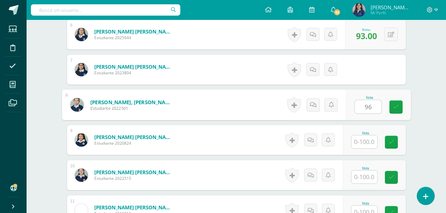
type input "96"
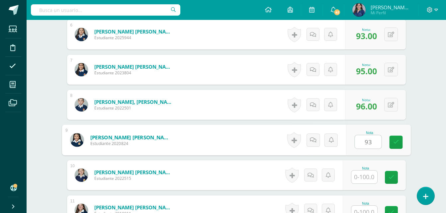
type input "93"
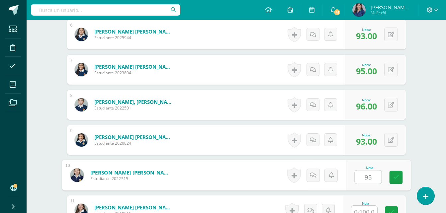
type input "95"
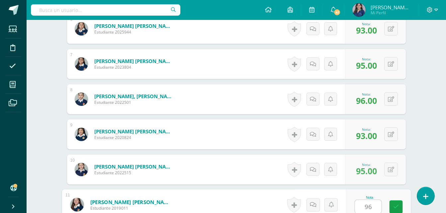
type input "96"
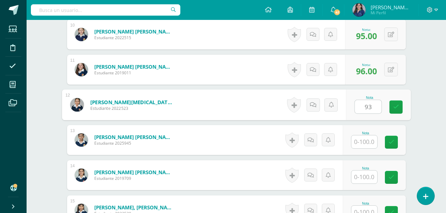
type input "93"
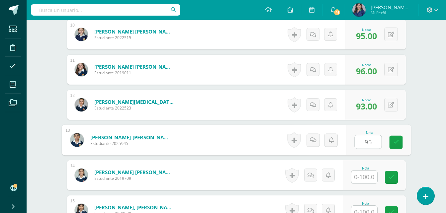
type input "95"
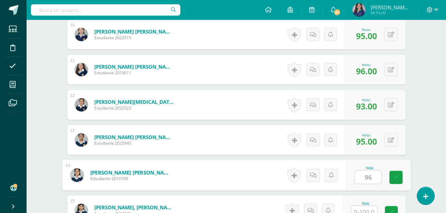
type input "96"
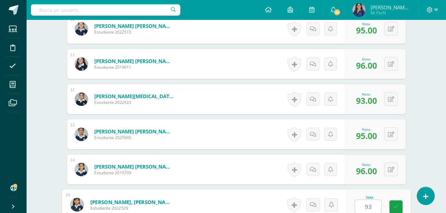
type input "93"
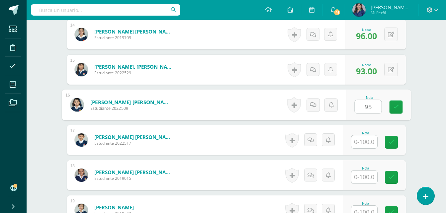
type input "95"
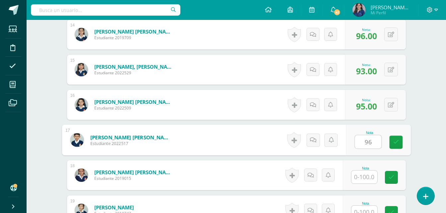
type input "96"
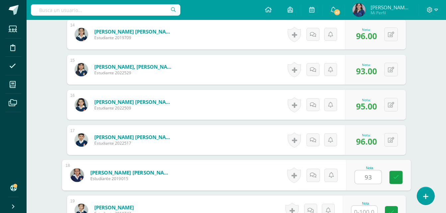
type input "93"
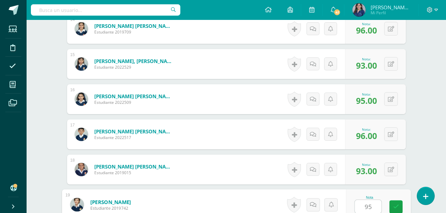
type input "95"
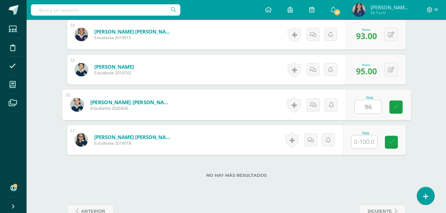
type input "96"
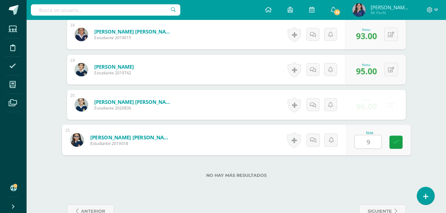
type input "93"
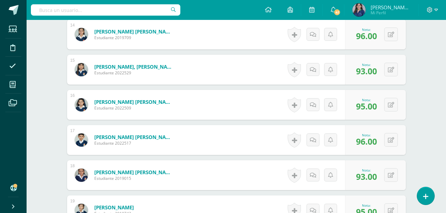
scroll to position [668, 0]
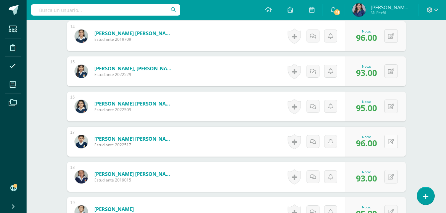
click at [390, 139] on button at bounding box center [392, 142] width 14 height 14
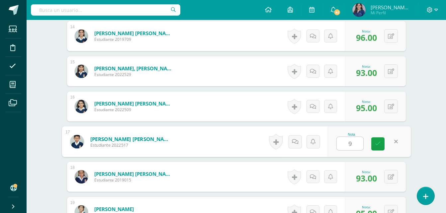
type input "92"
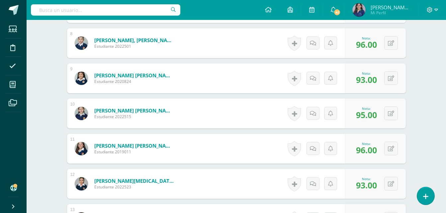
scroll to position [402, 0]
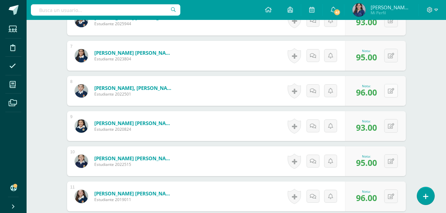
click at [389, 89] on button at bounding box center [392, 91] width 14 height 14
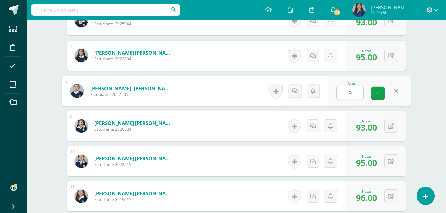
type input "92"
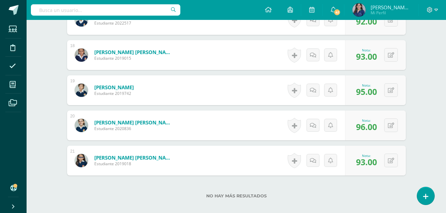
scroll to position [828, 0]
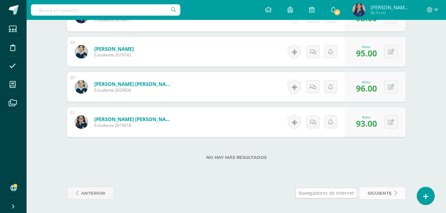
click at [380, 193] on span "siguiente" at bounding box center [380, 194] width 24 height 12
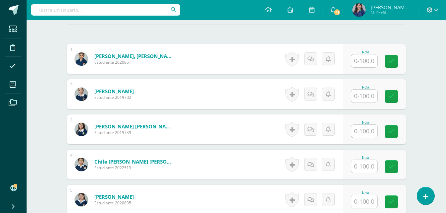
scroll to position [186, 0]
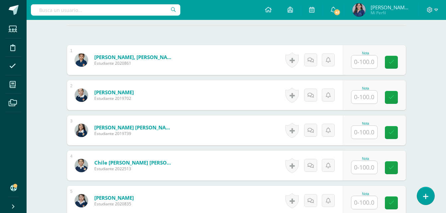
click at [363, 58] on input "text" at bounding box center [365, 62] width 26 height 13
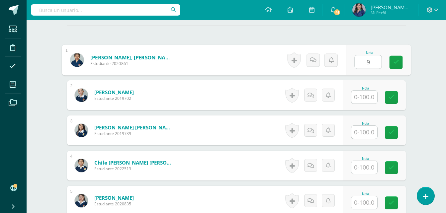
scroll to position [186, 0]
type input "94"
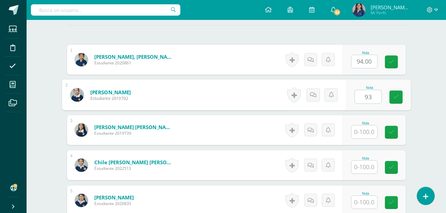
type input "93"
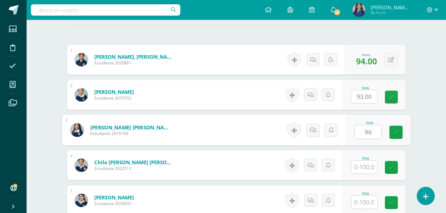
scroll to position [187, 0]
type input "96"
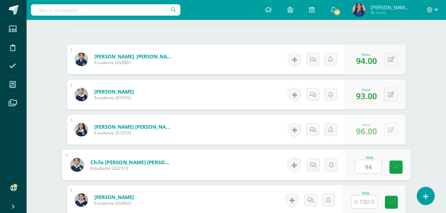
type input "94"
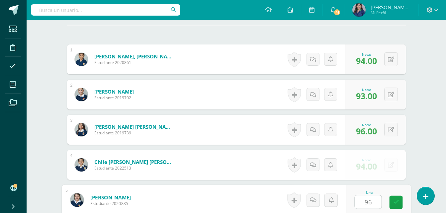
type input "96"
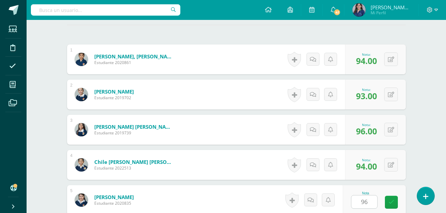
scroll to position [317, 0]
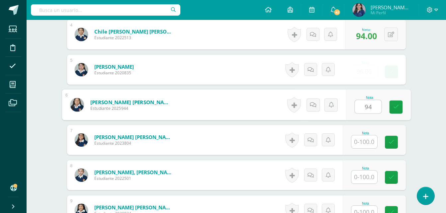
type input "94"
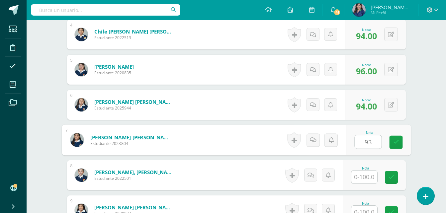
type input "93"
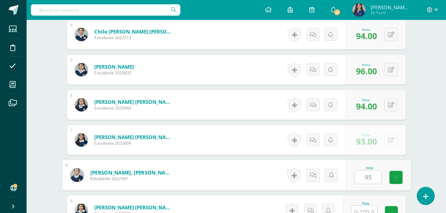
type input "95"
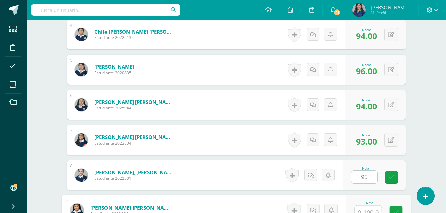
scroll to position [323, 0]
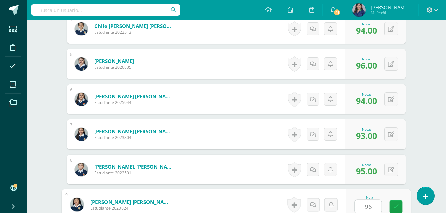
type input "96"
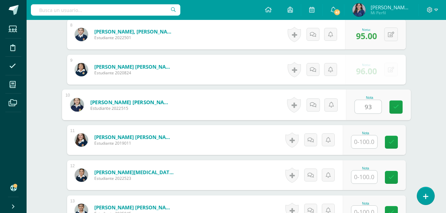
type input "93"
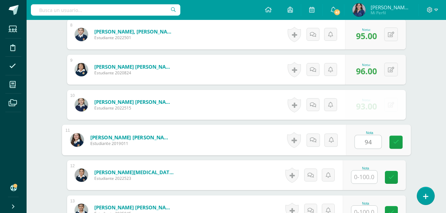
type input "94"
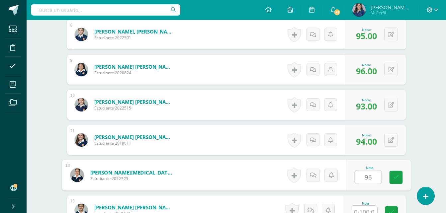
type input "96"
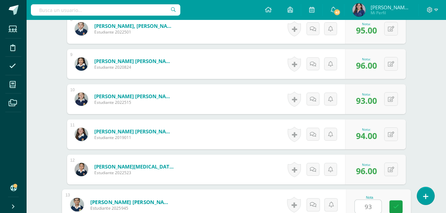
type input "93"
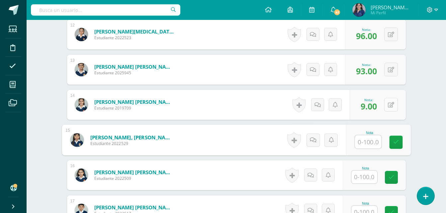
click at [389, 100] on button at bounding box center [392, 105] width 14 height 14
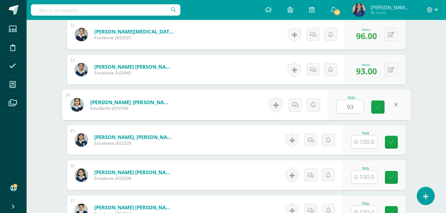
type input "93"
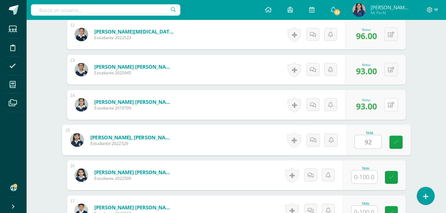
type input "92"
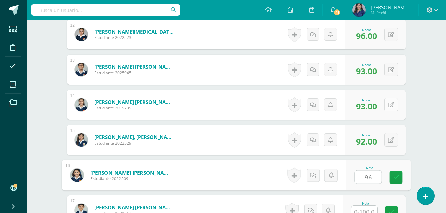
type input "96"
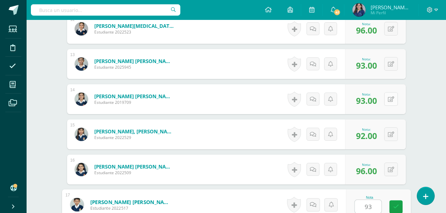
type input "93"
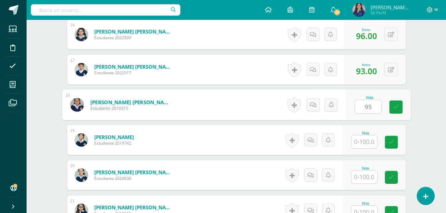
type input "95"
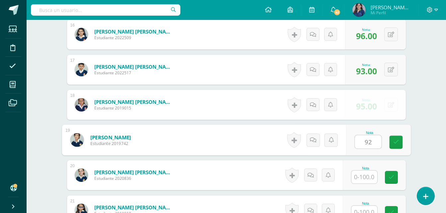
type input "92"
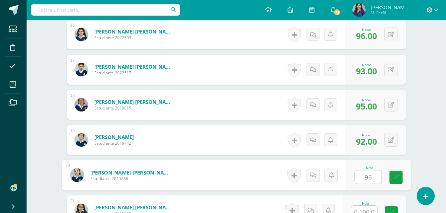
type input "96"
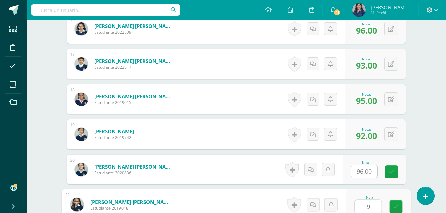
type input "93"
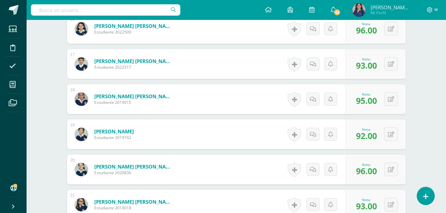
drag, startPoint x: 444, startPoint y: 159, endPoint x: 447, endPoint y: 167, distance: 9.1
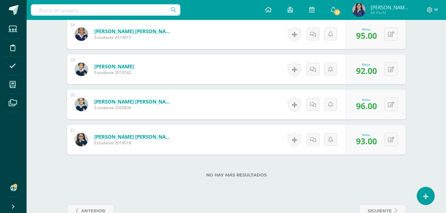
scroll to position [828, 0]
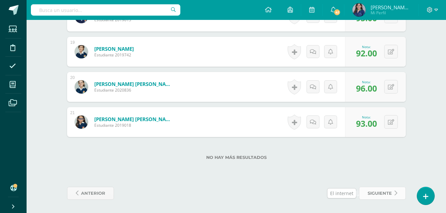
click at [386, 191] on span "siguiente" at bounding box center [380, 194] width 24 height 12
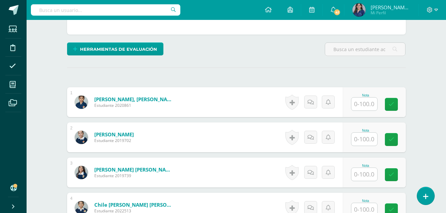
scroll to position [142, 0]
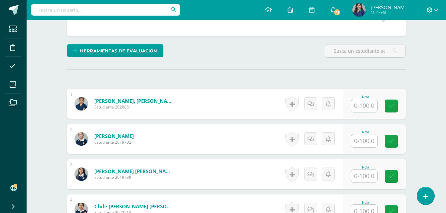
click at [359, 108] on input "text" at bounding box center [365, 105] width 26 height 13
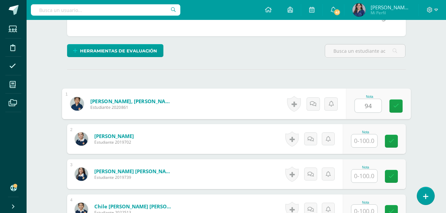
type input "94"
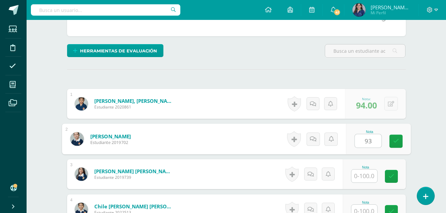
type input "93"
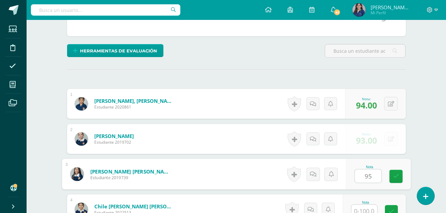
type input "95"
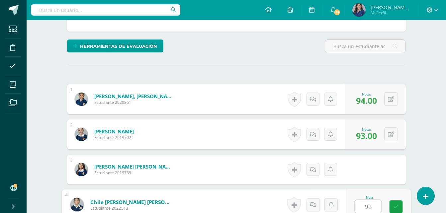
type input "92"
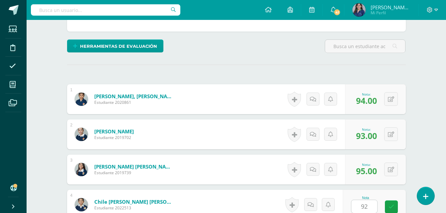
scroll to position [282, 0]
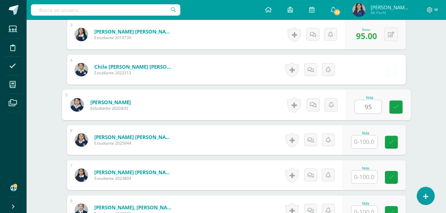
type input "95"
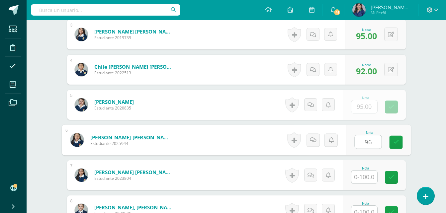
type input "96"
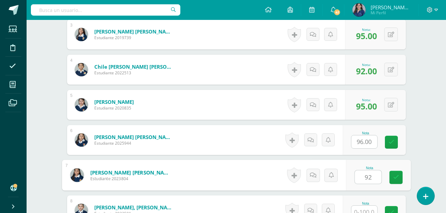
type input "92"
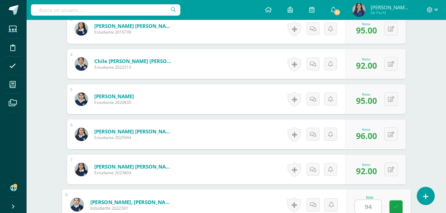
type input "94"
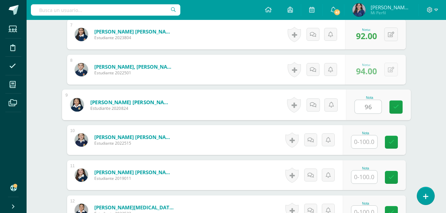
type input "96"
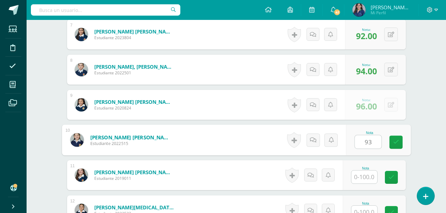
type input "93"
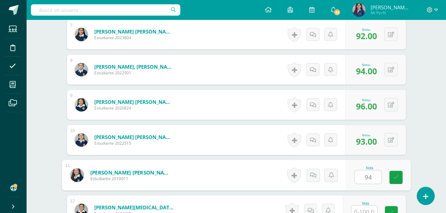
type input "94"
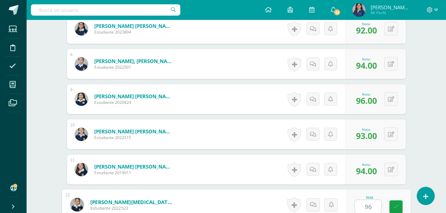
type input "96"
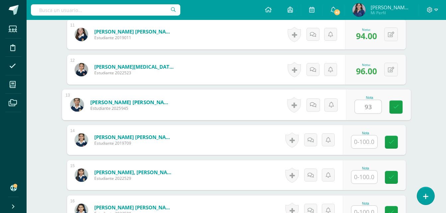
type input "93"
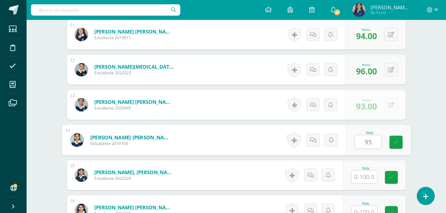
type input "95"
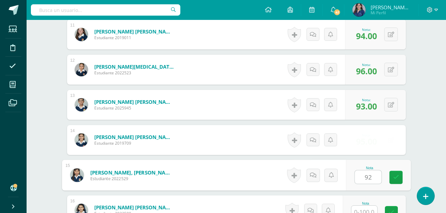
type input "92"
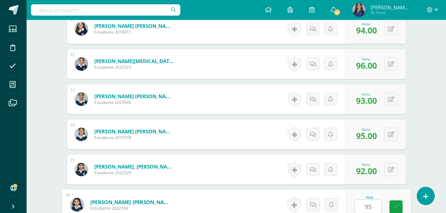
type input "95"
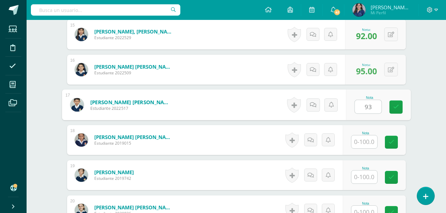
type input "93"
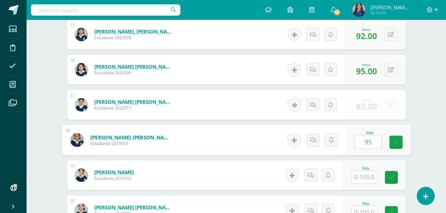
type input "95"
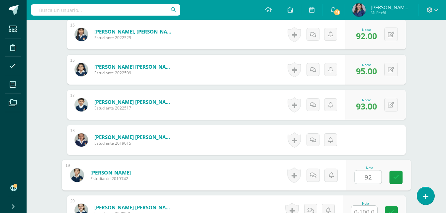
type input "92"
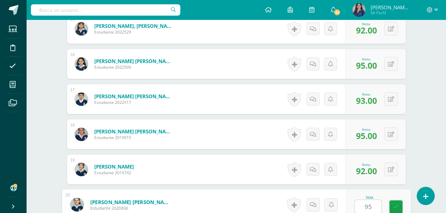
type input "95"
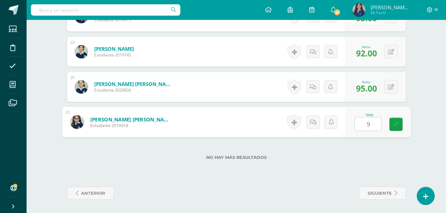
type input "93"
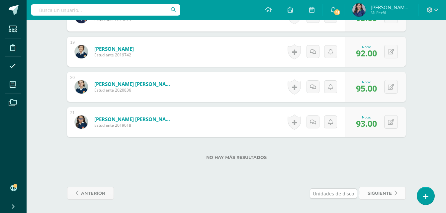
click at [389, 196] on span "siguiente" at bounding box center [380, 194] width 24 height 12
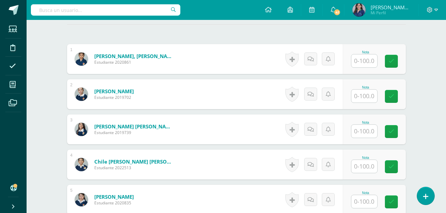
scroll to position [187, 0]
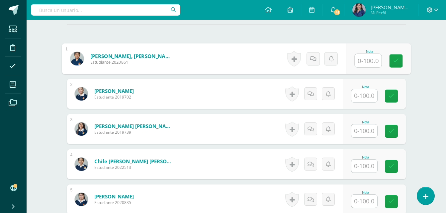
click at [366, 57] on input "text" at bounding box center [368, 60] width 27 height 13
type input "93"
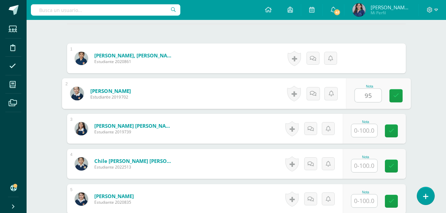
type input "95"
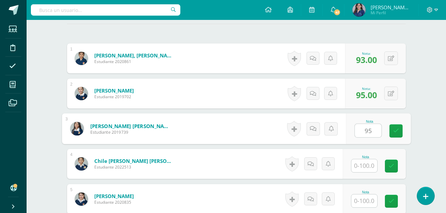
type input "95"
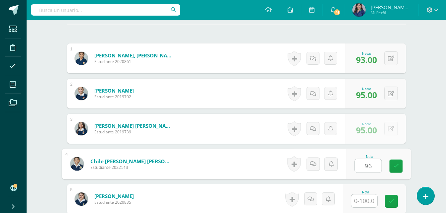
type input "96"
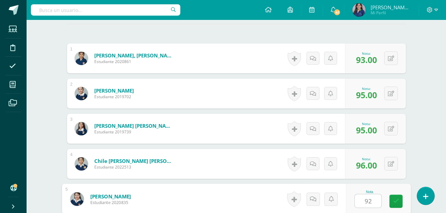
type input "92"
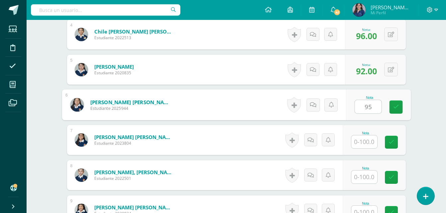
type input "95"
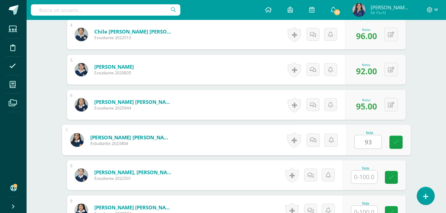
type input "93"
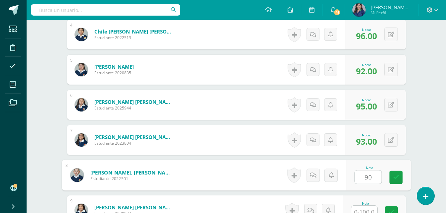
type input "90"
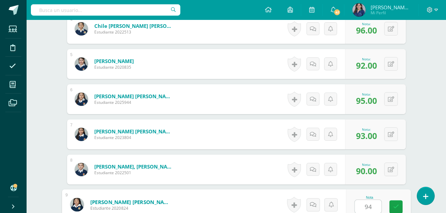
type input "94"
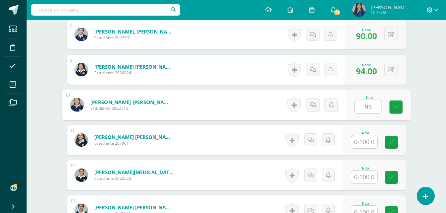
type input "95"
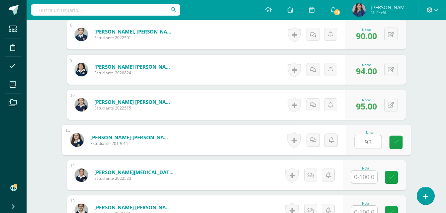
type input "93"
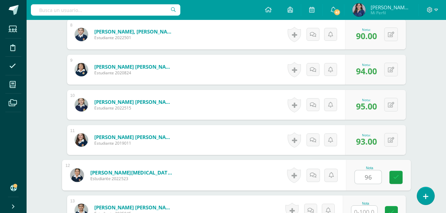
type input "96"
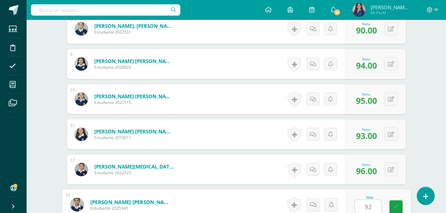
type input "92"
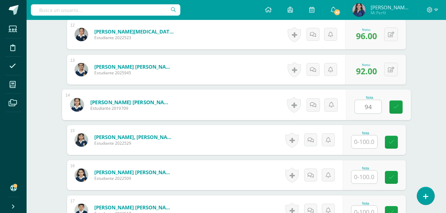
type input "94"
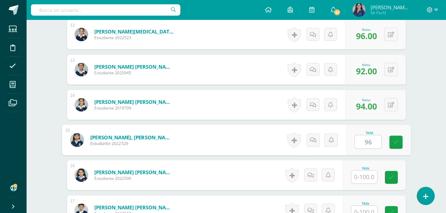
type input "96"
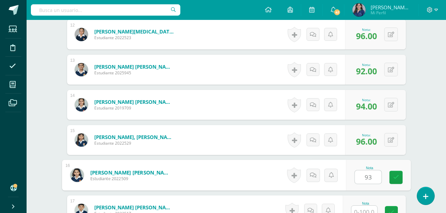
type input "93"
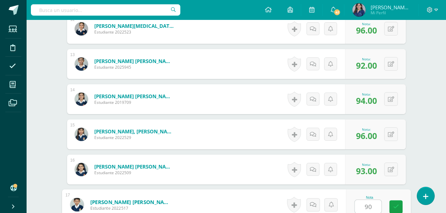
type input "90"
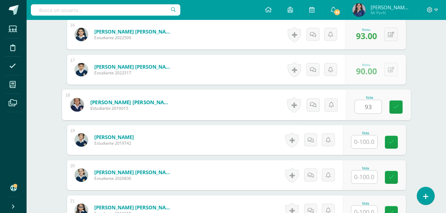
type input "93"
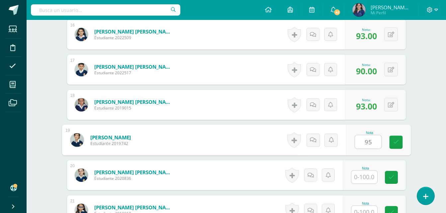
type input "95"
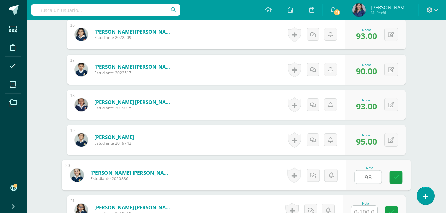
type input "93"
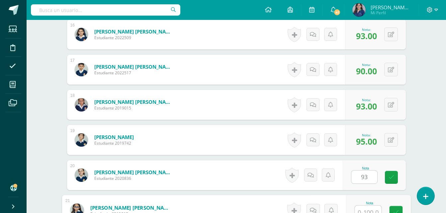
scroll to position [746, 0]
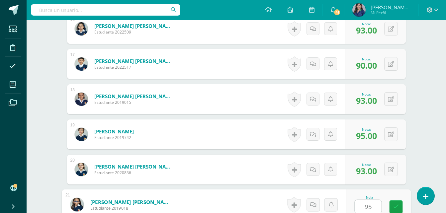
type input "959"
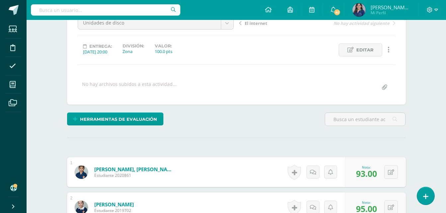
scroll to position [0, 0]
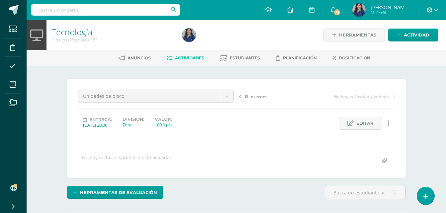
click at [195, 54] on link "Actividades" at bounding box center [186, 58] width 38 height 11
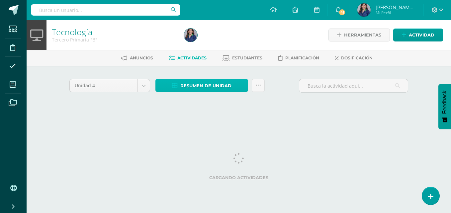
click at [206, 85] on span "Resumen de unidad" at bounding box center [206, 86] width 51 height 12
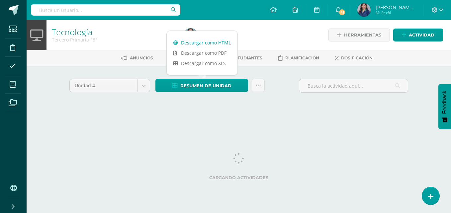
click at [221, 40] on link "Descargar como HTML" at bounding box center [202, 43] width 71 height 10
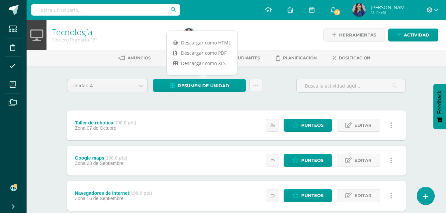
click at [398, 3] on span "[PERSON_NAME][MEDICAL_DATA] Mi Perfil" at bounding box center [381, 9] width 61 height 13
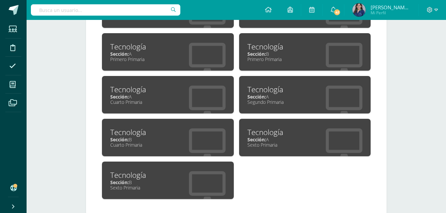
scroll to position [427, 0]
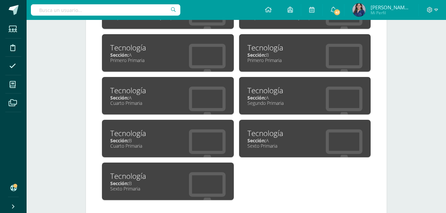
click at [156, 89] on div "Tecnología" at bounding box center [167, 90] width 115 height 10
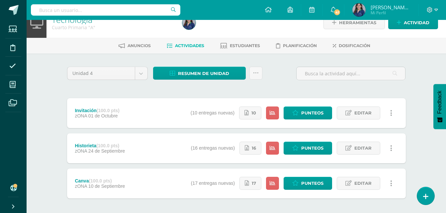
scroll to position [1, 0]
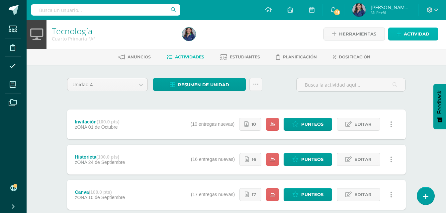
click at [419, 37] on span "Actividad" at bounding box center [417, 34] width 26 height 12
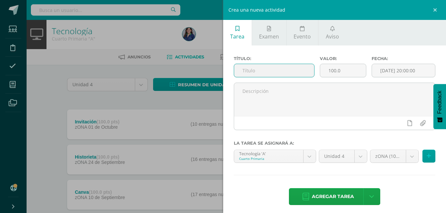
click at [284, 67] on input "text" at bounding box center [274, 70] width 80 height 13
type input "Taller de robotica"
click at [405, 71] on input "[DATE] 20:00:00" at bounding box center [403, 70] width 63 height 13
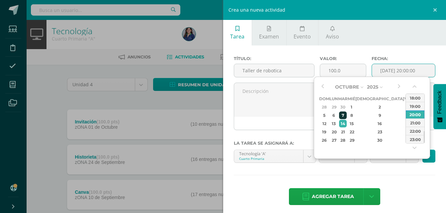
click at [347, 115] on div "7" at bounding box center [343, 116] width 8 height 8
type input "[DATE] 20:00"
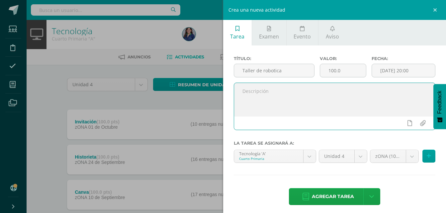
click at [285, 108] on textarea at bounding box center [334, 99] width 201 height 33
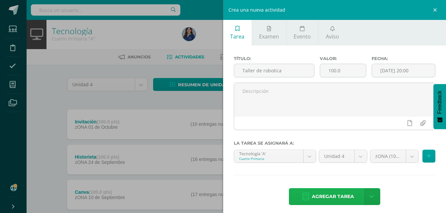
click at [314, 197] on span "Agregar tarea" at bounding box center [333, 197] width 42 height 16
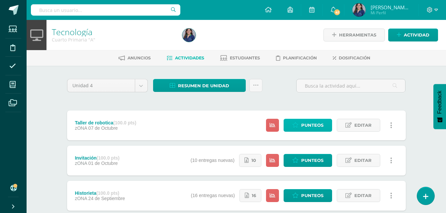
click at [325, 126] on link "Punteos" at bounding box center [308, 125] width 49 height 13
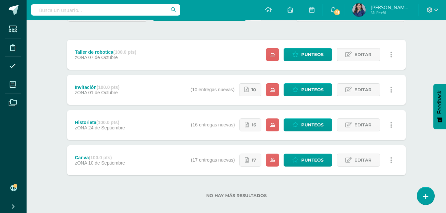
scroll to position [77, 0]
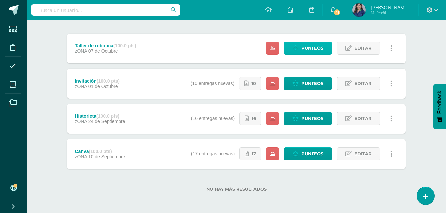
click at [321, 54] on span "Punteos" at bounding box center [313, 48] width 22 height 12
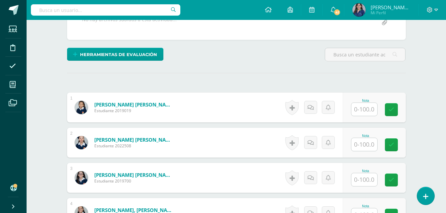
scroll to position [135, 0]
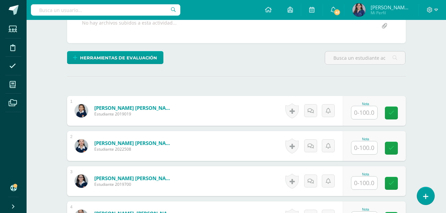
click at [368, 111] on input "text" at bounding box center [365, 112] width 26 height 13
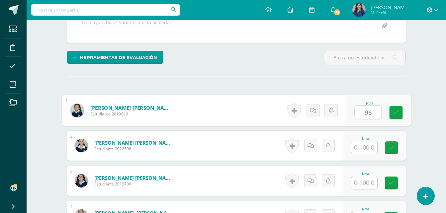
scroll to position [136, 0]
type input "96"
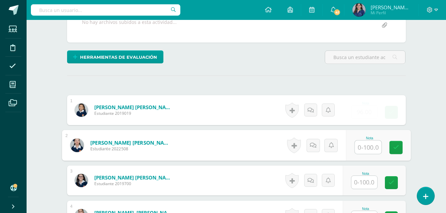
type input "0"
type input "93"
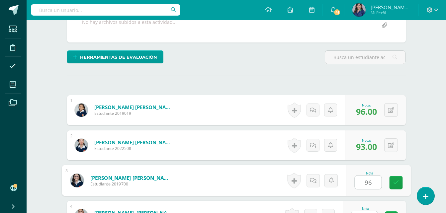
type input "96"
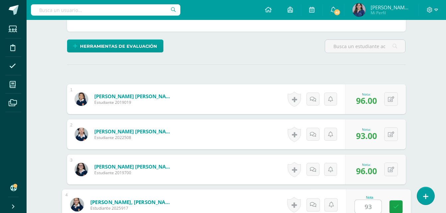
type input "93"
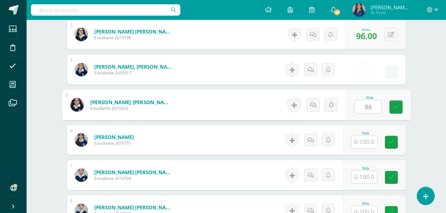
type input "96"
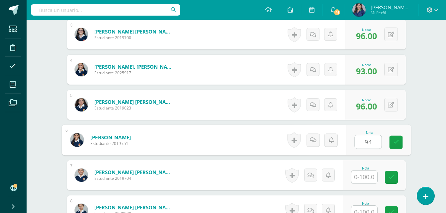
type input "94"
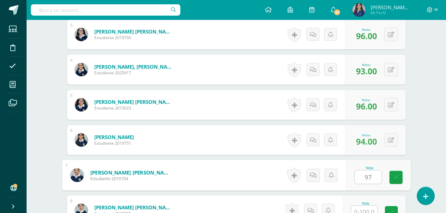
type input "97"
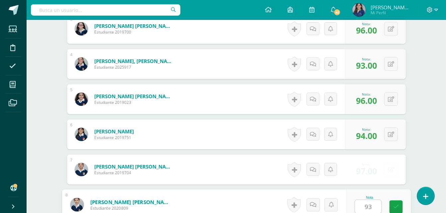
type input "93"
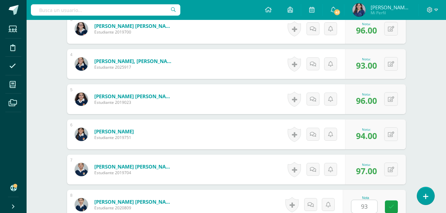
scroll to position [423, 0]
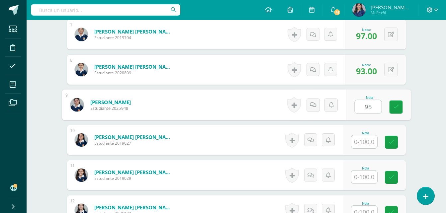
type input "95"
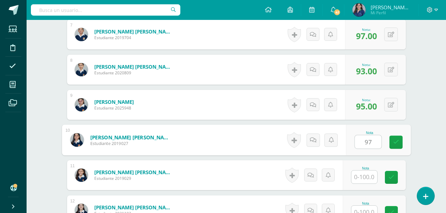
type input "97"
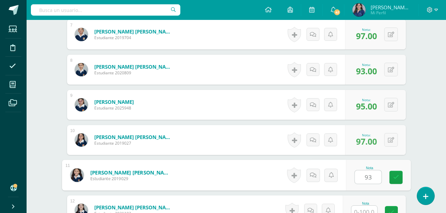
type input "93"
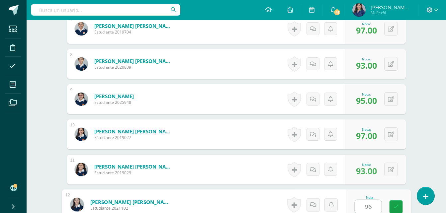
type input "96"
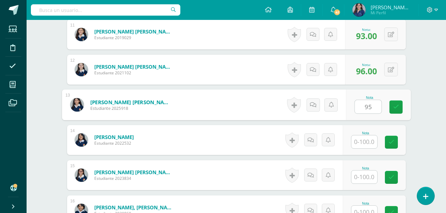
type input "95"
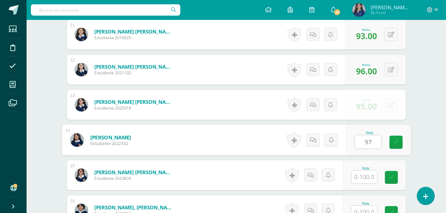
type input "97"
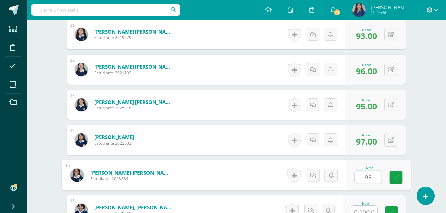
type input "93"
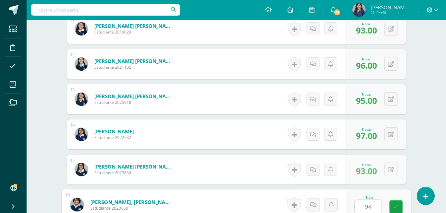
type input "94"
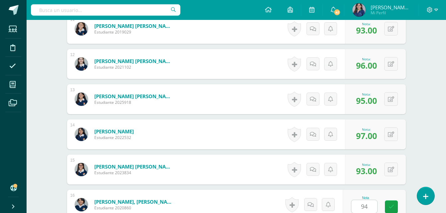
scroll to position [705, 0]
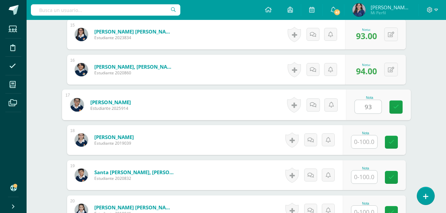
type input "93"
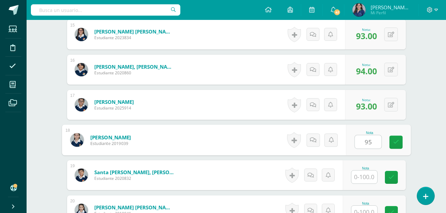
type input "95"
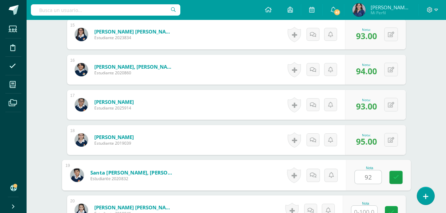
type input "92"
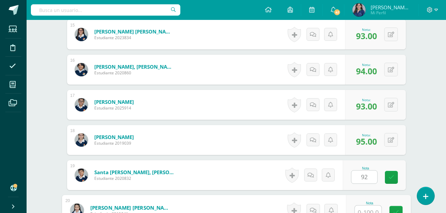
scroll to position [710, 0]
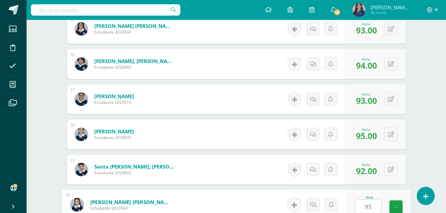
type input "959"
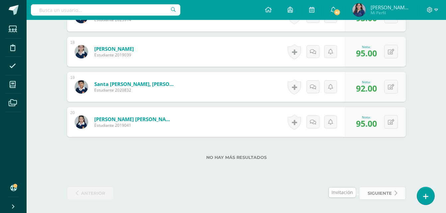
click at [377, 190] on span "siguiente" at bounding box center [380, 194] width 24 height 12
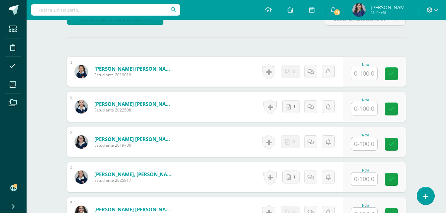
scroll to position [173, 0]
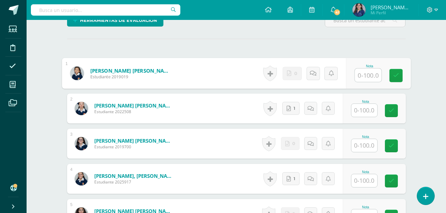
click at [359, 77] on input "text" at bounding box center [368, 75] width 27 height 13
type input "90"
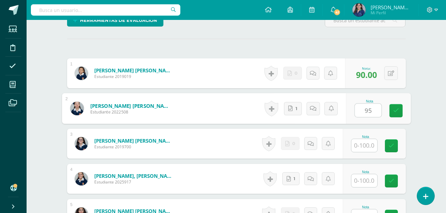
type input "95"
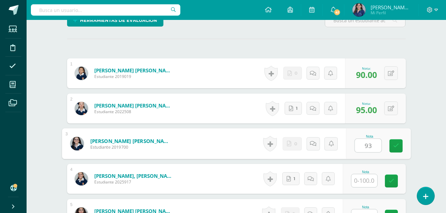
type input "93"
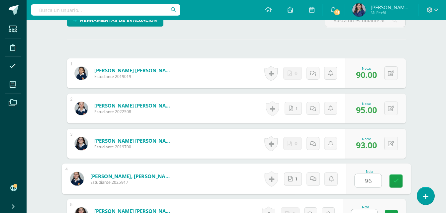
type input "96"
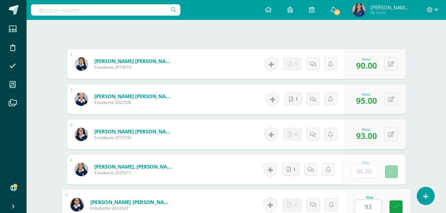
type input "93"
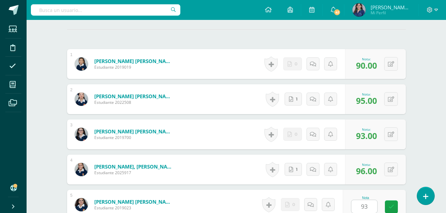
scroll to position [317, 0]
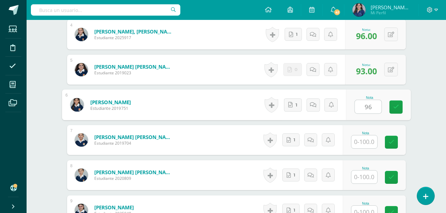
type input "96"
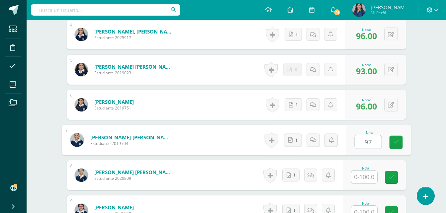
type input "97"
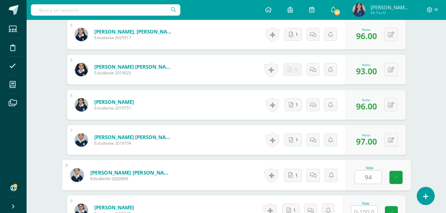
type input "94"
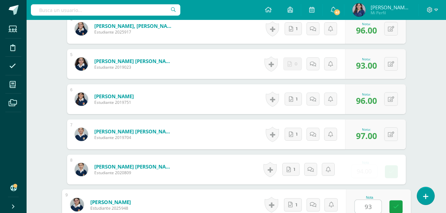
type input "93"
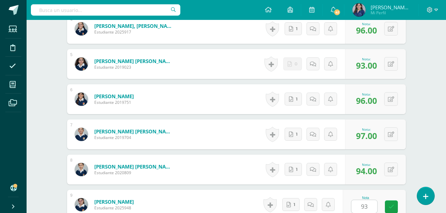
scroll to position [458, 0]
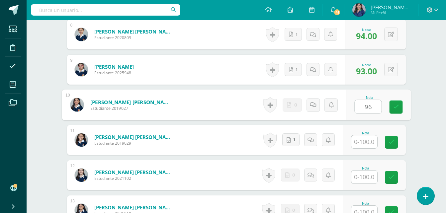
type input "96"
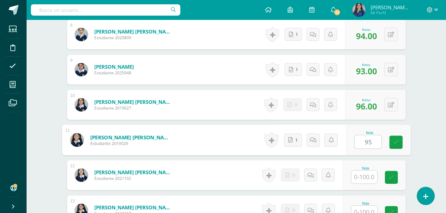
type input "95"
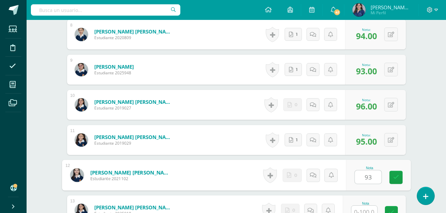
type input "93"
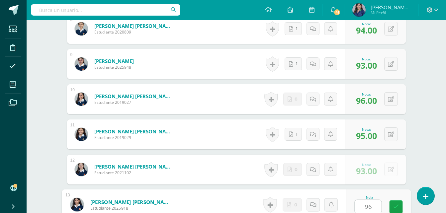
type input "96"
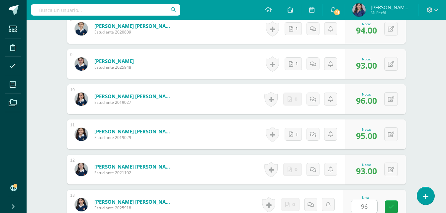
scroll to position [599, 0]
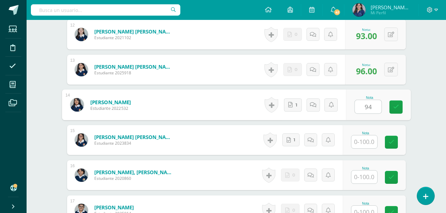
type input "94"
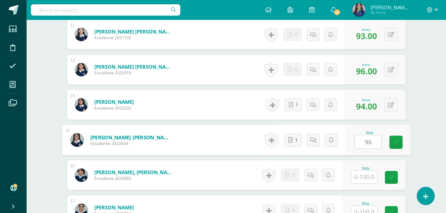
type input "96"
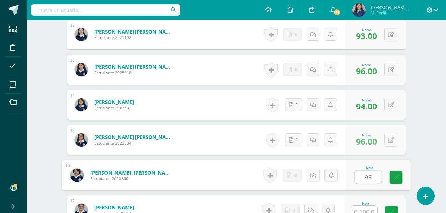
type input "93"
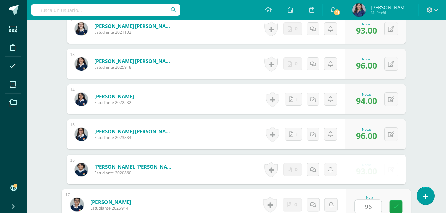
type input "96"
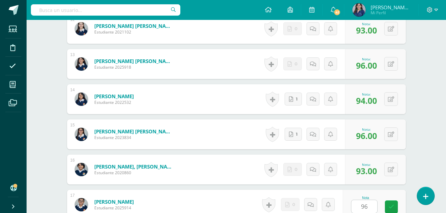
scroll to position [740, 0]
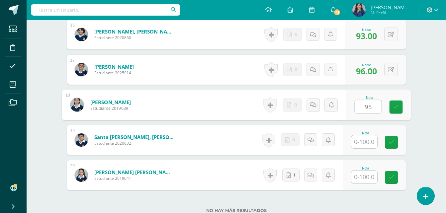
type input "95"
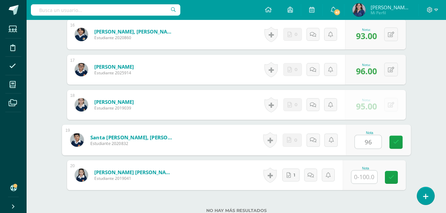
type input "96"
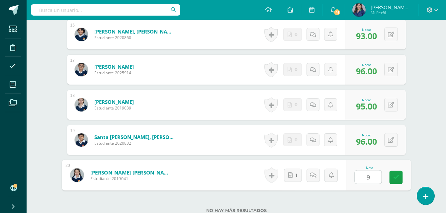
type input "93"
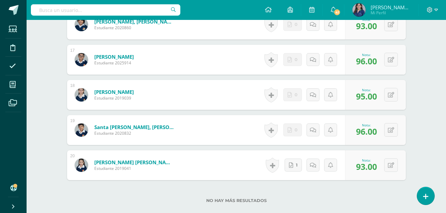
scroll to position [793, 0]
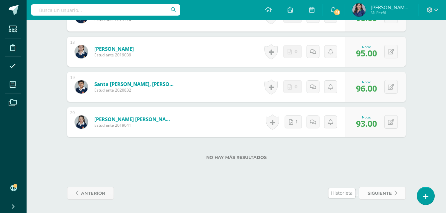
click at [391, 197] on span "siguiente" at bounding box center [380, 194] width 24 height 12
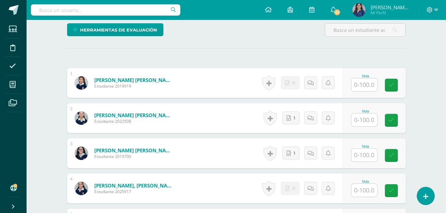
scroll to position [163, 0]
click at [357, 86] on input "text" at bounding box center [365, 84] width 26 height 13
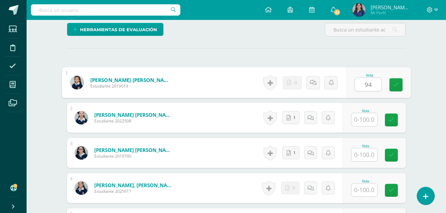
type input "94"
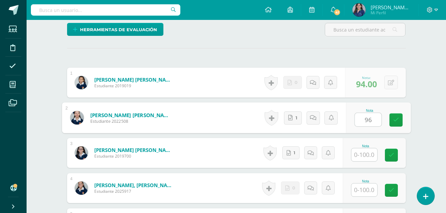
type input "96"
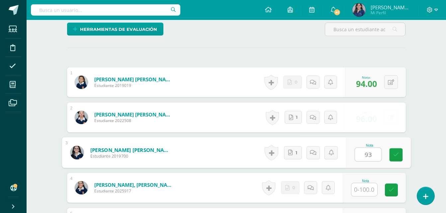
type input "93"
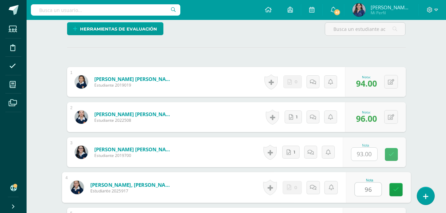
type input "96"
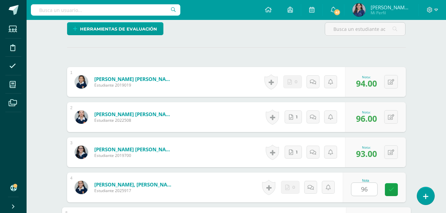
scroll to position [282, 0]
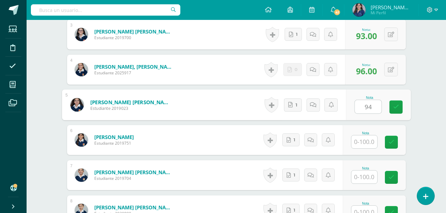
type input "94"
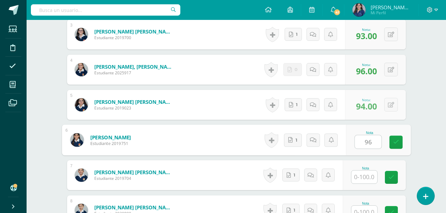
type input "96"
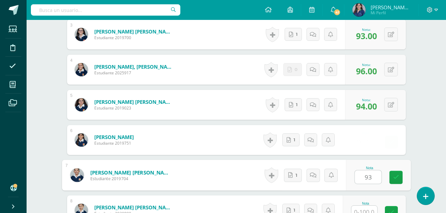
type input "93"
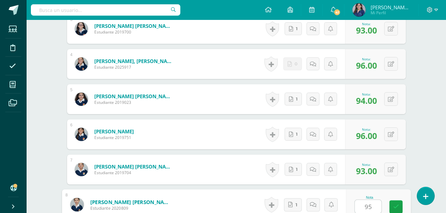
type input "95"
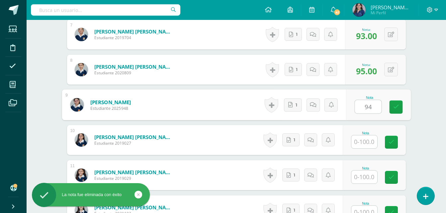
type input "94"
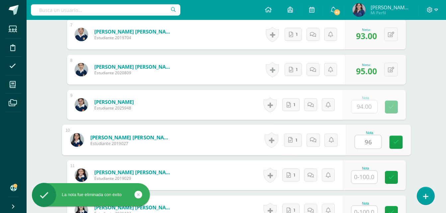
type input "96"
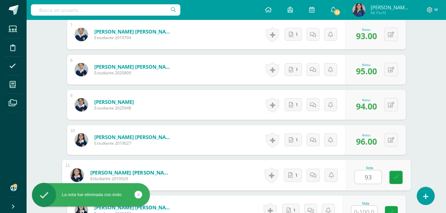
type input "93"
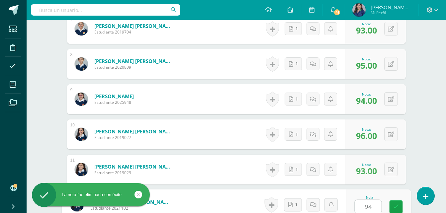
type input "94"
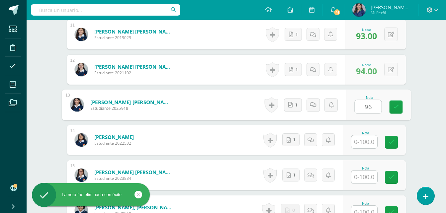
type input "96"
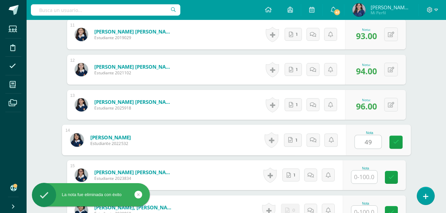
type input "4"
type input "96"
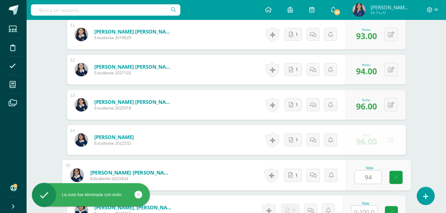
type input "94"
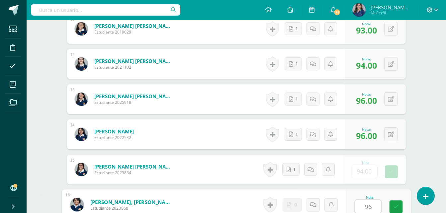
type input "96"
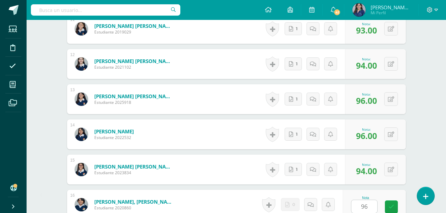
scroll to position [705, 0]
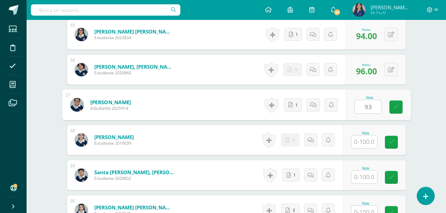
type input "93"
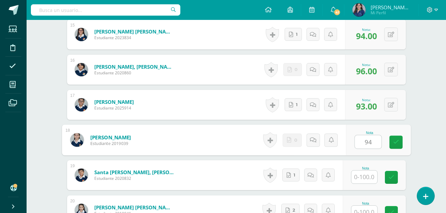
type input "94"
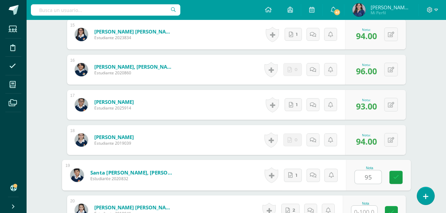
type input "95"
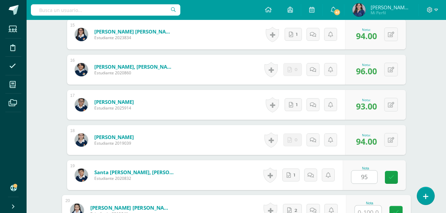
scroll to position [710, 0]
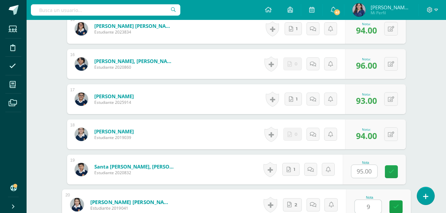
type input "96"
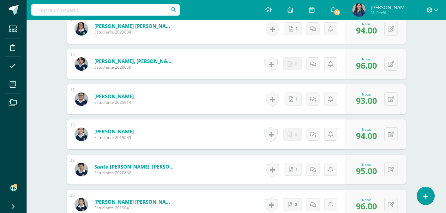
scroll to position [793, 0]
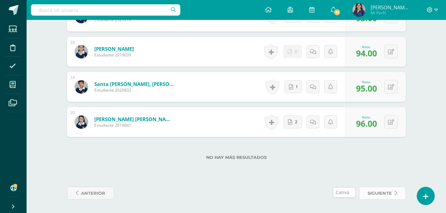
click at [384, 196] on span "siguiente" at bounding box center [380, 194] width 24 height 12
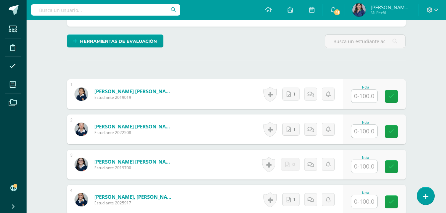
scroll to position [152, 0]
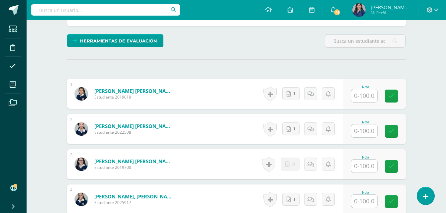
click at [370, 100] on input "text" at bounding box center [365, 95] width 26 height 13
type input "95"
type input "0"
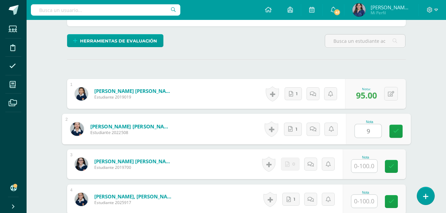
scroll to position [152, 0]
type input "94"
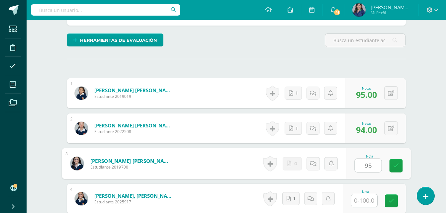
type input "95"
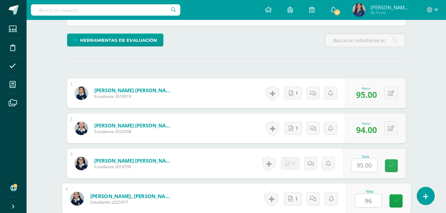
type input "96"
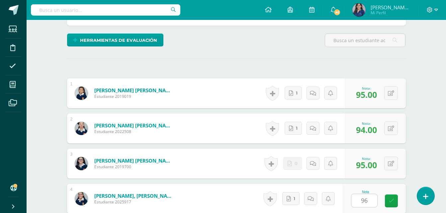
scroll to position [282, 0]
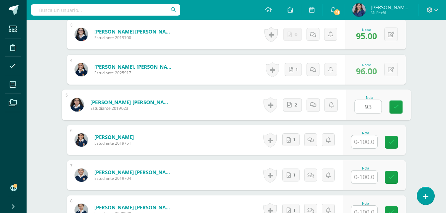
type input "93"
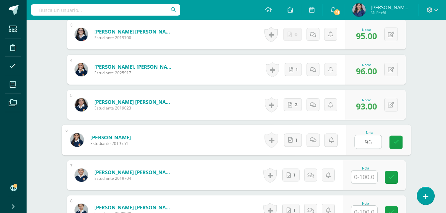
type input "96"
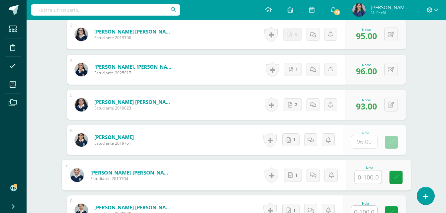
type input "3"
type input "95"
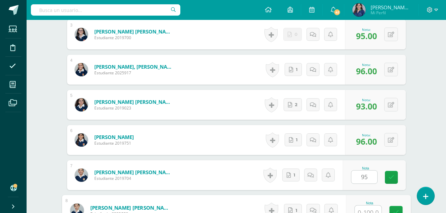
scroll to position [288, 0]
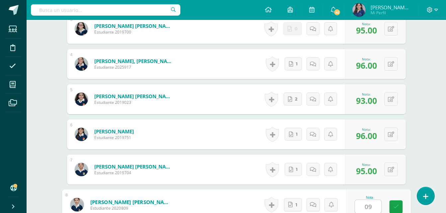
type input "0"
type input "93"
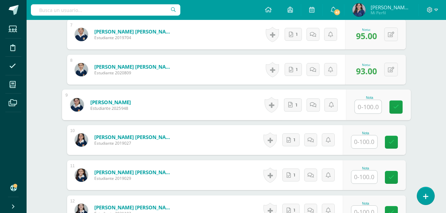
click at [372, 106] on input "text" at bounding box center [368, 106] width 27 height 13
type input "97"
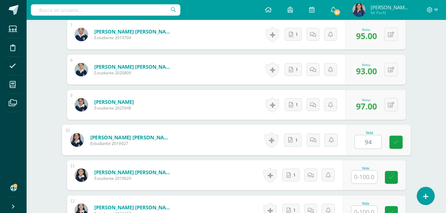
type input "94"
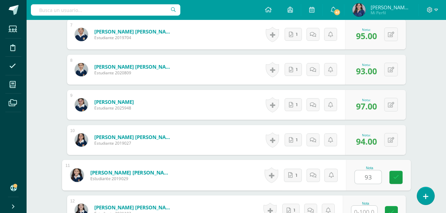
type input "93"
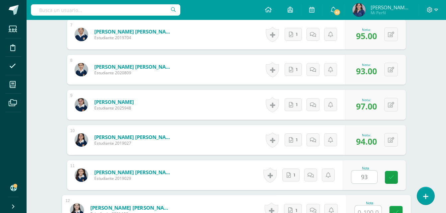
scroll to position [429, 0]
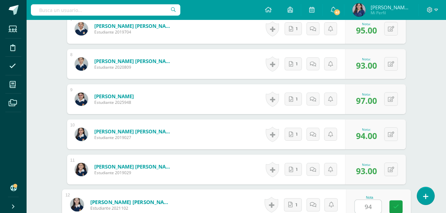
type input "94"
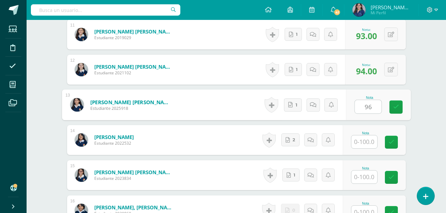
type input "96"
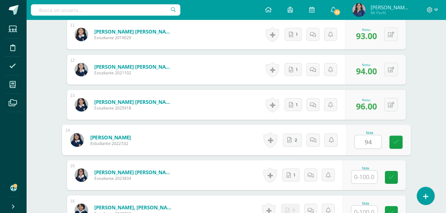
type input "94"
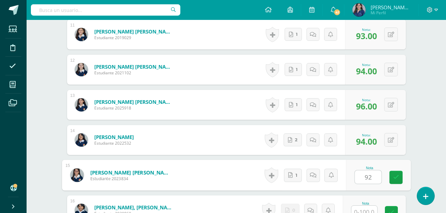
type input "92"
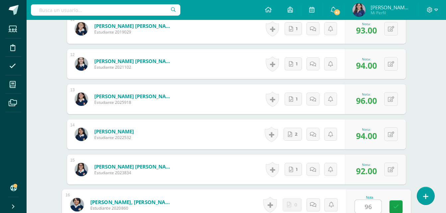
type input "96"
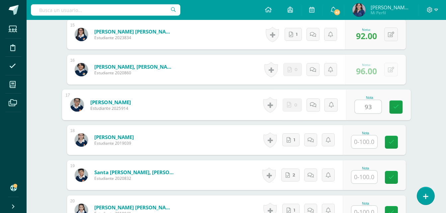
type input "93"
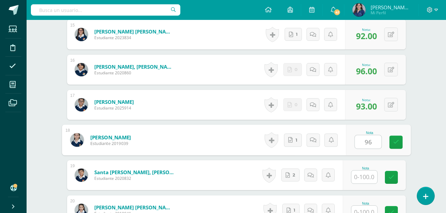
type input "96"
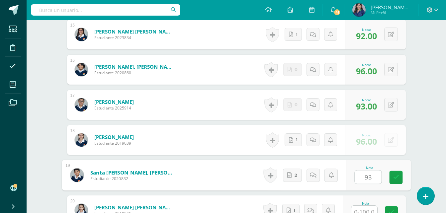
type input "93"
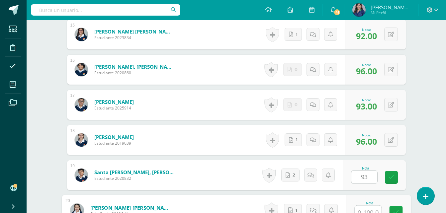
scroll to position [710, 0]
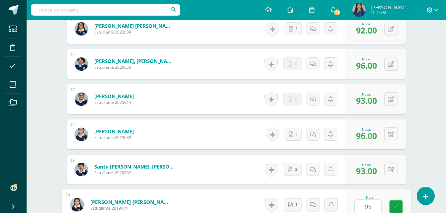
type input "950"
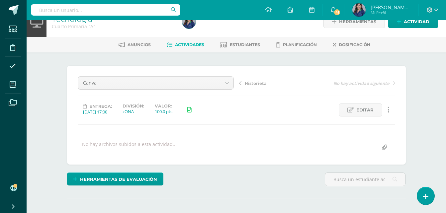
scroll to position [17, 0]
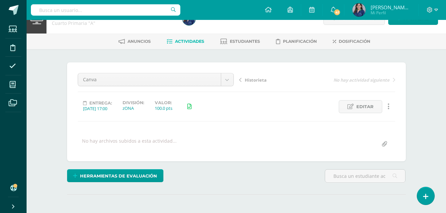
click at [400, 9] on span "[PERSON_NAME][MEDICAL_DATA]" at bounding box center [391, 7] width 40 height 7
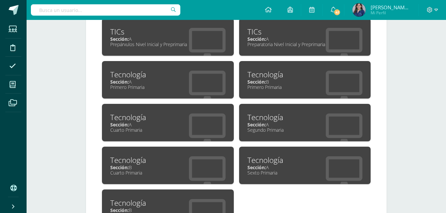
scroll to position [397, 0]
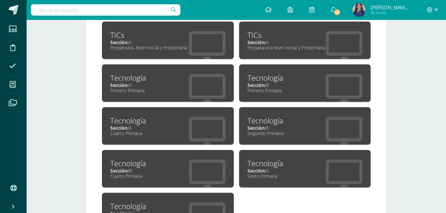
click at [225, 161] on div "Tecnología" at bounding box center [167, 164] width 115 height 10
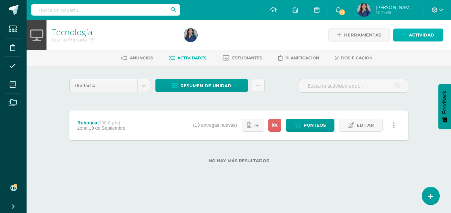
click at [419, 40] on span "Actividad" at bounding box center [422, 35] width 26 height 12
click at [419, 40] on div "Crea una nueva actividad Tarea Examen Evento Aviso Título: Valor: 100.0 Fecha: …" at bounding box center [225, 106] width 451 height 213
drag, startPoint x: 419, startPoint y: 40, endPoint x: 416, endPoint y: 36, distance: 5.0
click at [416, 36] on span "Actividad" at bounding box center [422, 35] width 26 height 12
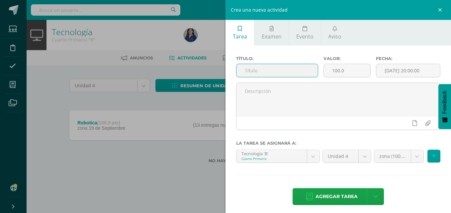
click at [295, 76] on input "text" at bounding box center [277, 70] width 81 height 13
type input "Camva"
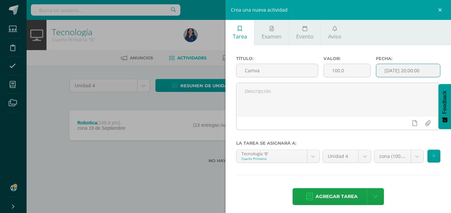
click at [402, 70] on input "2025-10-14 20:00:00" at bounding box center [409, 70] width 64 height 13
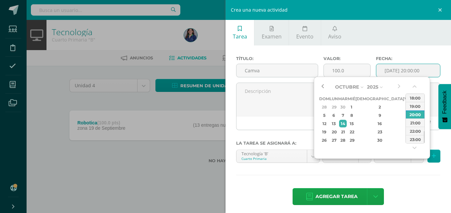
click at [322, 84] on button "button" at bounding box center [322, 87] width 7 height 10
type input "2025-10-14 20:00"
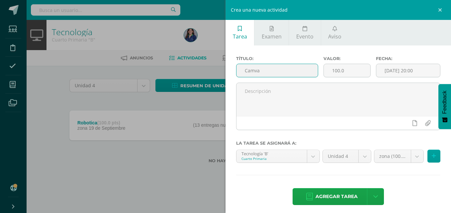
click at [304, 76] on input "Camva" at bounding box center [277, 70] width 81 height 13
type input "Canva invitacion"
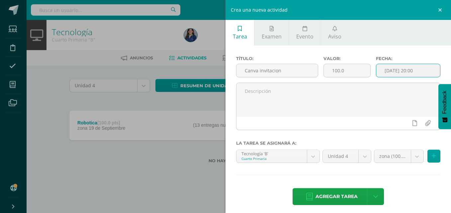
click at [397, 65] on input "2025-10-14 20:00" at bounding box center [409, 70] width 64 height 13
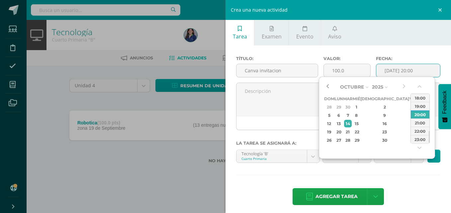
click at [326, 87] on button "button" at bounding box center [327, 87] width 7 height 10
click at [326, 84] on button "button" at bounding box center [327, 87] width 7 height 10
click at [410, 130] on div "22" at bounding box center [413, 132] width 6 height 8
type input "2025-08-22 20:00"
click at [350, 174] on div "Título: Canva invitacion Valor: 100.0 Fecha: 2025-08-22 20:00 La tarea se asign…" at bounding box center [339, 132] width 226 height 172
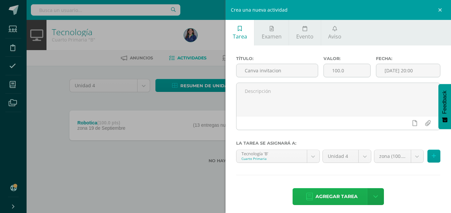
click at [343, 189] on span "Agregar tarea" at bounding box center [337, 197] width 42 height 16
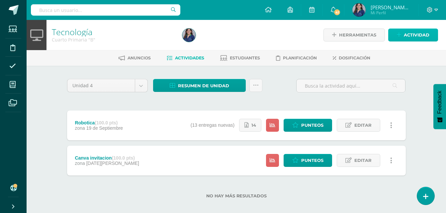
click at [412, 40] on span "Actividad" at bounding box center [417, 35] width 26 height 12
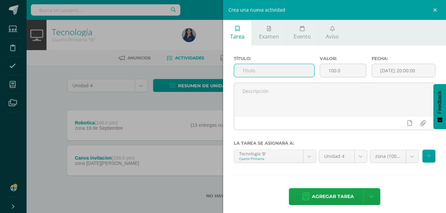
click at [277, 72] on input "text" at bounding box center [274, 70] width 80 height 13
type input "Historieta"
click at [376, 75] on input "[DATE] 20:00:00" at bounding box center [403, 70] width 63 height 13
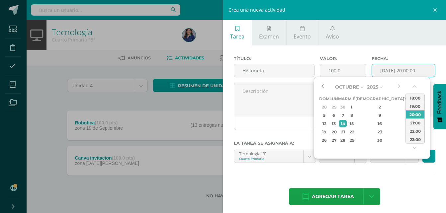
click at [322, 88] on button "button" at bounding box center [322, 87] width 7 height 10
click at [401, 82] on button "button" at bounding box center [399, 87] width 7 height 10
click at [405, 110] on div "3" at bounding box center [408, 107] width 6 height 8
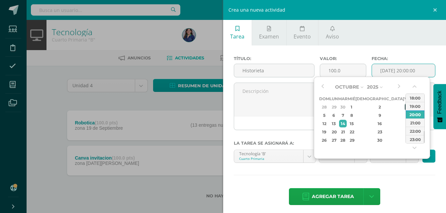
type input "2025-10-03 20:00"
click at [296, 165] on div "Tecnología 'B' Cuarto Primaria TICs 'A' TICs 'A' TICs 'A' Tecnología 'A' Tecnol…" at bounding box center [275, 159] width 85 height 19
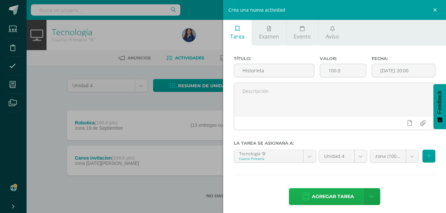
click at [304, 189] on link "Agregar tarea" at bounding box center [328, 196] width 78 height 17
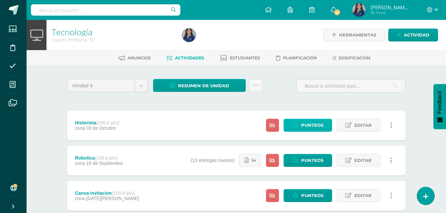
click at [314, 128] on span "Punteos" at bounding box center [313, 125] width 22 height 12
click at [315, 125] on span "Punteos" at bounding box center [313, 125] width 22 height 12
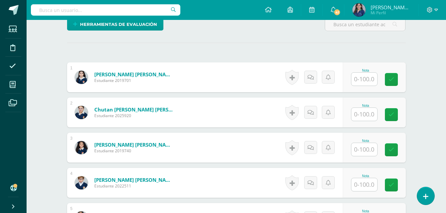
scroll to position [170, 0]
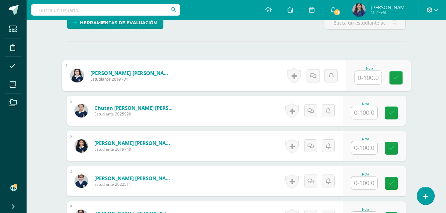
click at [363, 79] on input "text" at bounding box center [368, 77] width 27 height 13
type input "98"
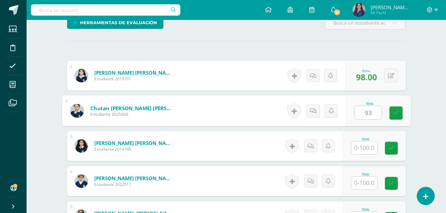
type input "93"
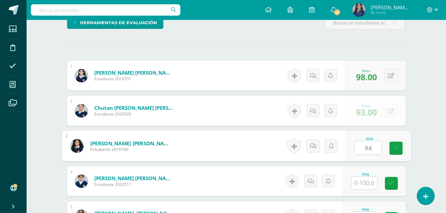
type input "94"
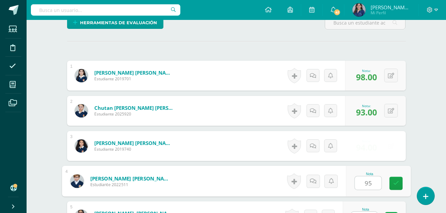
type input "95"
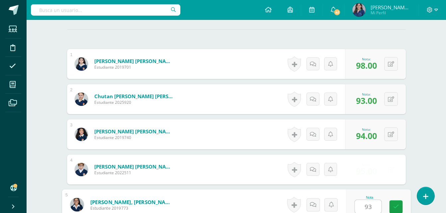
type input "93"
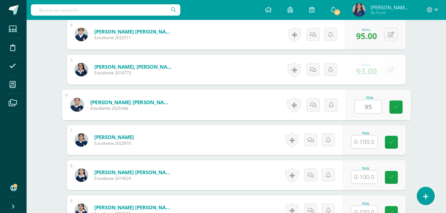
type input "95"
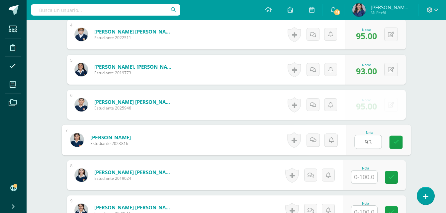
type input "93"
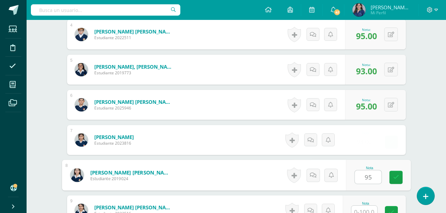
type input "95"
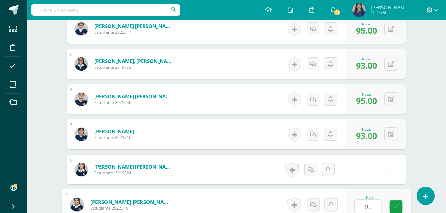
type input "92"
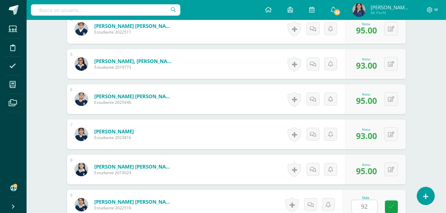
scroll to position [458, 0]
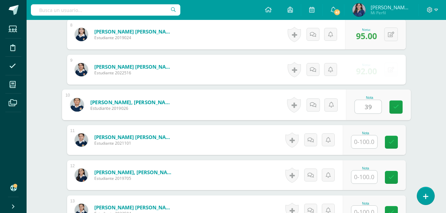
type input "39"
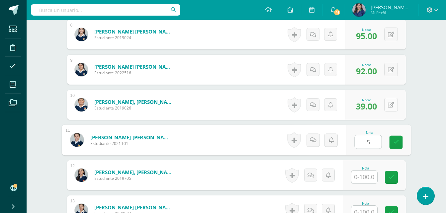
type input "5"
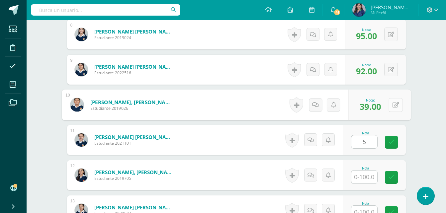
click at [393, 101] on button at bounding box center [396, 105] width 14 height 14
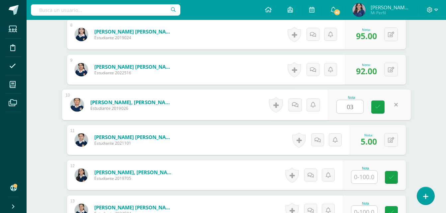
type input "0"
type input "90"
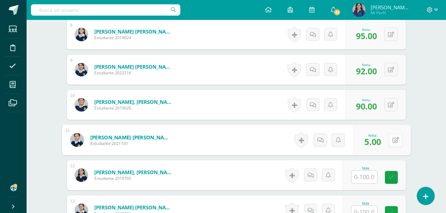
click at [396, 142] on button at bounding box center [396, 140] width 14 height 14
type input "94"
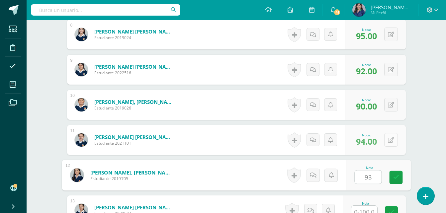
type input "93"
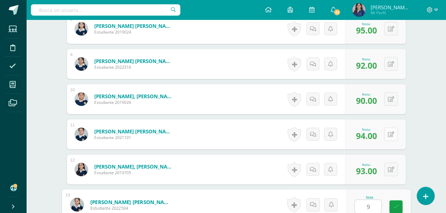
scroll to position [599, 0]
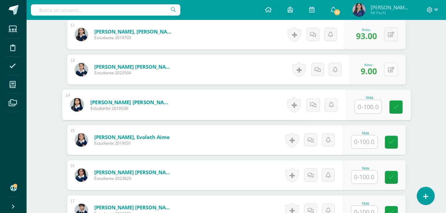
click at [392, 72] on icon at bounding box center [391, 70] width 6 height 6
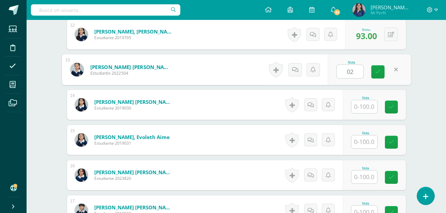
type input "0"
type input "92"
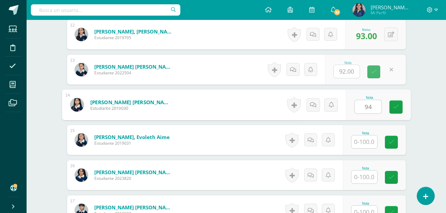
type input "94"
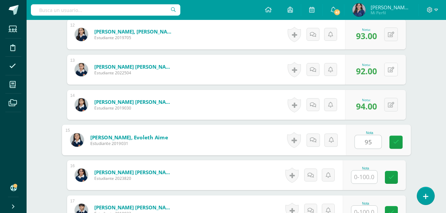
type input "95"
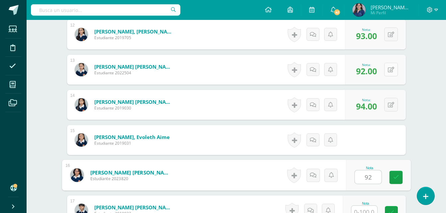
type input "92"
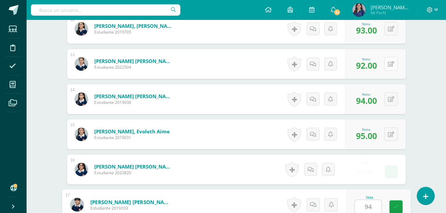
type input "94"
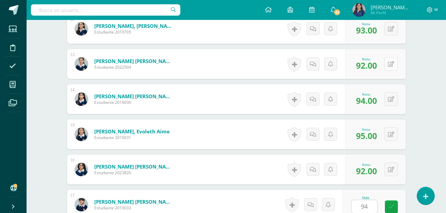
scroll to position [740, 0]
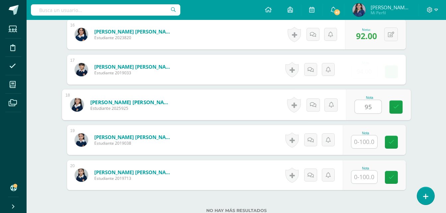
type input "95"
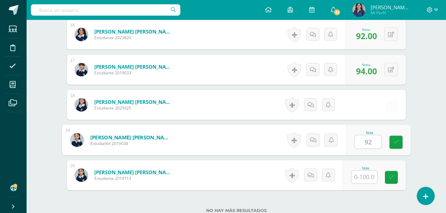
type input "92"
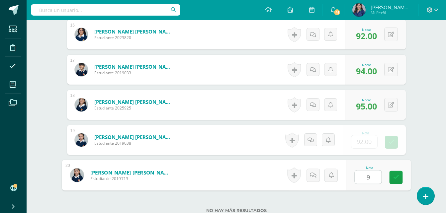
type input "94"
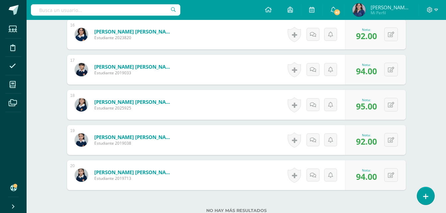
scroll to position [793, 0]
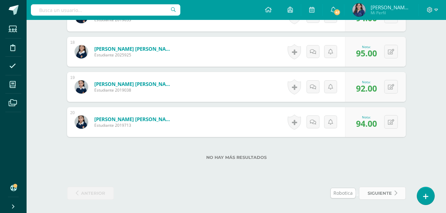
click at [400, 194] on link "siguiente" at bounding box center [382, 193] width 47 height 13
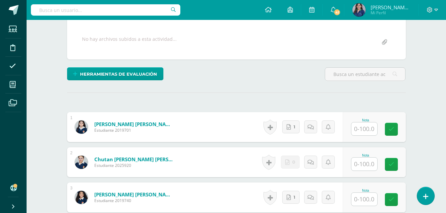
scroll to position [114, 0]
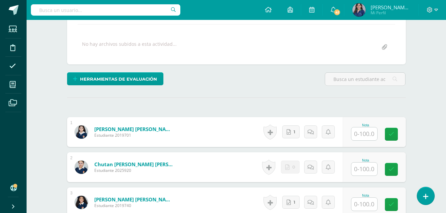
click at [363, 129] on input "text" at bounding box center [365, 134] width 26 height 13
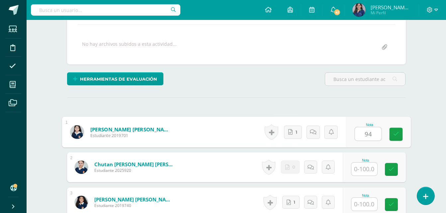
type input "94"
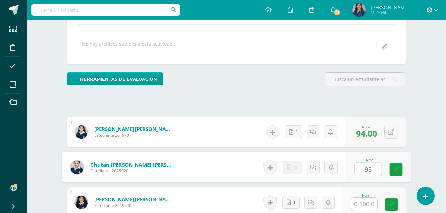
type input "95"
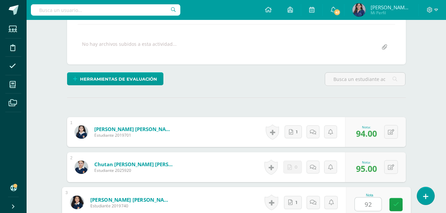
type input "92"
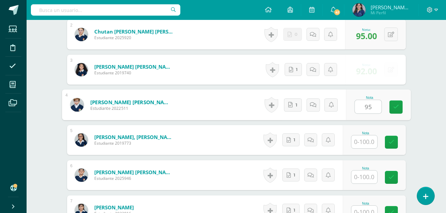
type input "95"
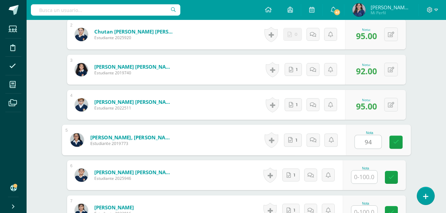
type input "94"
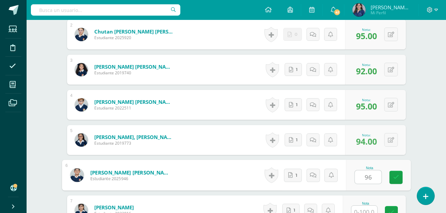
type input "96"
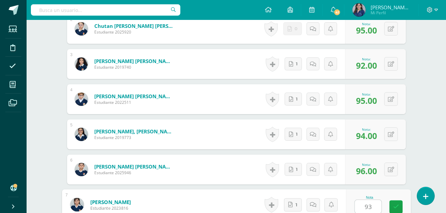
type input "93"
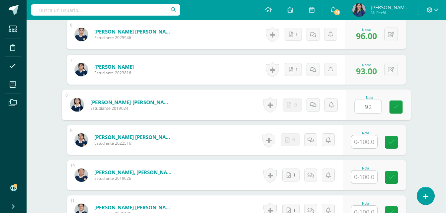
type input "92"
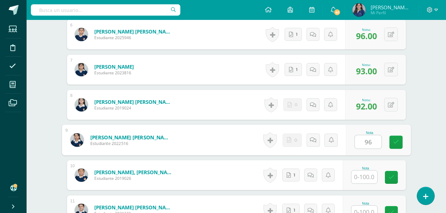
type input "96"
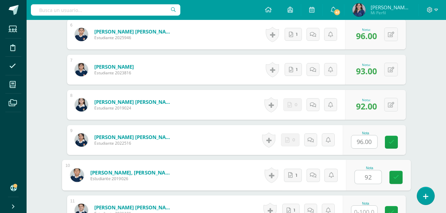
type input "92"
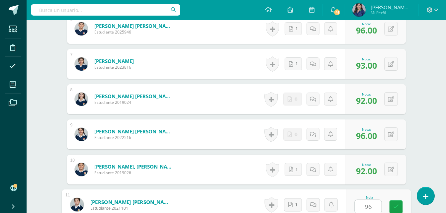
type input "96"
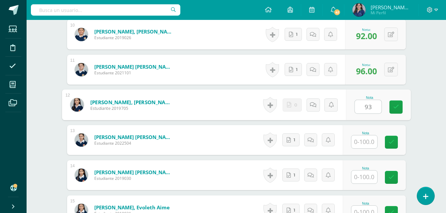
type input "93"
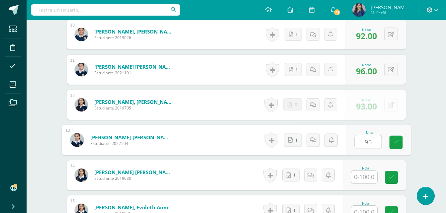
type input "95"
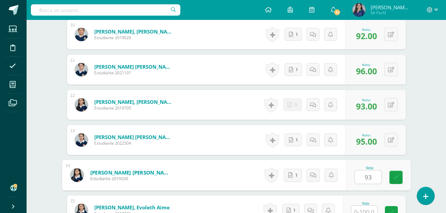
type input "93"
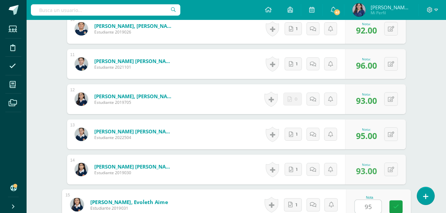
type input "95"
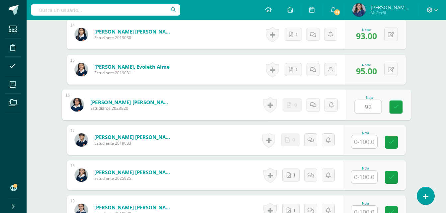
type input "92"
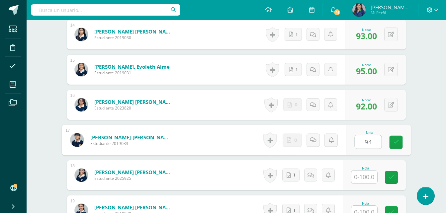
type input "94"
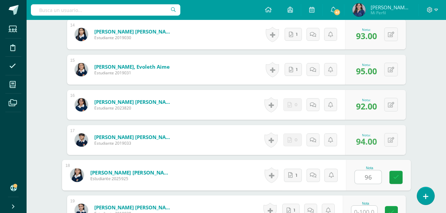
type input "96"
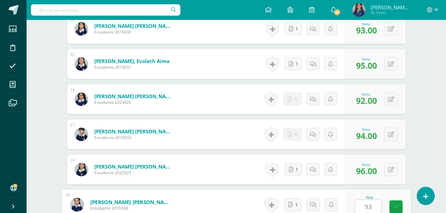
type input "93"
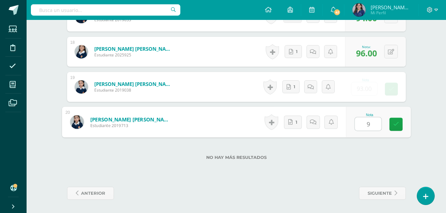
type input "95"
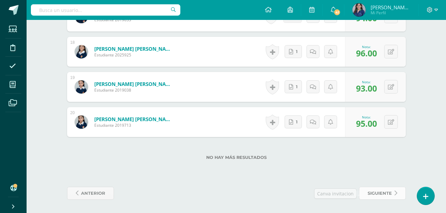
click at [383, 196] on span "siguiente" at bounding box center [380, 194] width 24 height 12
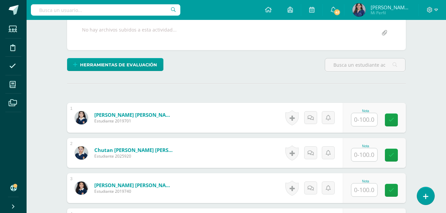
scroll to position [128, 0]
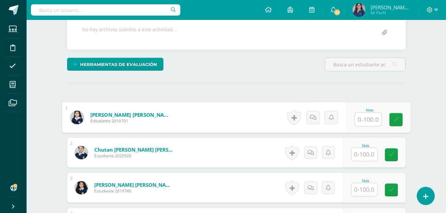
click at [365, 118] on input "text" at bounding box center [368, 119] width 27 height 13
type input "94"
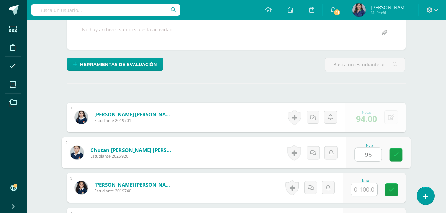
type input "95"
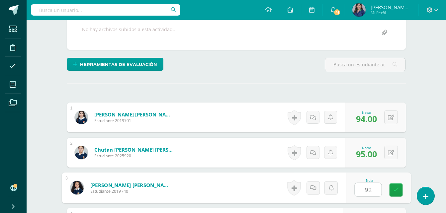
type input "92"
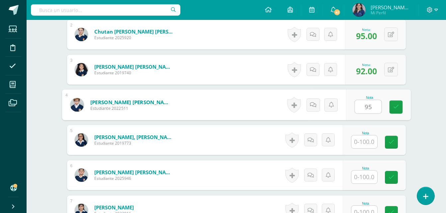
type input "95"
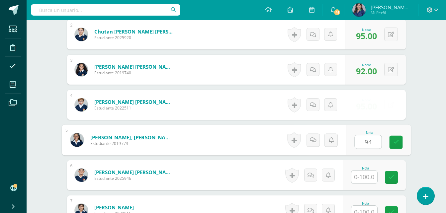
scroll to position [247, 0]
type input "94"
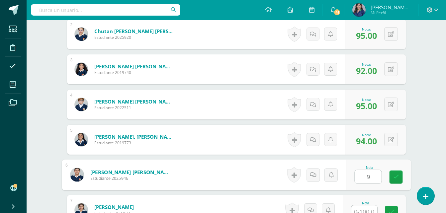
type input "9"
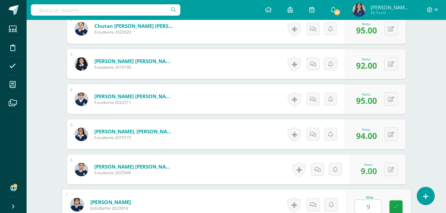
type input "9"
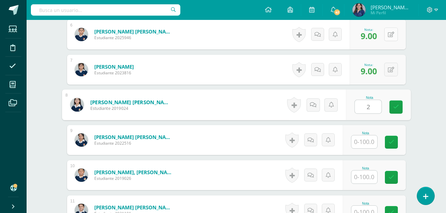
type input "2"
click at [390, 37] on button at bounding box center [392, 35] width 14 height 14
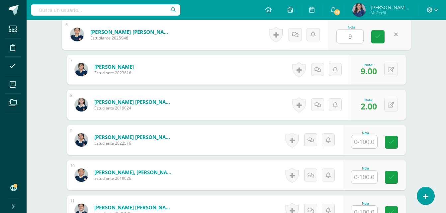
type input "90"
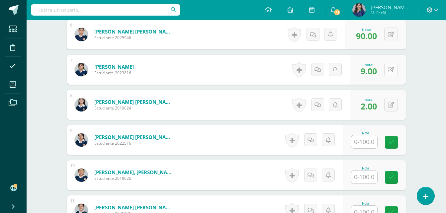
click at [388, 66] on button at bounding box center [392, 70] width 14 height 14
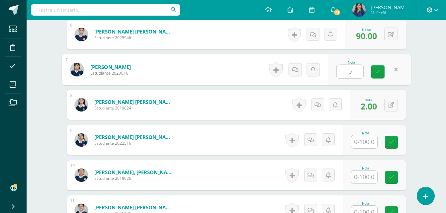
type input "94"
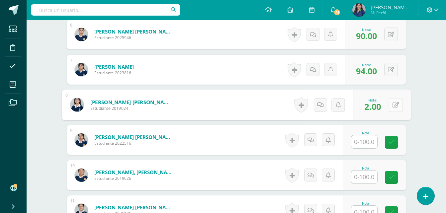
click at [393, 101] on button at bounding box center [396, 105] width 14 height 14
type input "94"
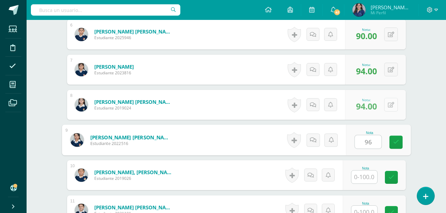
type input "96"
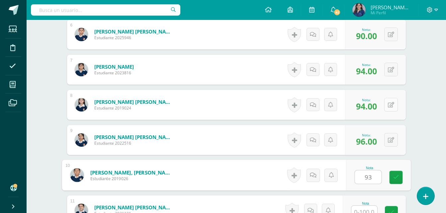
type input "93"
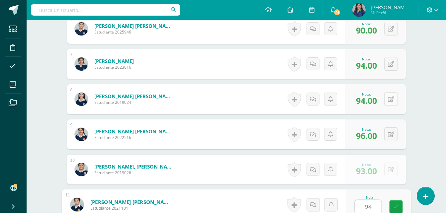
type input "94"
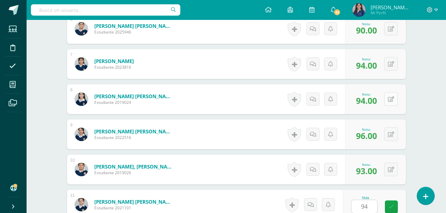
scroll to position [529, 0]
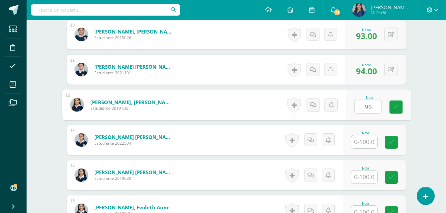
type input "96"
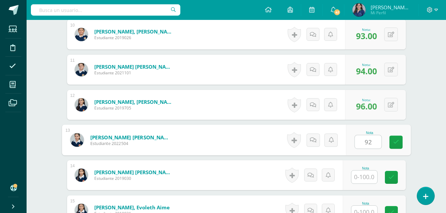
type input "92"
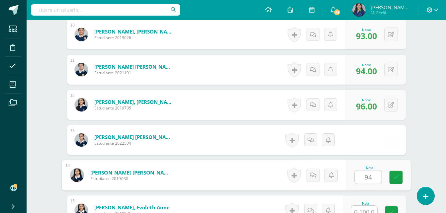
type input "94"
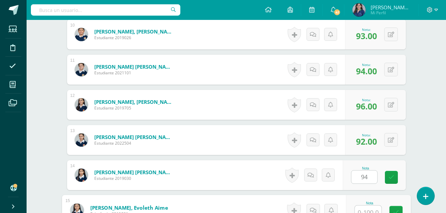
scroll to position [534, 0]
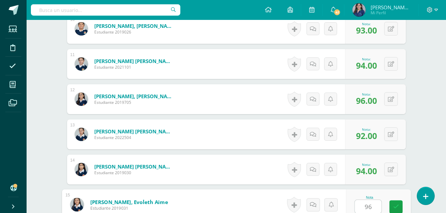
type input "96"
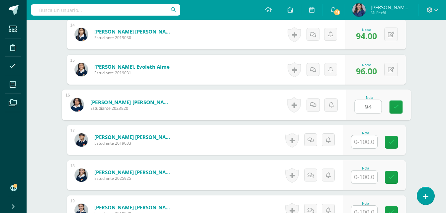
type input "94"
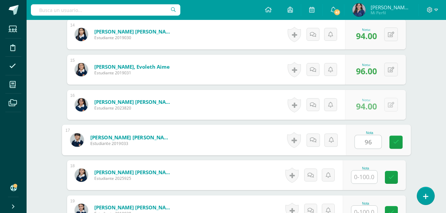
type input "96"
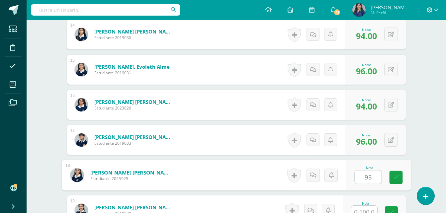
type input "93"
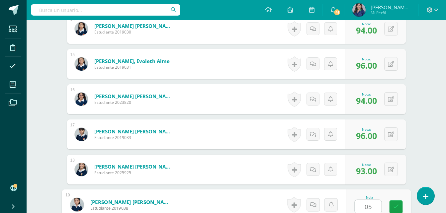
scroll to position [793, 0]
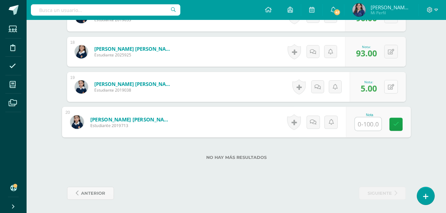
click at [390, 89] on button at bounding box center [392, 87] width 14 height 14
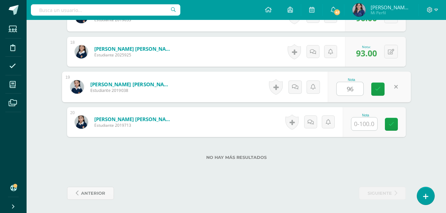
type input "96"
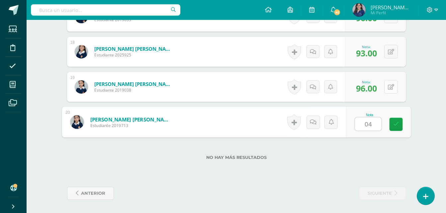
type input "0"
type input "94"
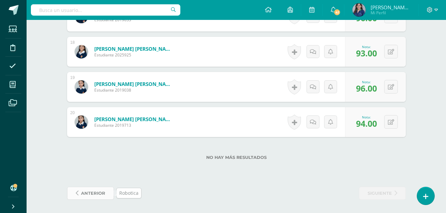
click at [104, 197] on span "anterior" at bounding box center [93, 194] width 24 height 12
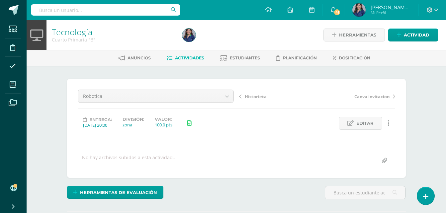
scroll to position [0, 0]
drag, startPoint x: 446, startPoint y: 60, endPoint x: 452, endPoint y: 84, distance: 24.8
drag, startPoint x: 452, startPoint y: 84, endPoint x: 439, endPoint y: 127, distance: 45.1
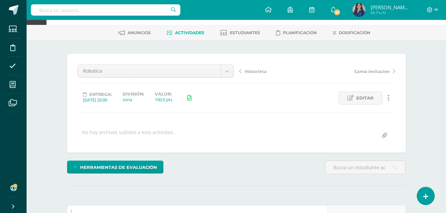
scroll to position [0, 0]
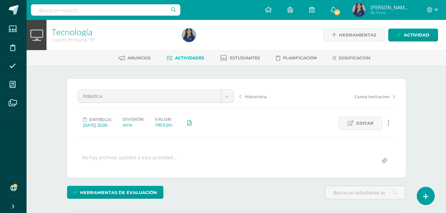
click at [186, 60] on span "Actividades" at bounding box center [189, 58] width 29 height 5
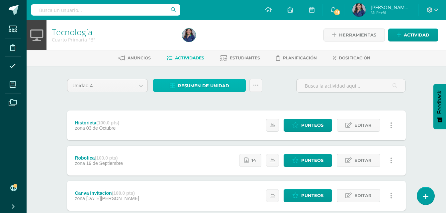
click at [189, 86] on span "Resumen de unidad" at bounding box center [203, 86] width 51 height 12
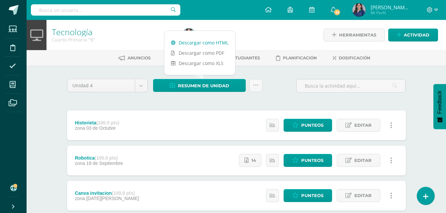
click at [201, 43] on link "Descargar como HTML" at bounding box center [200, 43] width 71 height 10
